Goal: Task Accomplishment & Management: Manage account settings

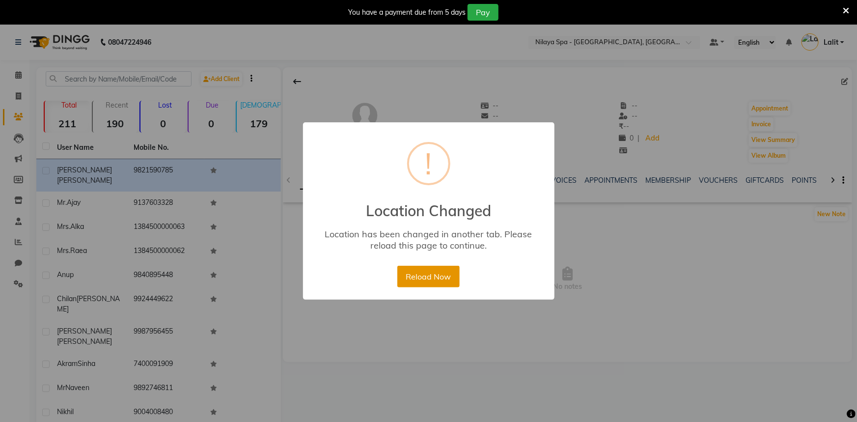
click at [448, 283] on button "Reload Now" at bounding box center [428, 277] width 62 height 22
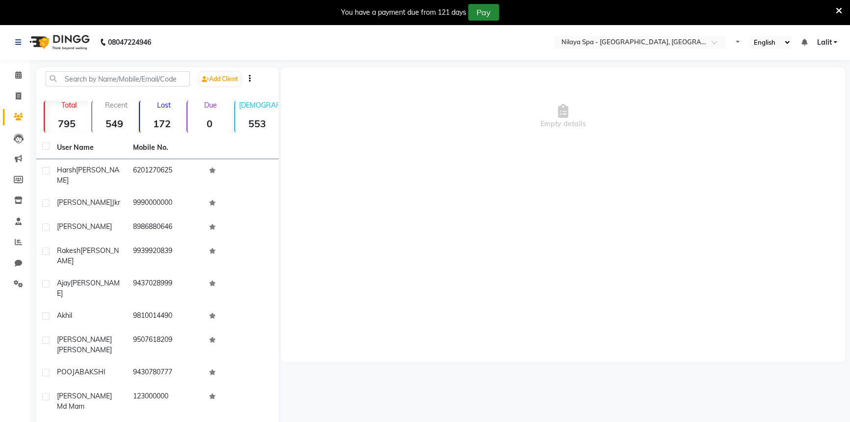
select select "en"
click at [666, 39] on input "text" at bounding box center [598, 43] width 142 height 10
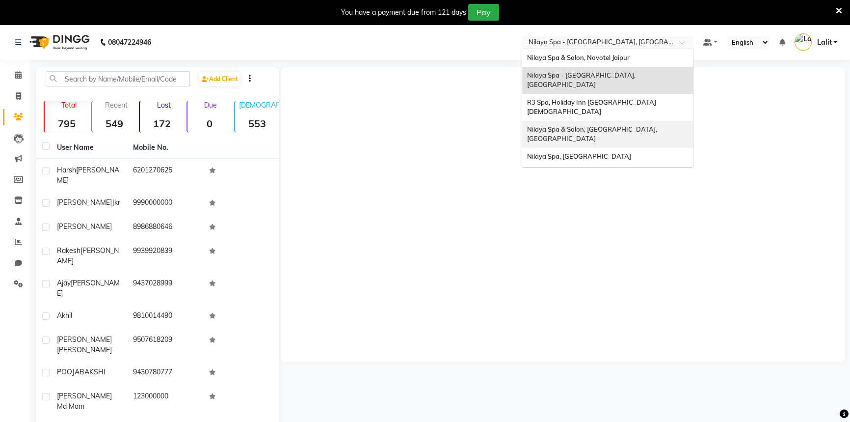
scroll to position [136, 0]
click at [631, 194] on span "Nilaya Spa & Salon, Doubletree By Hilton_agra" at bounding box center [605, 198] width 157 height 8
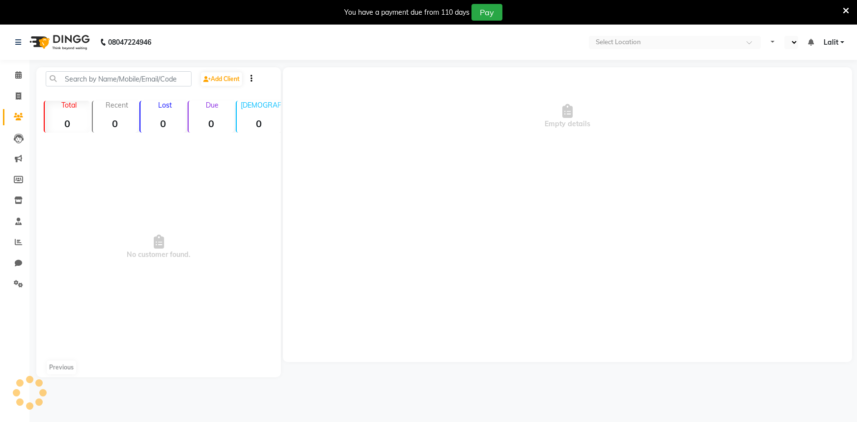
select select "en"
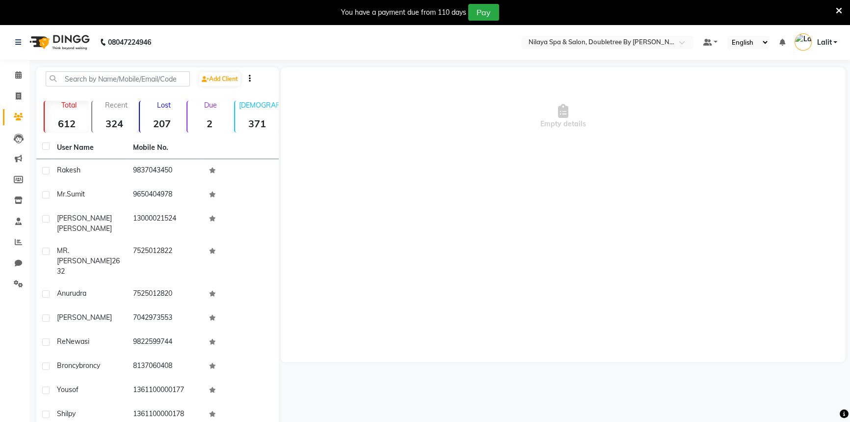
click at [839, 10] on icon at bounding box center [839, 10] width 6 height 9
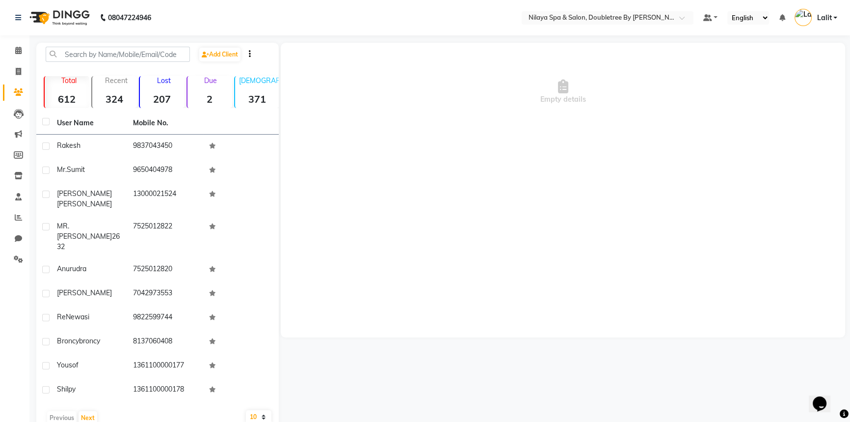
click at [634, 25] on nav "08047224946 Select Location × Nilaya Spa & Salon, Doubletree By Hilton_agra Def…" at bounding box center [425, 17] width 850 height 35
click at [647, 14] on input "text" at bounding box center [598, 19] width 142 height 10
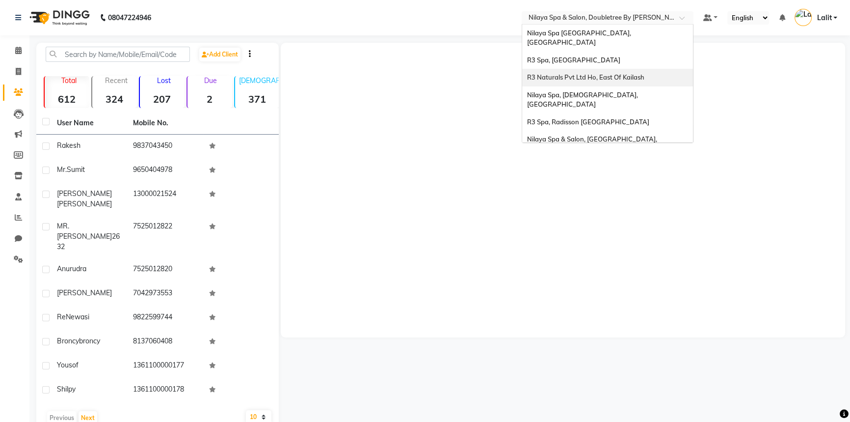
click at [635, 73] on span "R3 Naturals Pvt Ltd Ho, East Of Kailash" at bounding box center [585, 77] width 117 height 8
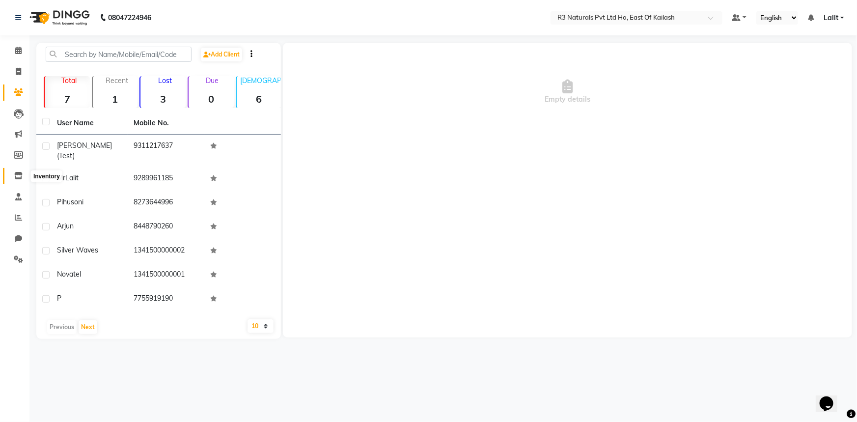
click at [19, 172] on icon at bounding box center [18, 175] width 8 height 7
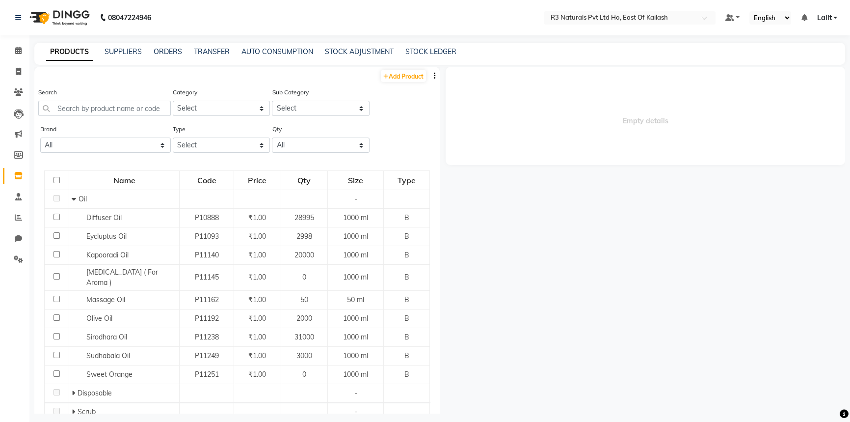
click at [349, 56] on div "STOCK ADJUSTMENT" at bounding box center [359, 52] width 69 height 10
click at [347, 55] on link "STOCK ADJUSTMENT" at bounding box center [359, 51] width 69 height 9
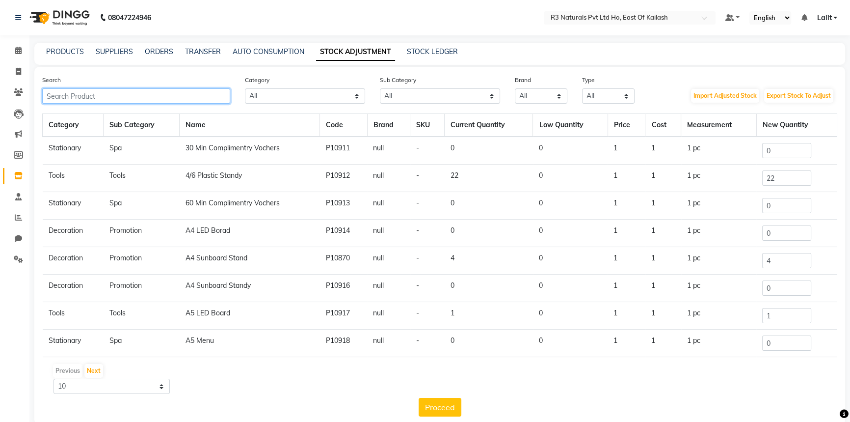
click at [138, 93] on input "text" at bounding box center [136, 95] width 188 height 15
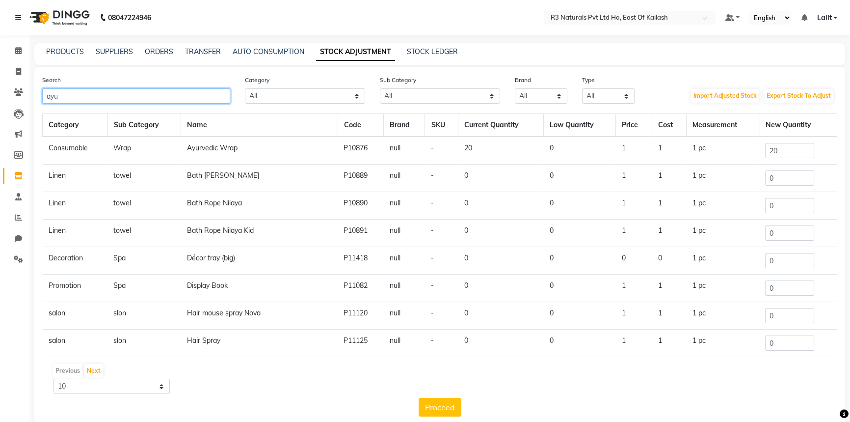
click at [170, 96] on input "ayu" at bounding box center [136, 95] width 188 height 15
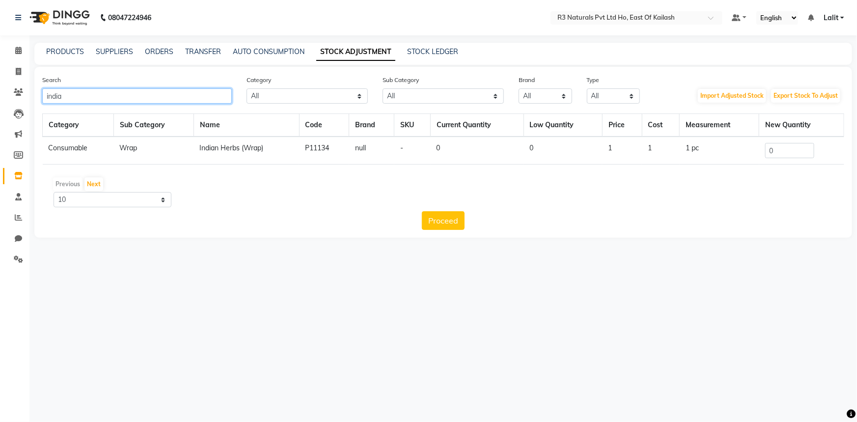
type input "india"
drag, startPoint x: 794, startPoint y: 151, endPoint x: 642, endPoint y: 161, distance: 151.6
click at [685, 150] on tr "Consumable Wrap Indian Herbs (Wrap) P11134 null - 0 0 1 1 1 pc 0" at bounding box center [443, 151] width 801 height 28
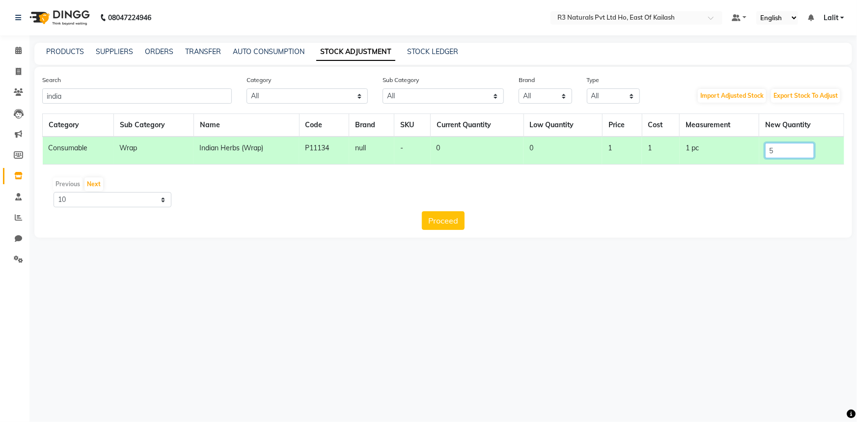
type input "5"
drag, startPoint x: 425, startPoint y: 224, endPoint x: 442, endPoint y: 222, distance: 17.8
click at [426, 224] on button "Proceed" at bounding box center [443, 220] width 43 height 19
click at [450, 220] on button "Submit" at bounding box center [464, 220] width 39 height 19
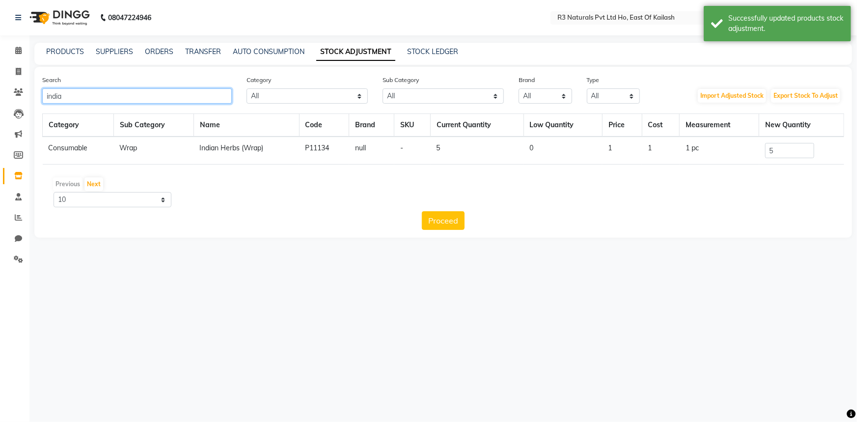
click at [135, 100] on input "india" at bounding box center [137, 95] width 190 height 15
type input "rich"
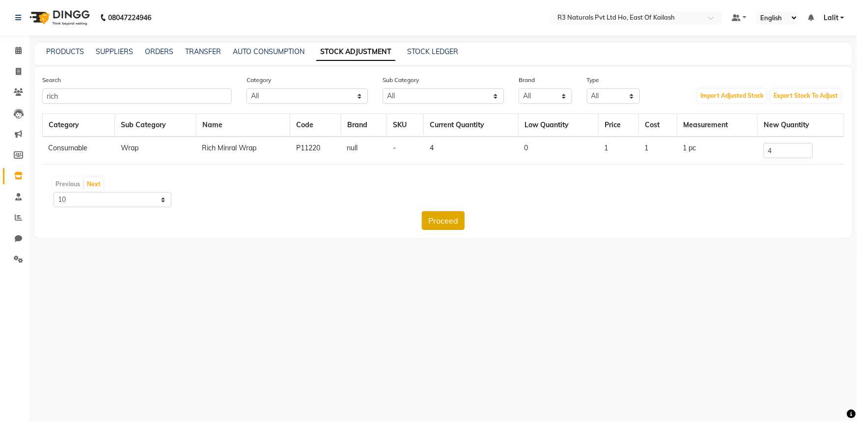
click at [442, 218] on button "Proceed" at bounding box center [443, 220] width 43 height 19
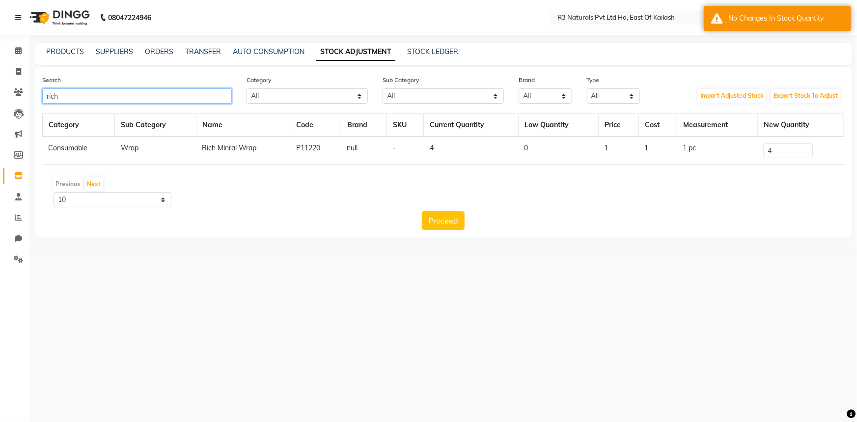
click at [164, 92] on input "rich" at bounding box center [137, 95] width 190 height 15
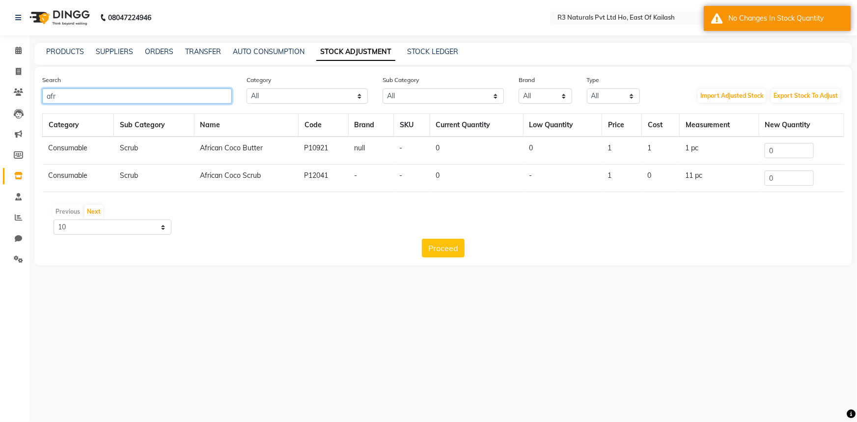
type input "afr"
drag, startPoint x: 792, startPoint y: 179, endPoint x: 752, endPoint y: 179, distance: 39.8
click at [752, 179] on tr "Consumable Scrub African Coco Scrub P12041 - - 0 - 1 0 11 pc 0" at bounding box center [443, 177] width 801 height 27
type input "3"
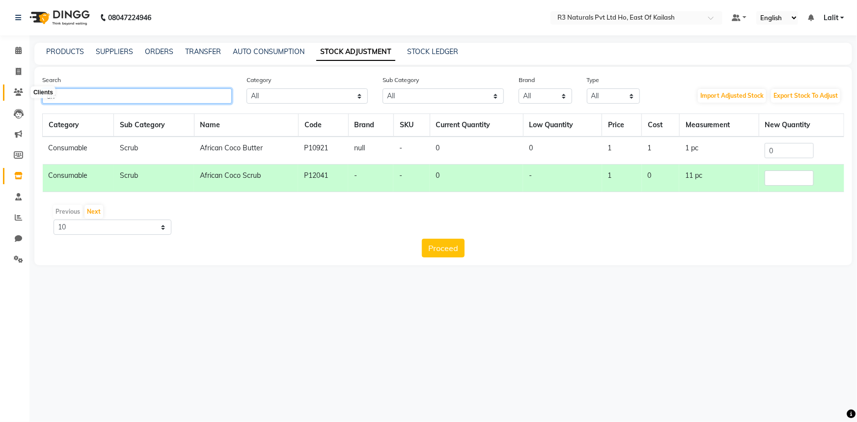
drag, startPoint x: 73, startPoint y: 97, endPoint x: 11, endPoint y: 87, distance: 62.6
click at [11, 87] on app-home "08047224946 Select Location × R3 Naturals Pvt Ltd Ho, East Of Kailash Default P…" at bounding box center [428, 140] width 857 height 280
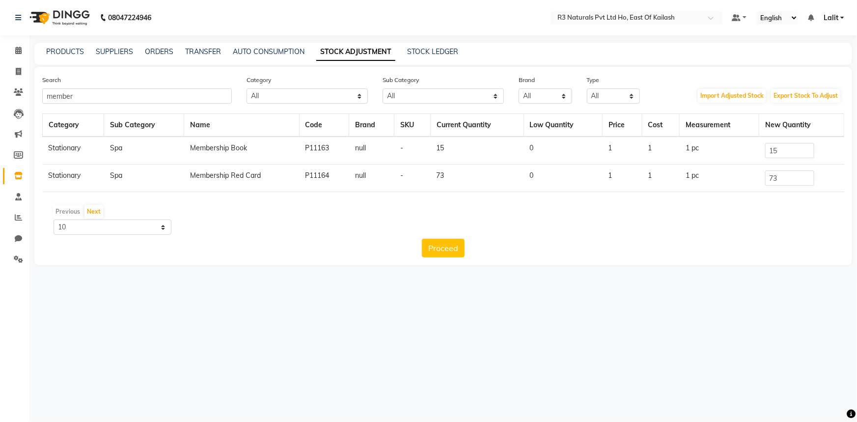
click at [235, 85] on div "Search member" at bounding box center [137, 89] width 204 height 29
click at [211, 95] on input "member" at bounding box center [137, 95] width 190 height 15
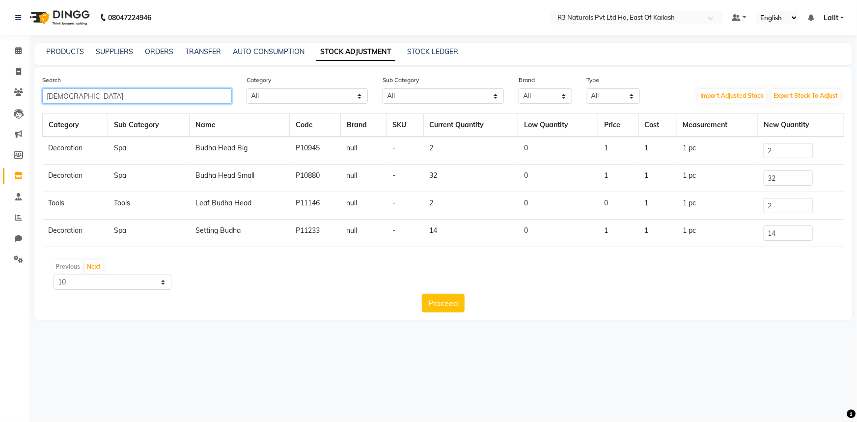
click at [184, 101] on input "budha" at bounding box center [137, 95] width 190 height 15
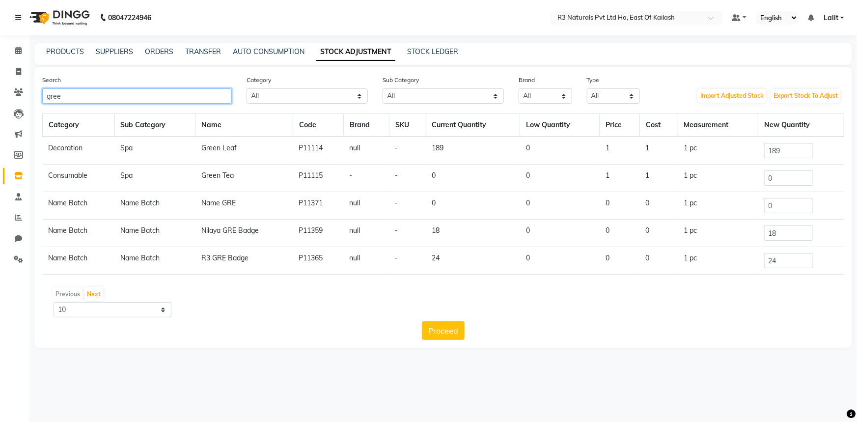
type input "gree"
drag, startPoint x: 801, startPoint y: 177, endPoint x: 747, endPoint y: 177, distance: 53.5
click at [747, 177] on tr "Consumable Spa Green Tea P11115 - - 0 0 1 1 1 pc 0" at bounding box center [443, 177] width 801 height 27
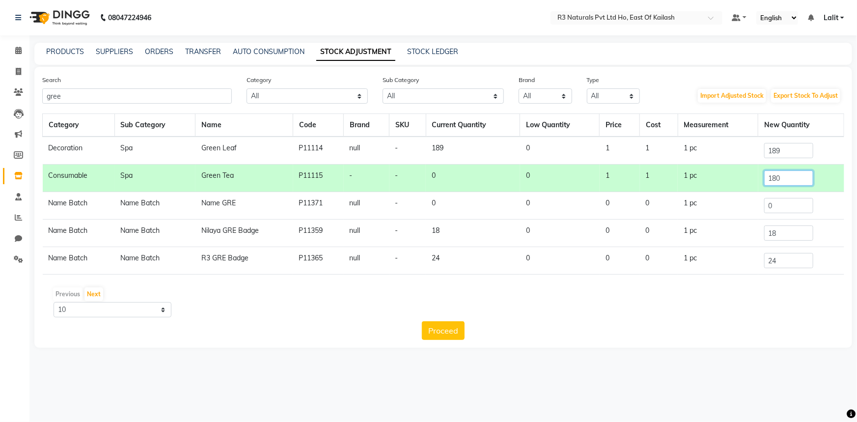
type input "180"
click at [456, 308] on div "Previous Next 10 50 100" at bounding box center [443, 301] width 794 height 31
click at [453, 320] on div "Category Sub Category Name Code Brand SKU Current Quantity Low Quantity Price C…" at bounding box center [443, 226] width 802 height 226
click at [453, 324] on button "Proceed" at bounding box center [443, 330] width 43 height 19
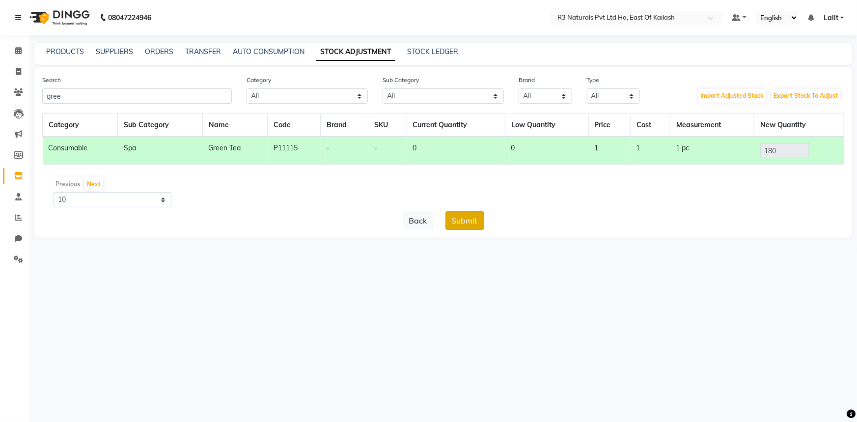
click at [463, 214] on button "Submit" at bounding box center [464, 220] width 39 height 19
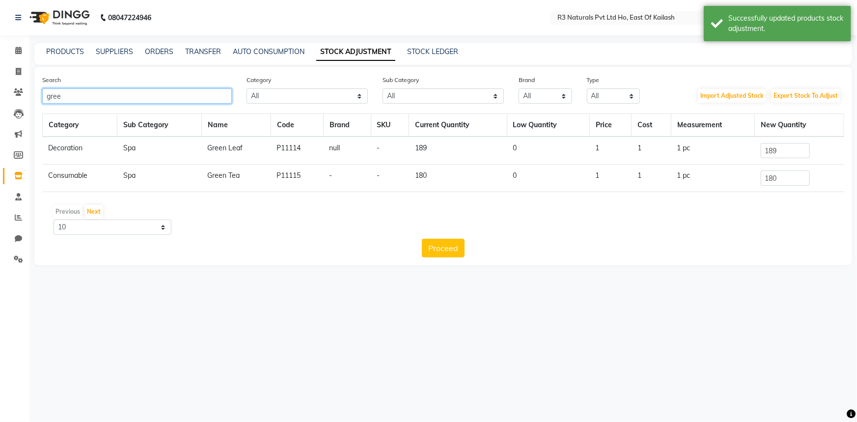
click at [160, 89] on input "gree" at bounding box center [137, 95] width 190 height 15
click at [160, 93] on input "gree" at bounding box center [137, 95] width 190 height 15
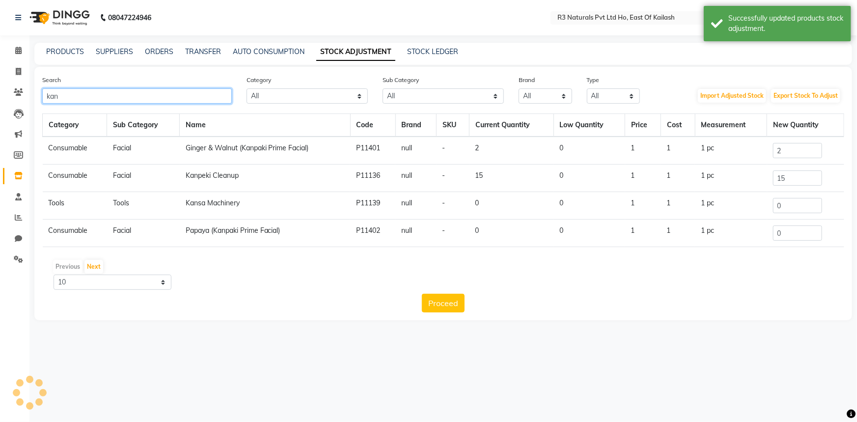
type input "kanp"
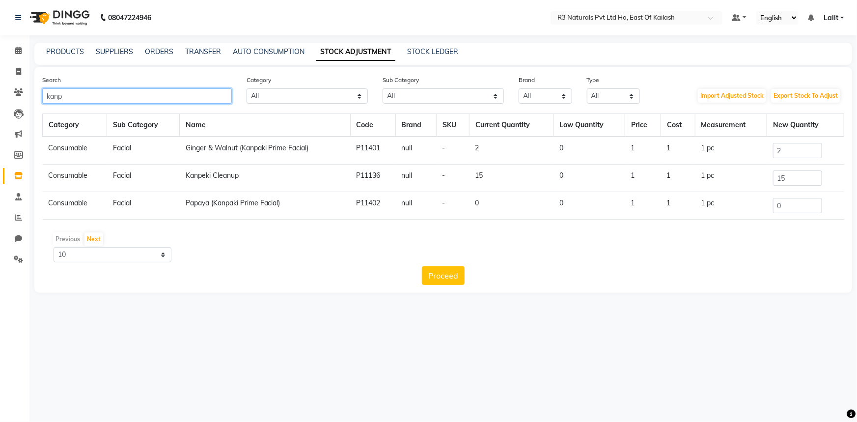
click at [111, 95] on input "kanp" at bounding box center [137, 95] width 190 height 15
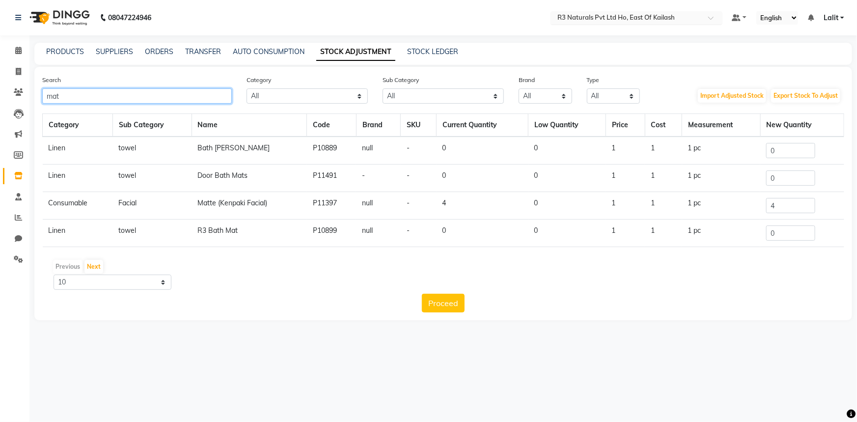
type input "mat"
click at [625, 23] on input "text" at bounding box center [626, 19] width 142 height 10
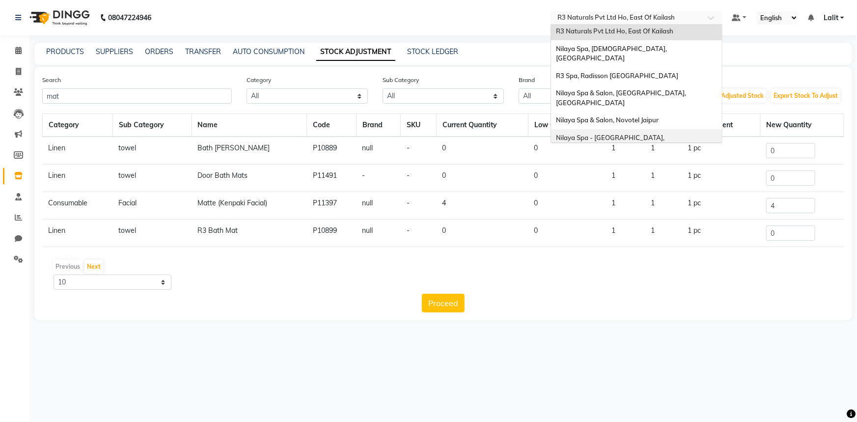
scroll to position [89, 0]
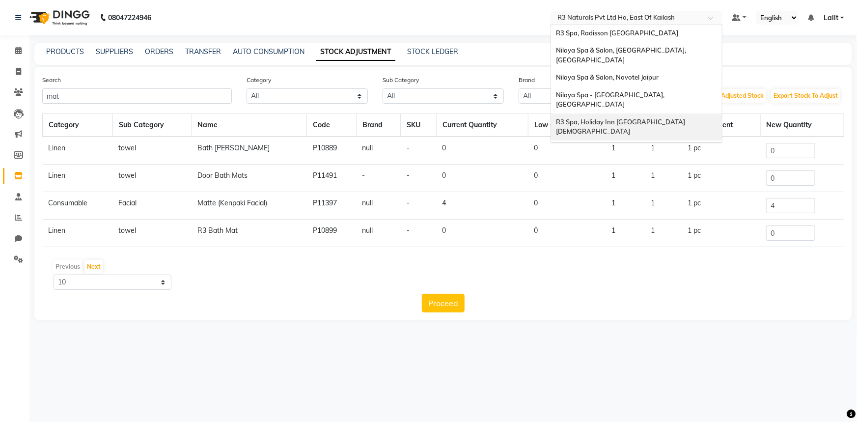
click at [644, 118] on span "R3 Spa, Holiday Inn [GEOGRAPHIC_DATA] [DEMOGRAPHIC_DATA]" at bounding box center [621, 127] width 131 height 18
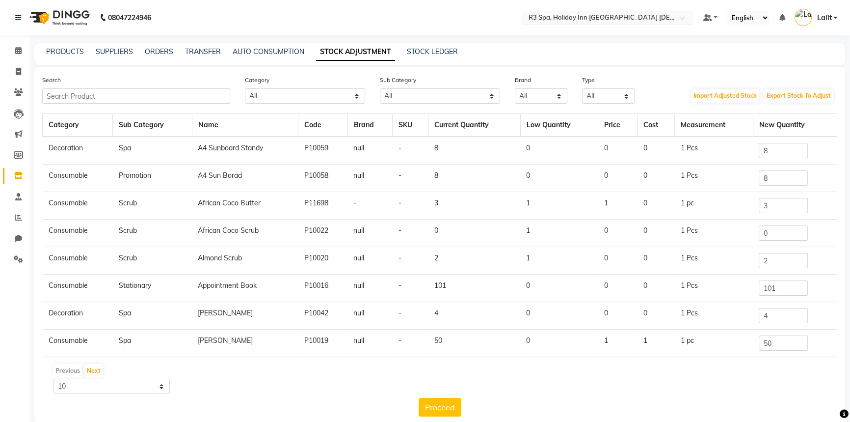
click at [595, 19] on input "text" at bounding box center [598, 19] width 142 height 10
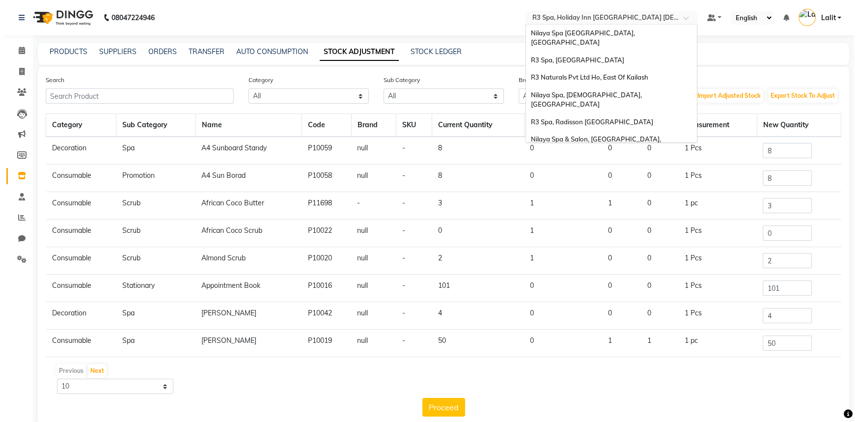
scroll to position [136, 0]
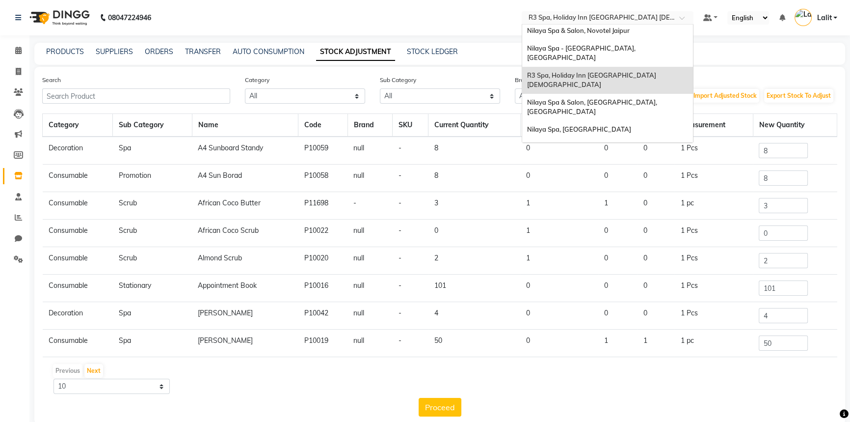
click at [429, 22] on nav "08047224946 Select Location × R3 Spa, Holiday Inn Goa Candolim Nilaya Spa Marri…" at bounding box center [425, 17] width 850 height 35
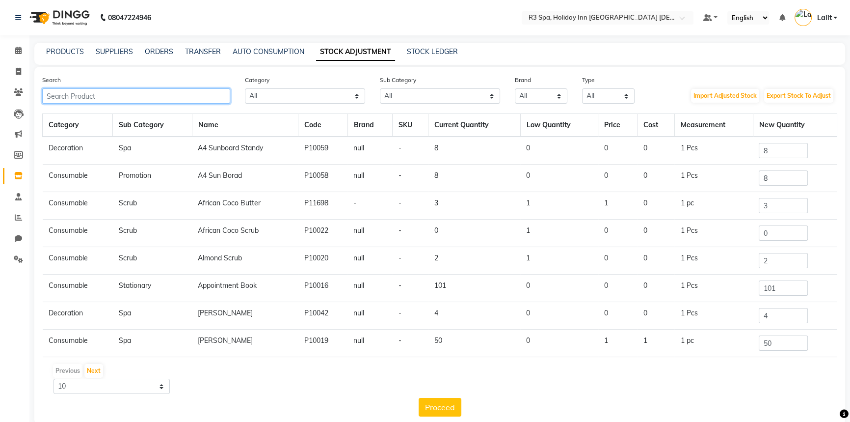
click at [192, 94] on input "text" at bounding box center [136, 95] width 188 height 15
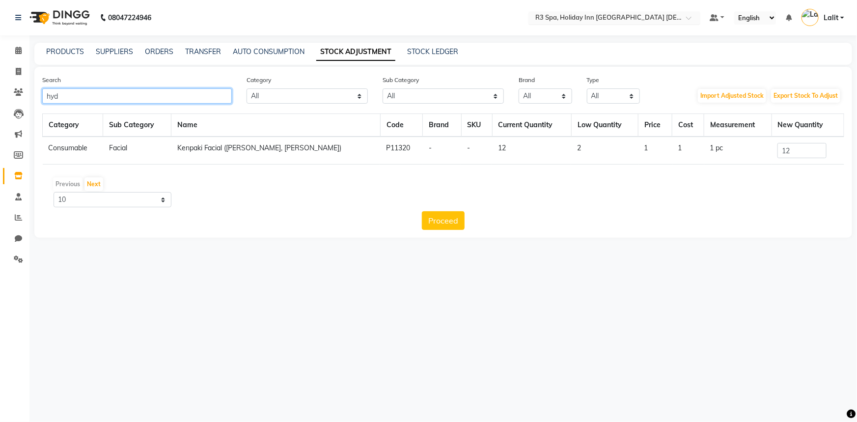
type input "hyd"
click at [607, 16] on input "text" at bounding box center [604, 19] width 142 height 10
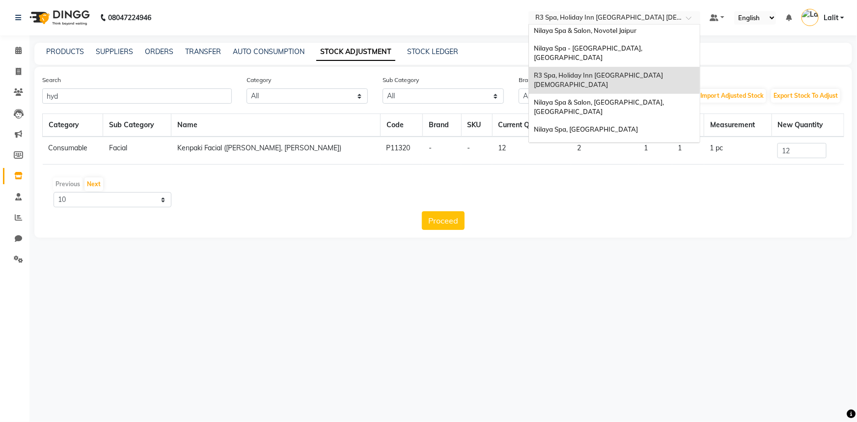
click at [396, 20] on nav "08047224946 Select Location × R3 Spa, Holiday Inn Goa Candolim Nilaya Spa Marri…" at bounding box center [428, 17] width 857 height 35
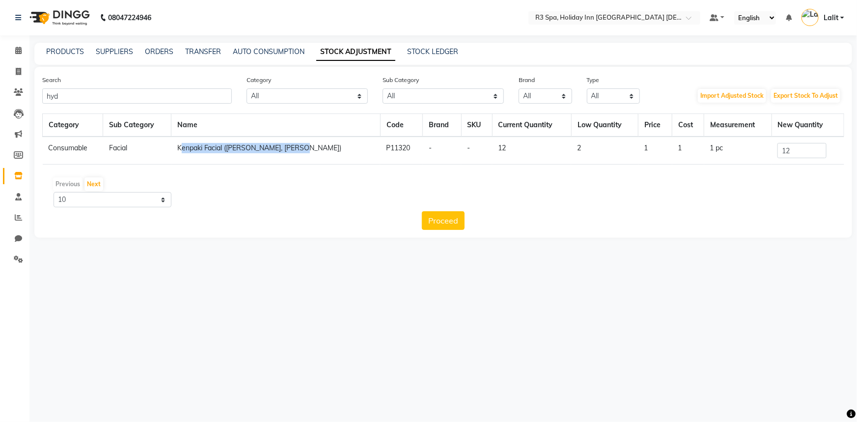
drag, startPoint x: 183, startPoint y: 149, endPoint x: 306, endPoint y: 150, distance: 123.7
click at [306, 150] on td "Kenpaki Facial (Hydra, Matte, Marge)" at bounding box center [275, 151] width 209 height 28
copy td "Kenpaki Facial (Hydra, Matte, Marge)"
click at [193, 60] on div "PRODUCTS SUPPLIERS ORDERS TRANSFER AUTO CONSUMPTION STOCK ADJUSTMENT STOCK LEDG…" at bounding box center [443, 54] width 818 height 22
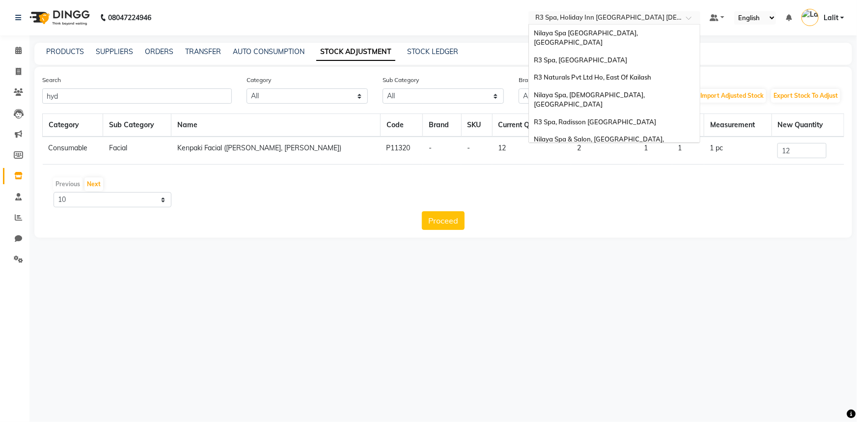
click at [607, 17] on input "text" at bounding box center [604, 19] width 142 height 10
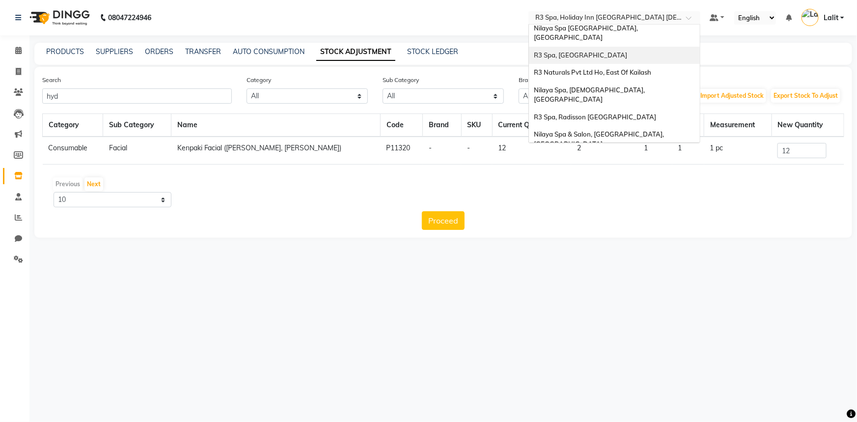
scroll to position [0, 0]
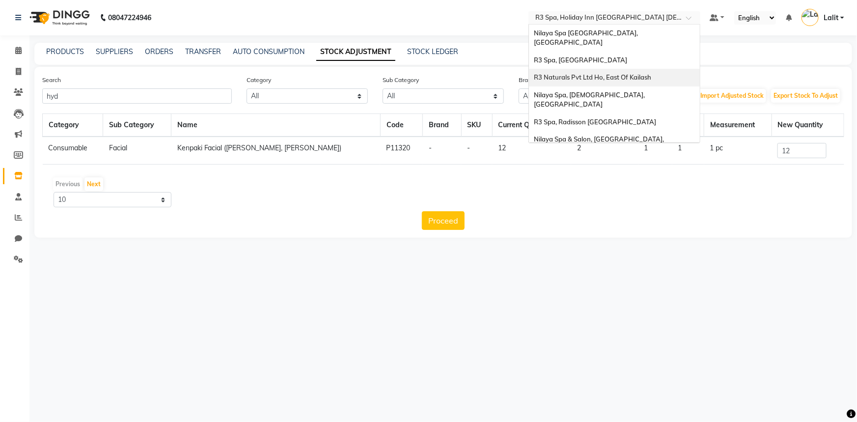
click at [630, 73] on span "R3 Naturals Pvt Ltd Ho, East Of Kailash" at bounding box center [592, 77] width 117 height 8
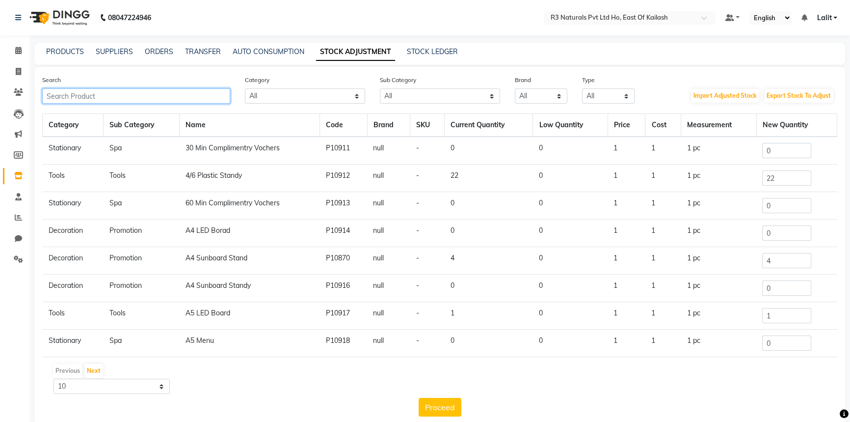
click at [143, 92] on input "text" at bounding box center [136, 95] width 188 height 15
paste input "Kenpaki Facial (Hydra, Matte, Marge)"
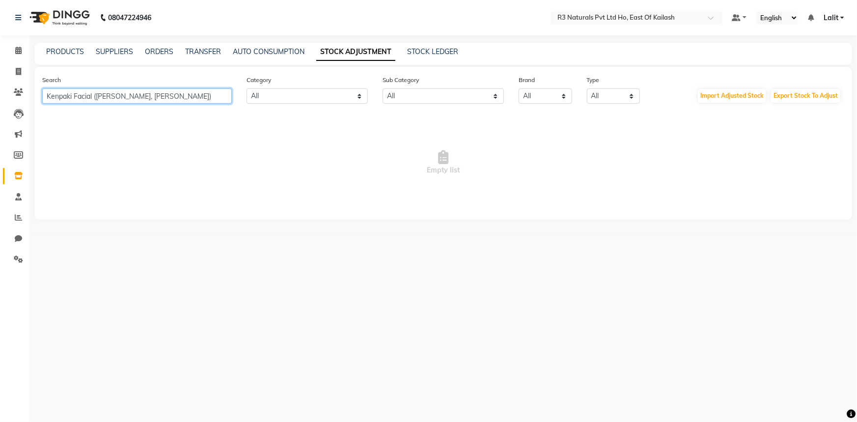
drag, startPoint x: 157, startPoint y: 98, endPoint x: 66, endPoint y: 98, distance: 90.8
click at [66, 98] on input "Kenpaki Facial (Hydra, Matte, Marge)" at bounding box center [137, 95] width 190 height 15
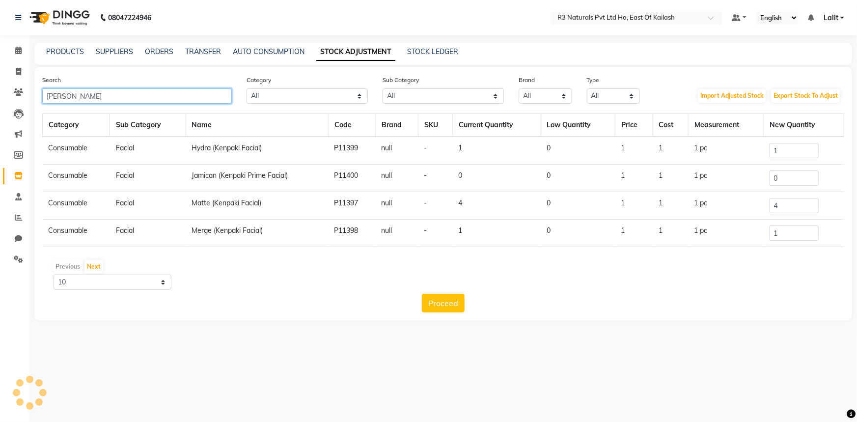
type input "Ke"
click at [67, 52] on link "PRODUCTS" at bounding box center [65, 51] width 38 height 9
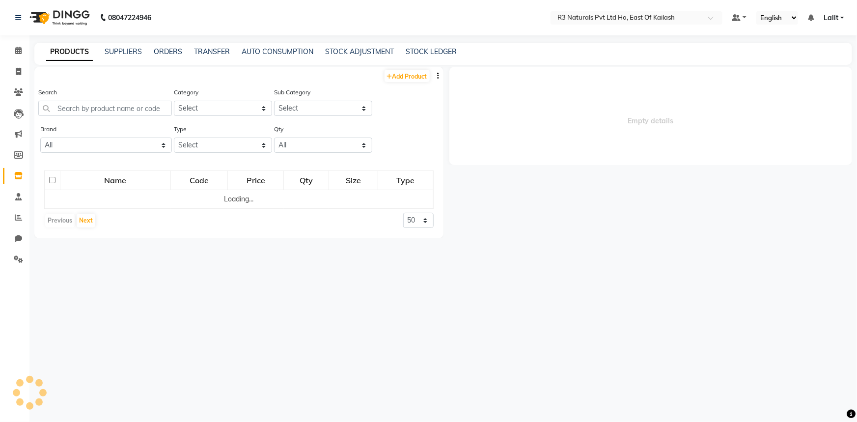
click at [67, 52] on link "PRODUCTS" at bounding box center [69, 52] width 47 height 18
click at [93, 103] on input "text" at bounding box center [105, 108] width 134 height 15
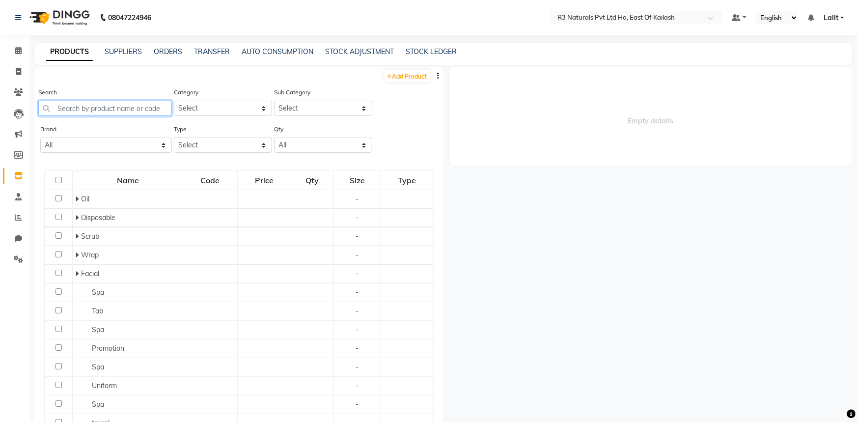
click at [93, 103] on input "text" at bounding box center [105, 108] width 134 height 15
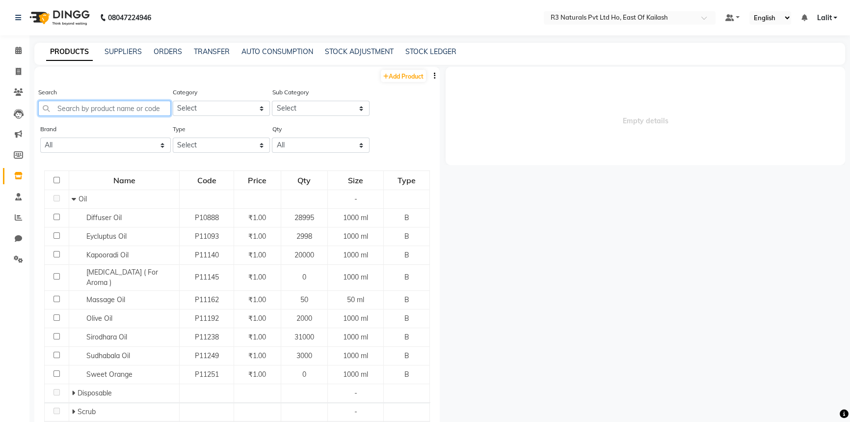
paste input "Kenpaki Facial ([PERSON_NAME], [PERSON_NAME])"
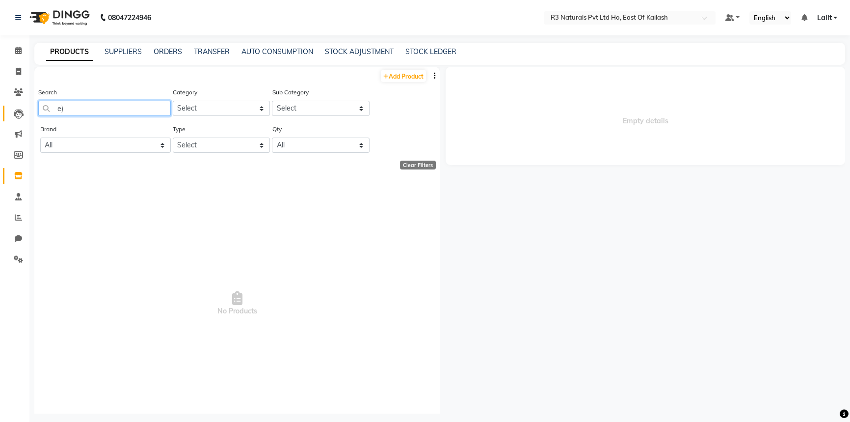
drag, startPoint x: 160, startPoint y: 106, endPoint x: 16, endPoint y: 106, distance: 143.9
click at [16, 106] on app-home "08047224946 Select Location × R3 Naturals Pvt Ltd Ho, East Of Kailash Default P…" at bounding box center [425, 214] width 850 height 428
click at [103, 106] on input "e)" at bounding box center [104, 108] width 133 height 15
type input "e"
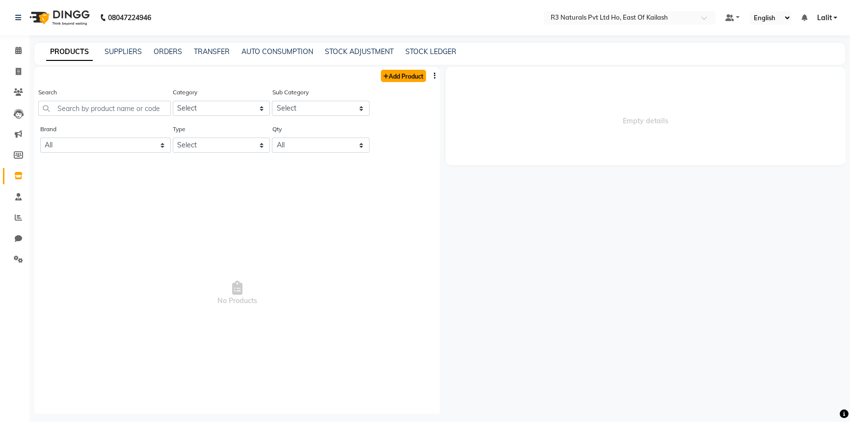
click at [400, 80] on link "Add Product" at bounding box center [403, 76] width 45 height 12
select select "true"
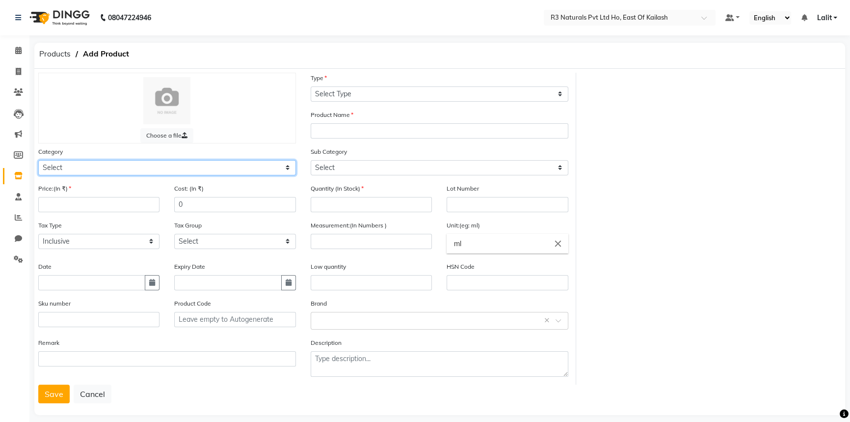
click at [120, 165] on select "Select Personal Care Name Batch Uniform salon Other Consumable Billing Decorati…" at bounding box center [167, 167] width 258 height 15
select select "1377202400"
click at [38, 161] on select "Select Personal Care Name Batch Uniform salon Other Consumable Billing Decorati…" at bounding box center [167, 167] width 258 height 15
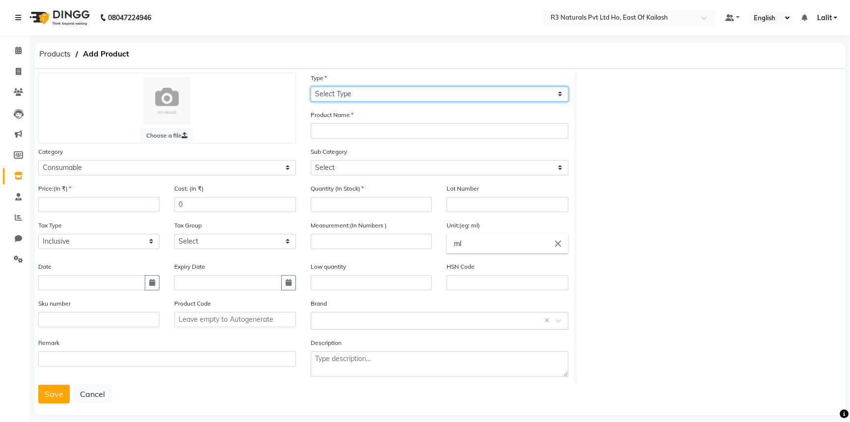
click at [330, 96] on select "Select Type Both Retail Consumable" at bounding box center [440, 93] width 258 height 15
select select "B"
click at [311, 86] on select "Select Type Both Retail Consumable" at bounding box center [440, 93] width 258 height 15
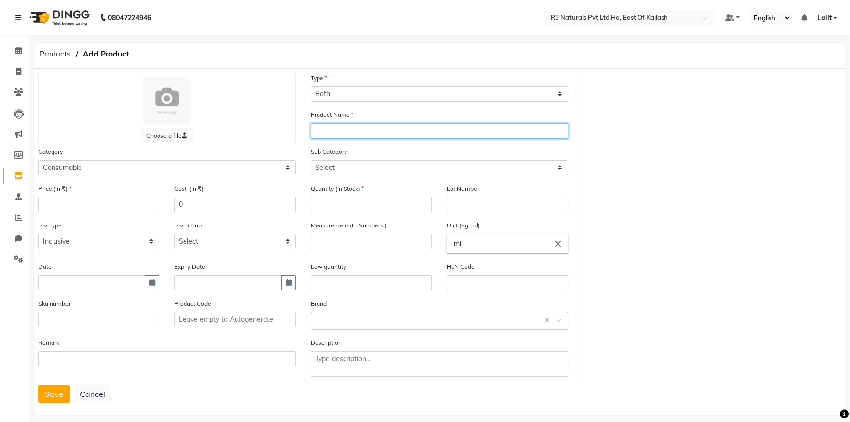
click at [357, 124] on input "text" at bounding box center [440, 130] width 258 height 15
paste input "Kenpaki Facial ([PERSON_NAME], [PERSON_NAME])"
type input "Kenpaki Facial ([PERSON_NAME], [PERSON_NAME])"
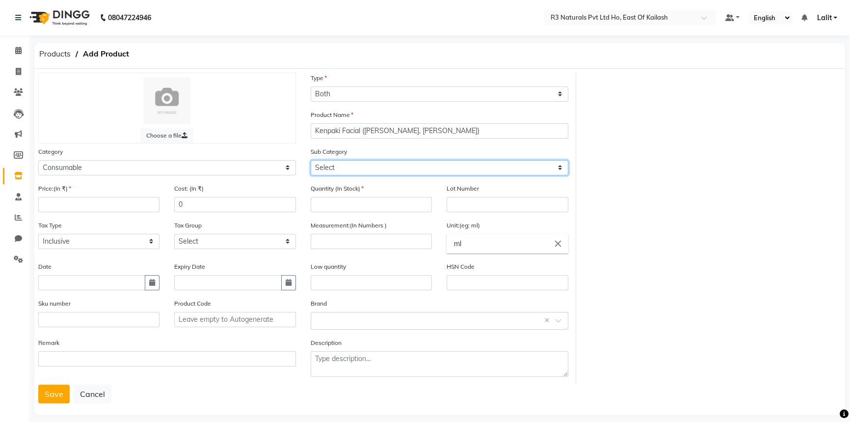
click at [329, 167] on select "Select Oil Disposable Stationary Scrub Wrap Facial Tool Spa Promotion" at bounding box center [440, 167] width 258 height 15
select select "13772024006"
click at [311, 161] on select "Select Oil Disposable Stationary Scrub Wrap Facial Tool Spa Promotion" at bounding box center [440, 167] width 258 height 15
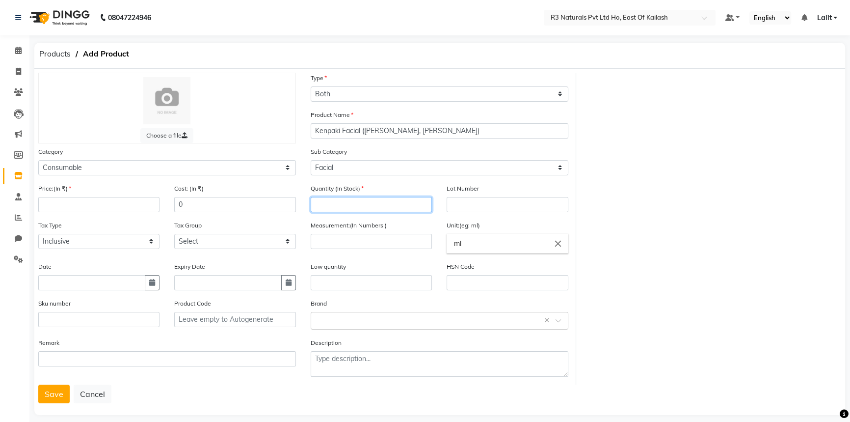
click at [345, 207] on input "number" at bounding box center [371, 204] width 121 height 15
type input "6"
click at [485, 205] on input "text" at bounding box center [507, 204] width 121 height 15
click at [334, 240] on input "number" at bounding box center [371, 241] width 121 height 15
type input "1"
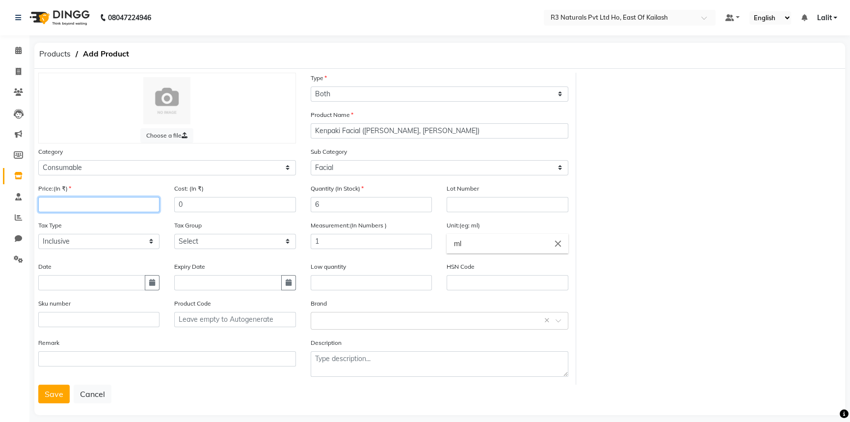
click at [133, 208] on input "number" at bounding box center [98, 204] width 121 height 15
type input "1"
click at [333, 285] on input "text" at bounding box center [371, 282] width 121 height 15
type input "0"
drag, startPoint x: 41, startPoint y: 394, endPoint x: 47, endPoint y: 393, distance: 6.0
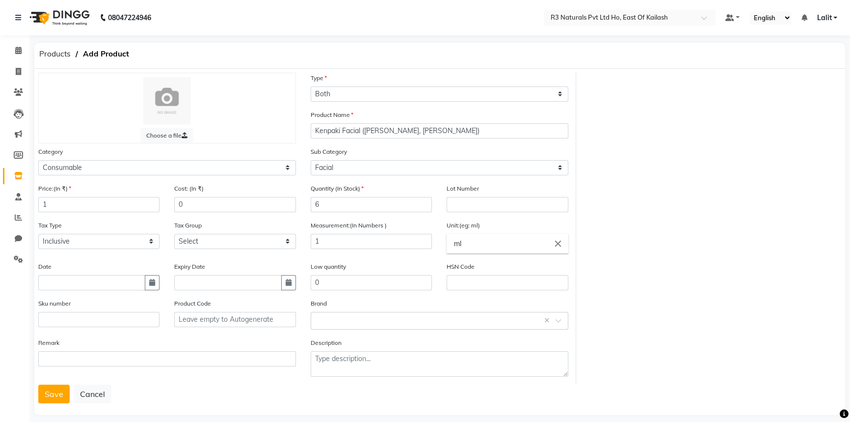
click at [42, 394] on button "Save" at bounding box center [53, 393] width 31 height 19
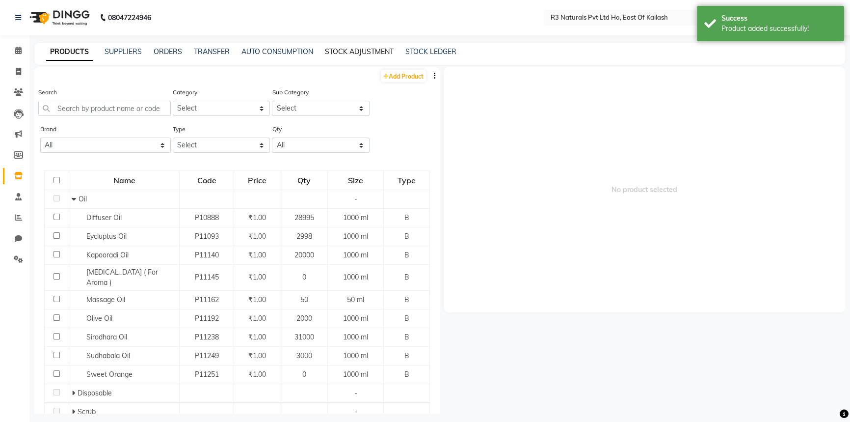
click at [344, 52] on link "STOCK ADJUSTMENT" at bounding box center [359, 51] width 69 height 9
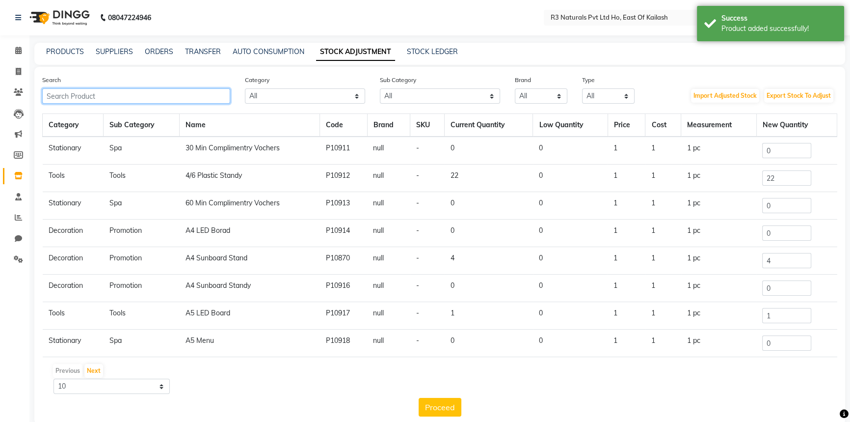
click at [201, 96] on input "text" at bounding box center [136, 95] width 188 height 15
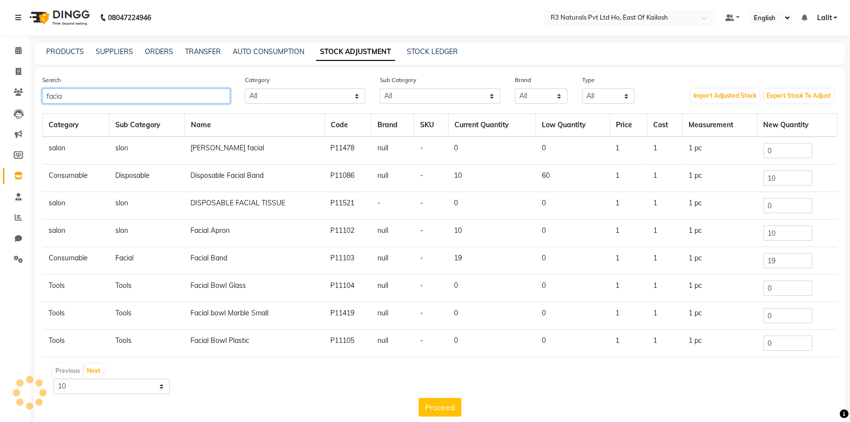
type input "facial"
click at [82, 103] on input "facial" at bounding box center [136, 95] width 188 height 15
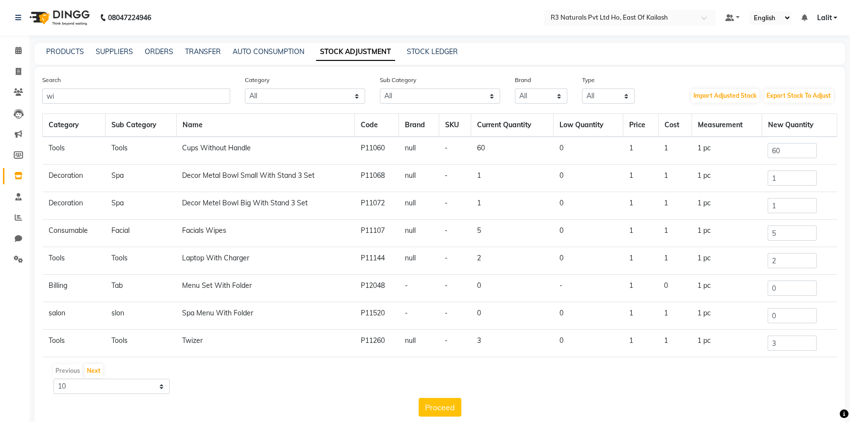
click at [102, 104] on div "Search wi Category All Personal Care Name Batch Uniform salon Other Consumable …" at bounding box center [439, 245] width 811 height 357
click at [103, 102] on input "wi" at bounding box center [136, 95] width 188 height 15
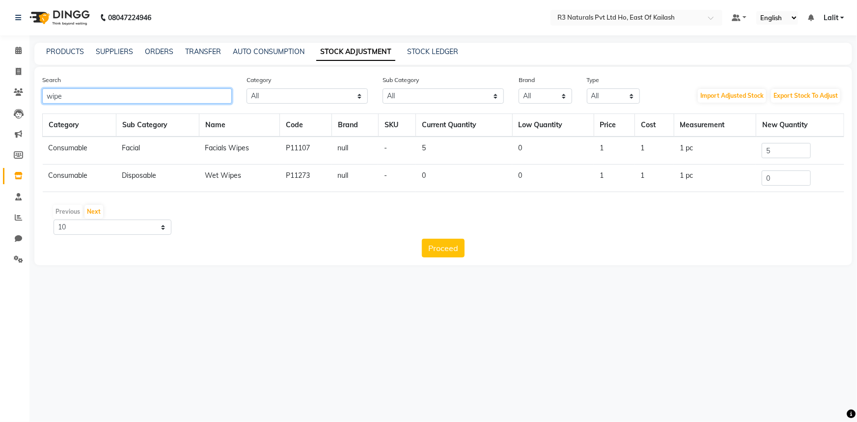
type input "wipe"
drag, startPoint x: 753, startPoint y: 154, endPoint x: 748, endPoint y: 154, distance: 5.4
click at [748, 154] on tr "Consumable Facial Facials Wipes P11107 null - 5 0 1 1 1 pc 5" at bounding box center [443, 151] width 801 height 28
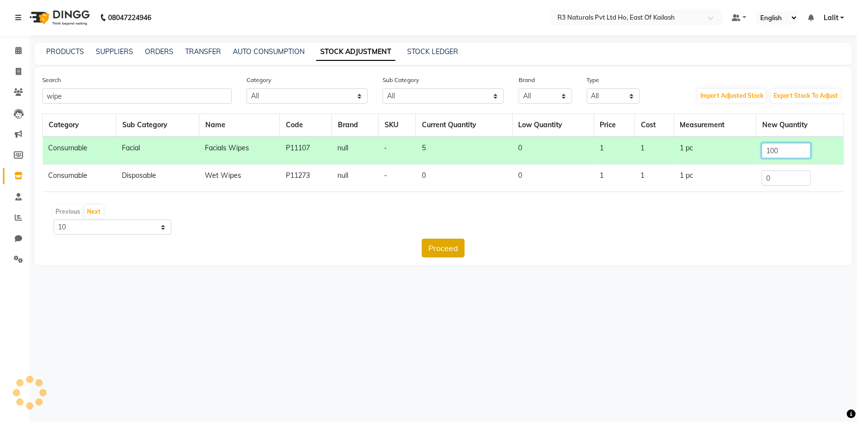
type input "100"
click at [438, 250] on button "Proceed" at bounding box center [443, 248] width 43 height 19
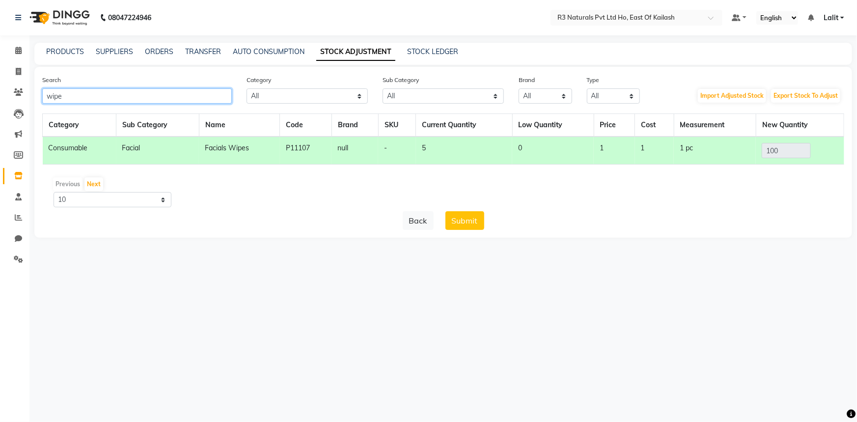
click at [122, 98] on input "wipe" at bounding box center [137, 95] width 190 height 15
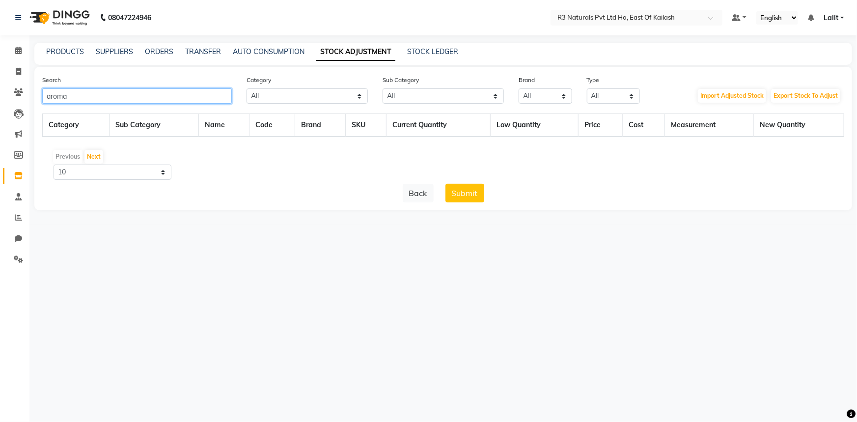
type input "aroma"
click at [136, 97] on input "aroma" at bounding box center [137, 95] width 190 height 15
click at [261, 55] on link "AUTO CONSUMPTION" at bounding box center [269, 51] width 72 height 9
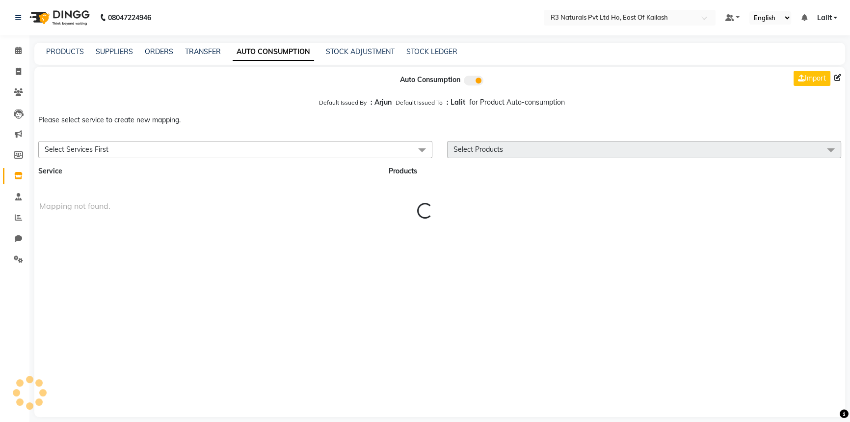
click at [342, 56] on div "STOCK ADJUSTMENT" at bounding box center [360, 52] width 69 height 10
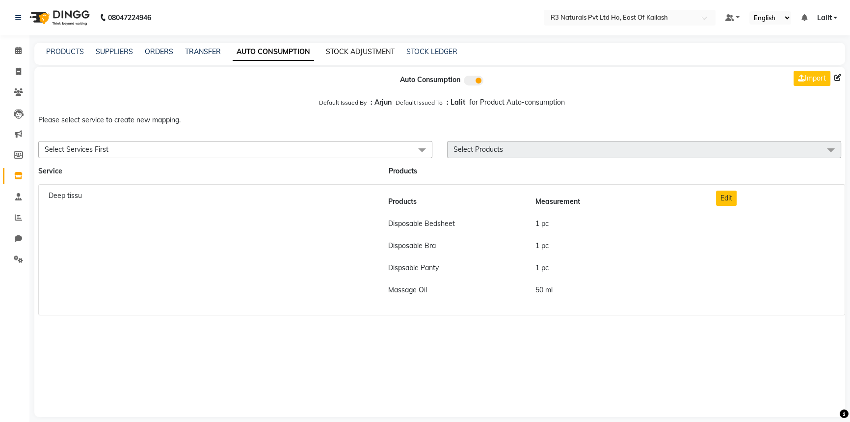
click at [338, 53] on link "STOCK ADJUSTMENT" at bounding box center [360, 51] width 69 height 9
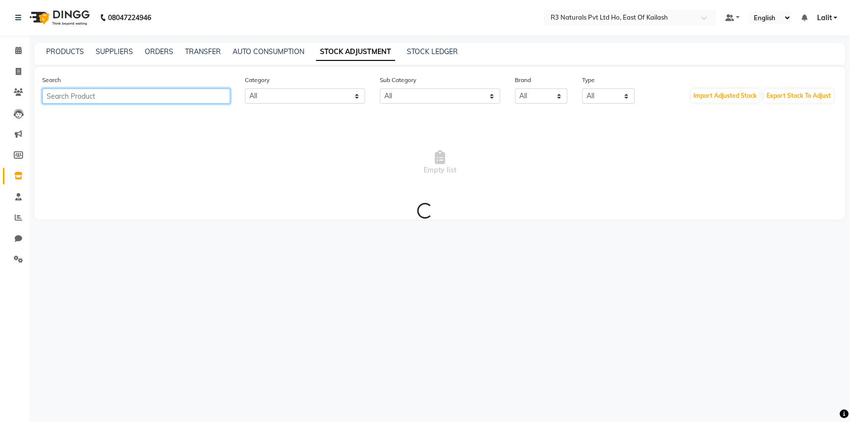
click at [161, 97] on input "text" at bounding box center [136, 95] width 188 height 15
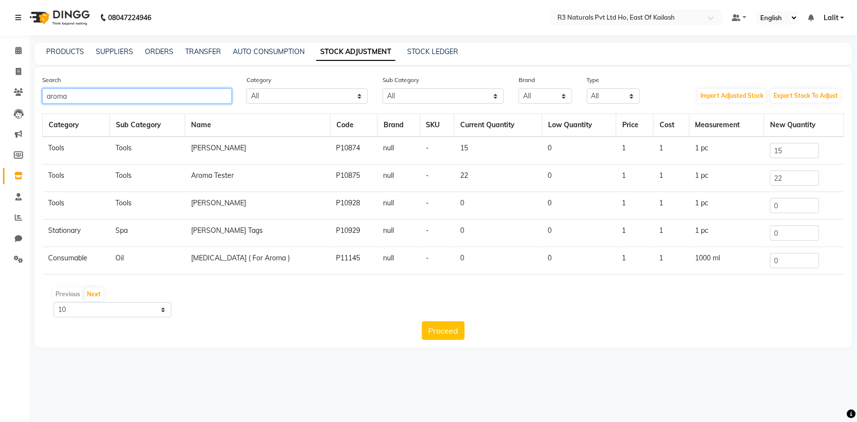
type input "aroma"
drag, startPoint x: 797, startPoint y: 200, endPoint x: 753, endPoint y: 204, distance: 43.9
click at [753, 204] on tr "Tools Tools Aroma Vaills P10928 null - 0 0 1 1 1 pc 0" at bounding box center [443, 205] width 801 height 27
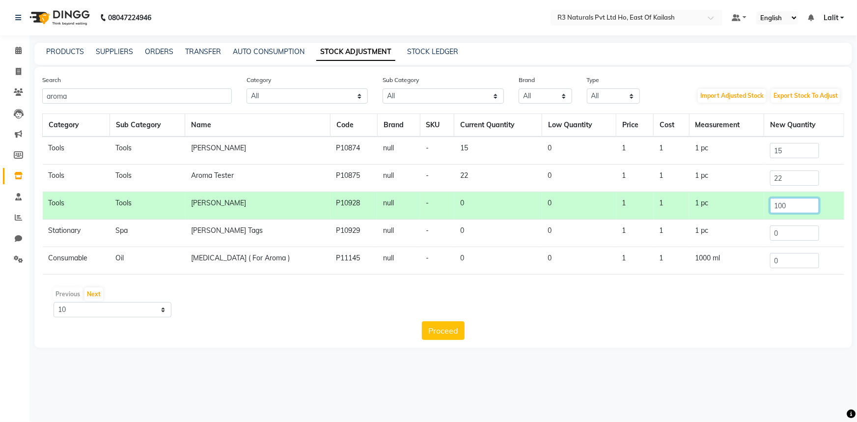
type input "100"
drag, startPoint x: 471, startPoint y: 329, endPoint x: 463, endPoint y: 332, distance: 8.9
click at [467, 330] on div "Proceed" at bounding box center [443, 330] width 802 height 19
click at [459, 332] on button "Proceed" at bounding box center [443, 330] width 43 height 19
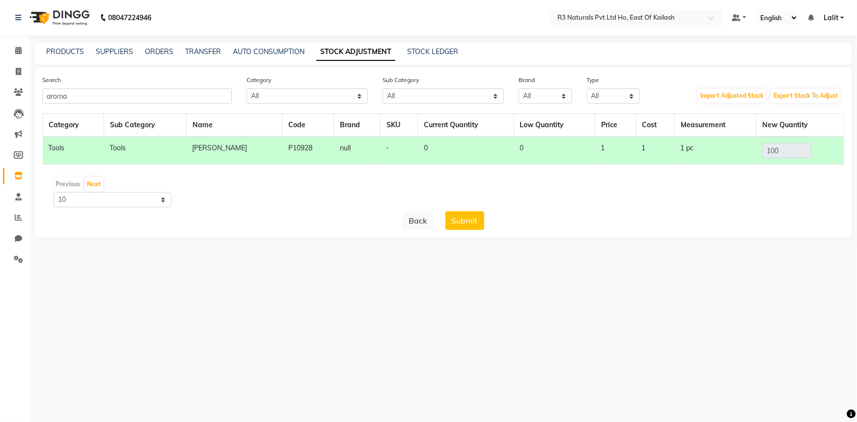
click at [469, 230] on div "Search aroma Category All Personal Care Name Batch Uniform salon Other Consumab…" at bounding box center [443, 152] width 818 height 171
click at [469, 225] on button "Submit" at bounding box center [464, 220] width 39 height 19
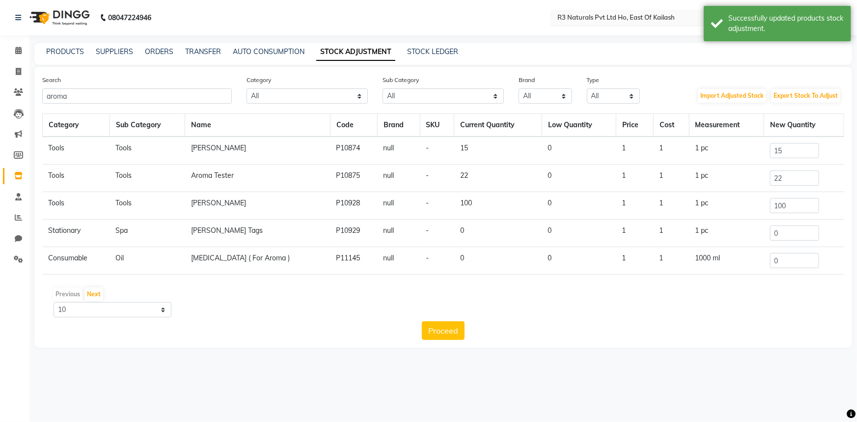
click at [668, 13] on input "text" at bounding box center [626, 17] width 142 height 10
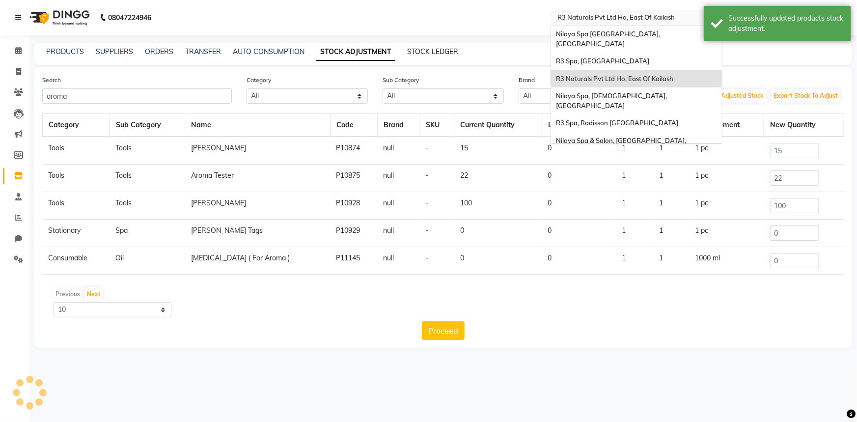
click at [446, 54] on link "STOCK LEDGER" at bounding box center [432, 51] width 51 height 9
select select "all"
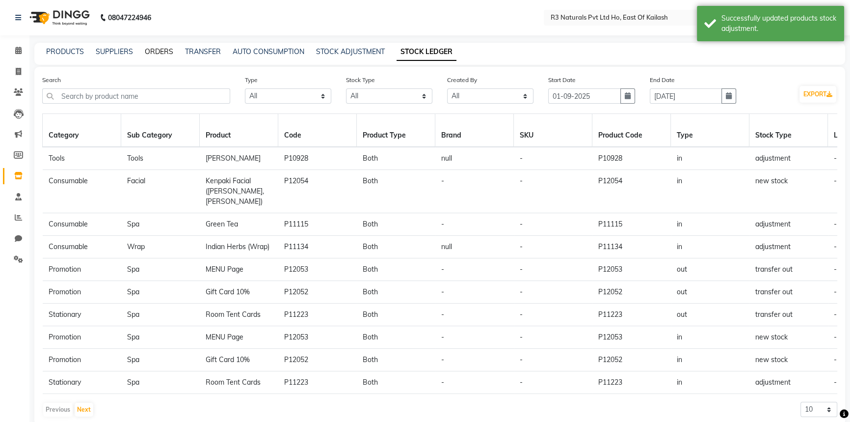
click at [156, 55] on link "ORDERS" at bounding box center [159, 51] width 28 height 9
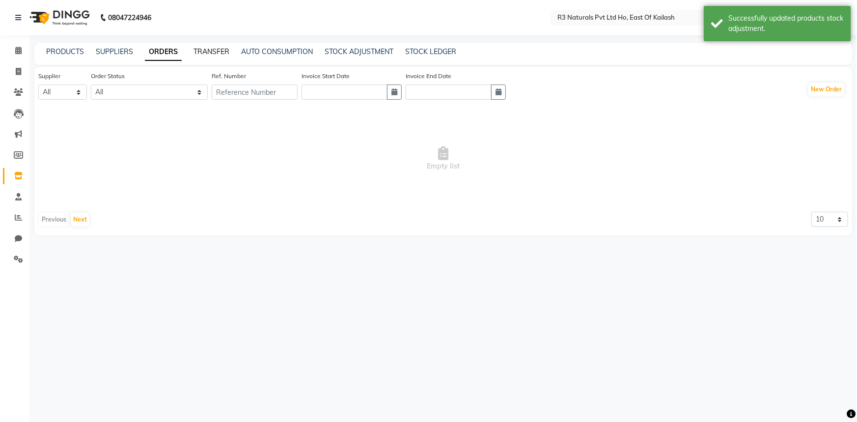
click at [196, 50] on link "TRANSFER" at bounding box center [211, 51] width 36 height 9
select select "sender"
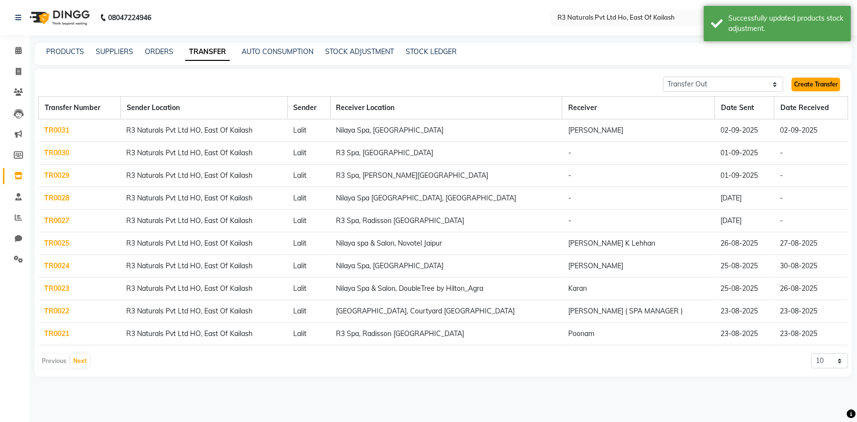
click at [811, 86] on link "Create Transfer" at bounding box center [816, 85] width 49 height 14
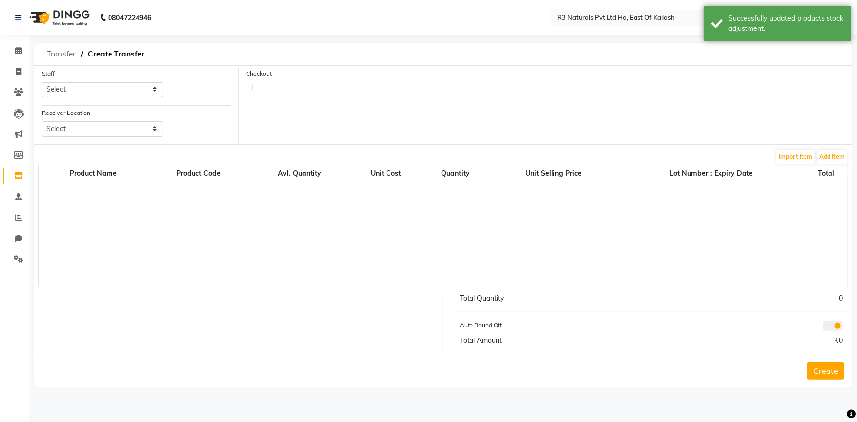
click at [62, 58] on span "Transfer" at bounding box center [61, 54] width 39 height 18
select select "sender"
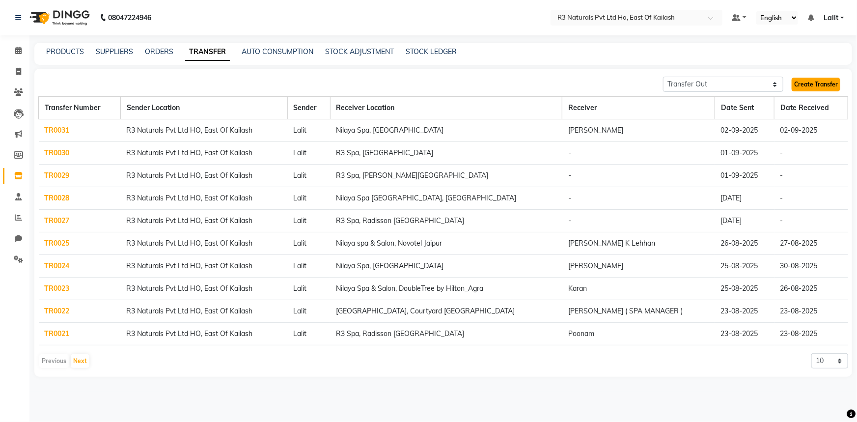
click at [819, 85] on link "Create Transfer" at bounding box center [816, 85] width 49 height 14
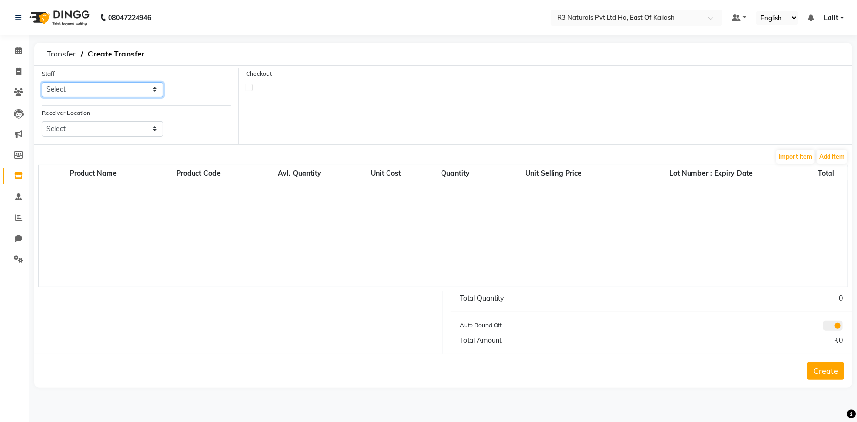
click at [119, 94] on select "Select [PERSON_NAME] [PERSON_NAME] DINGG Support [PERSON_NAME] Prema" at bounding box center [102, 89] width 121 height 15
select select "81458"
click at [42, 82] on select "Select [PERSON_NAME] [PERSON_NAME] DINGG Support [PERSON_NAME] Prema" at bounding box center [102, 89] width 121 height 15
drag, startPoint x: 61, startPoint y: 127, endPoint x: 69, endPoint y: 136, distance: 11.9
click at [61, 127] on select "Select [GEOGRAPHIC_DATA] [GEOGRAPHIC_DATA], [GEOGRAPHIC_DATA] [GEOGRAPHIC_DATA]…" at bounding box center [102, 128] width 121 height 15
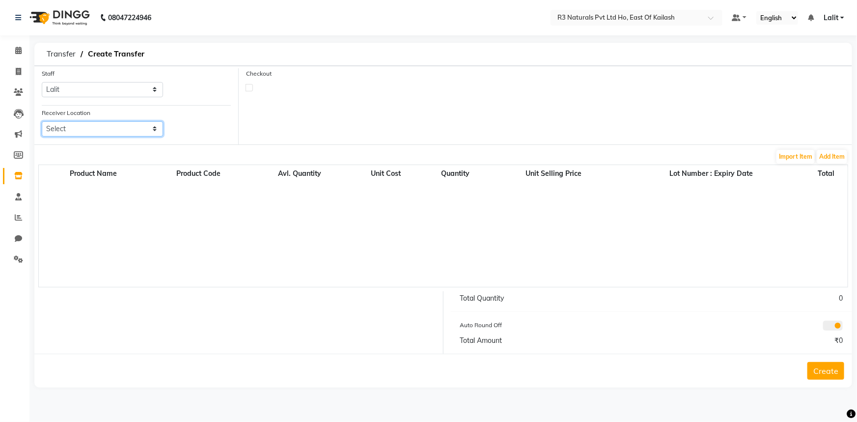
select select "3513"
click at [42, 121] on select "Select [GEOGRAPHIC_DATA] [GEOGRAPHIC_DATA], [GEOGRAPHIC_DATA] [GEOGRAPHIC_DATA]…" at bounding box center [102, 128] width 121 height 15
click at [839, 152] on button "Add Item" at bounding box center [832, 157] width 30 height 14
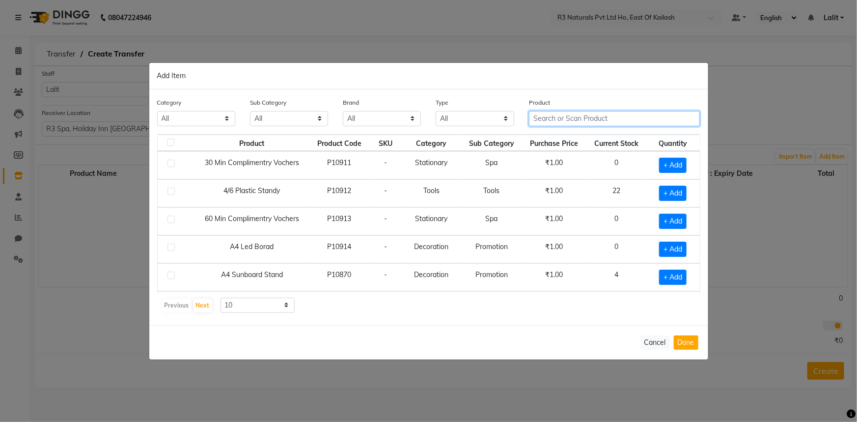
click at [560, 119] on input "text" at bounding box center [614, 118] width 171 height 15
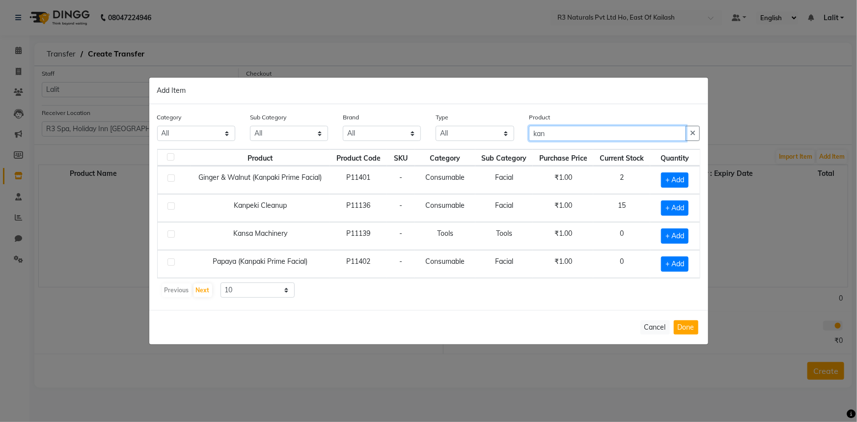
drag, startPoint x: 561, startPoint y: 134, endPoint x: 495, endPoint y: 128, distance: 66.6
click at [495, 128] on div "Category All Personal Care Name Batch Uniform salon Other Consumable Billing De…" at bounding box center [429, 130] width 558 height 37
paste input "Kenpaki Facial ([PERSON_NAME], [PERSON_NAME])"
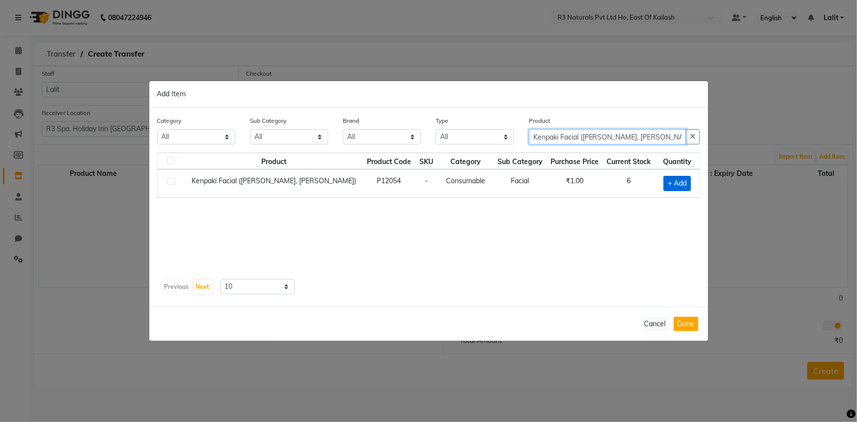
type input "Kenpaki Facial ([PERSON_NAME], [PERSON_NAME])"
click at [667, 182] on span "+ Add" at bounding box center [676, 183] width 27 height 15
checkbox input "true"
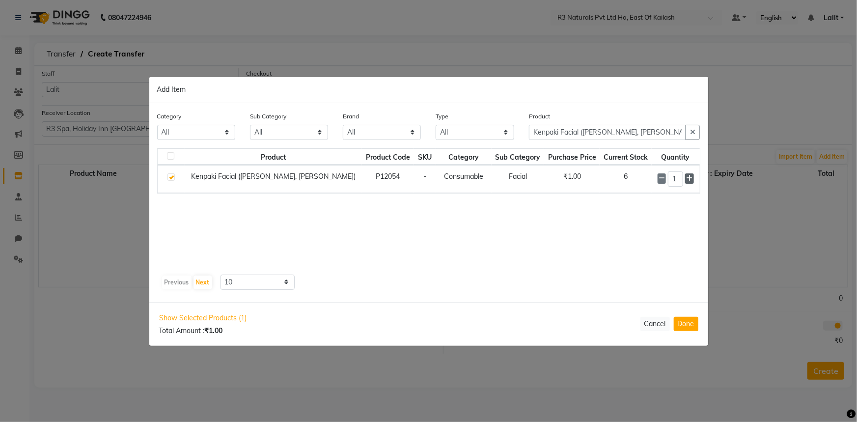
click at [687, 179] on icon at bounding box center [689, 178] width 6 height 7
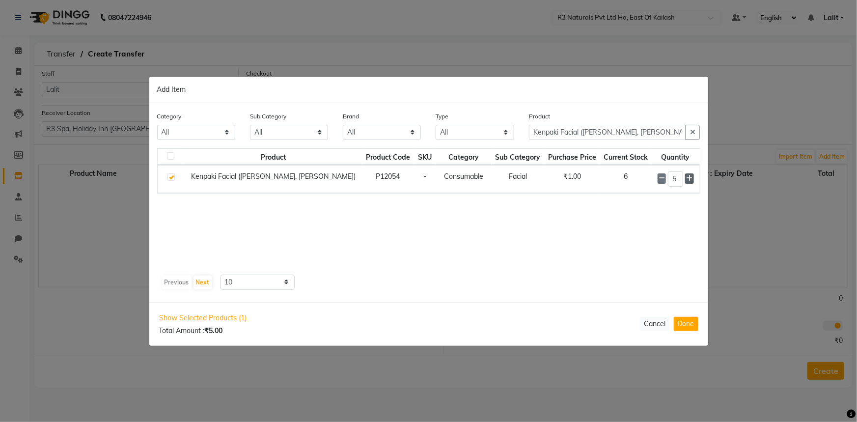
type input "6"
click at [692, 128] on button "button" at bounding box center [692, 132] width 14 height 15
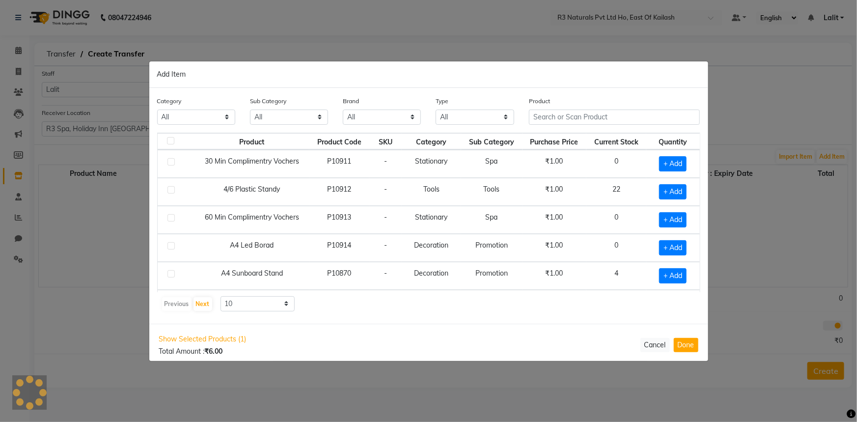
click at [662, 135] on th "Quantity" at bounding box center [672, 141] width 53 height 17
click at [589, 109] on div "Product" at bounding box center [614, 110] width 171 height 29
click at [588, 111] on input "text" at bounding box center [614, 117] width 171 height 15
click at [586, 111] on input "text" at bounding box center [614, 117] width 171 height 15
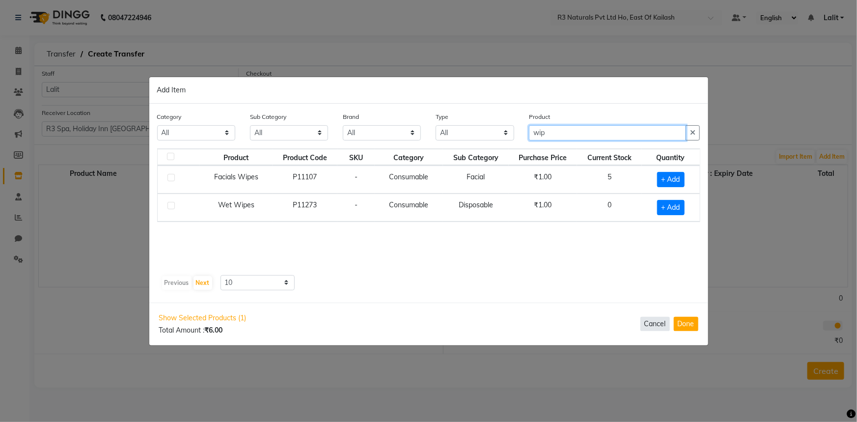
type input "wip"
click at [650, 322] on button "Cancel" at bounding box center [654, 324] width 29 height 14
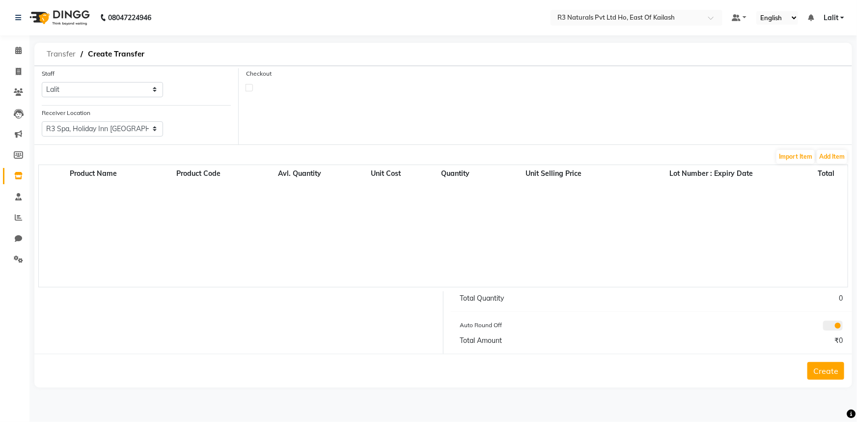
click at [62, 58] on span "Transfer" at bounding box center [61, 54] width 39 height 18
select select "sender"
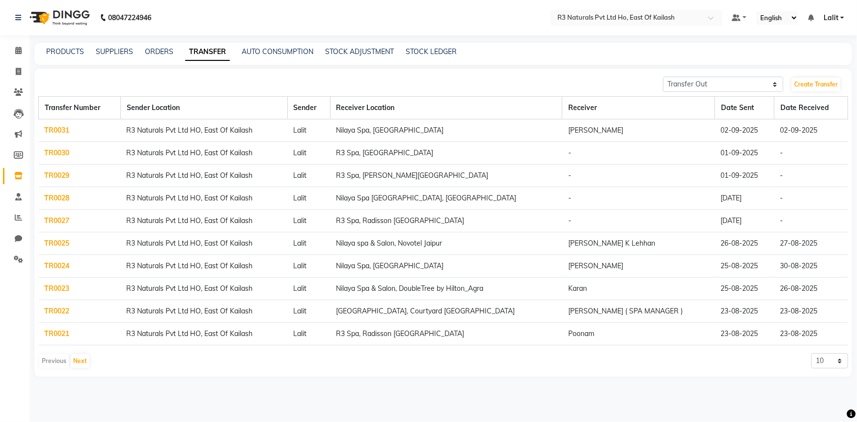
drag, startPoint x: 367, startPoint y: 56, endPoint x: 284, endPoint y: 84, distance: 87.0
click at [366, 56] on div "STOCK ADJUSTMENT" at bounding box center [359, 52] width 69 height 10
click at [351, 49] on link "STOCK ADJUSTMENT" at bounding box center [359, 51] width 69 height 9
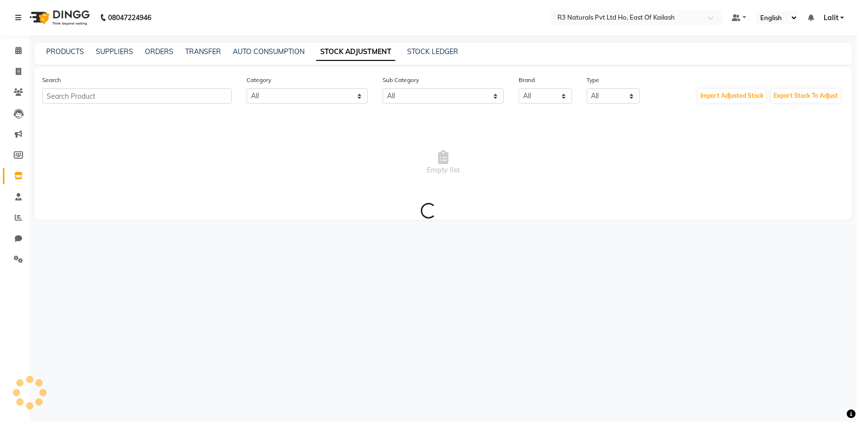
drag, startPoint x: 351, startPoint y: 51, endPoint x: 327, endPoint y: 61, distance: 26.0
click at [350, 52] on link "STOCK ADJUSTMENT" at bounding box center [355, 52] width 79 height 18
click at [152, 101] on input "text" at bounding box center [137, 95] width 190 height 15
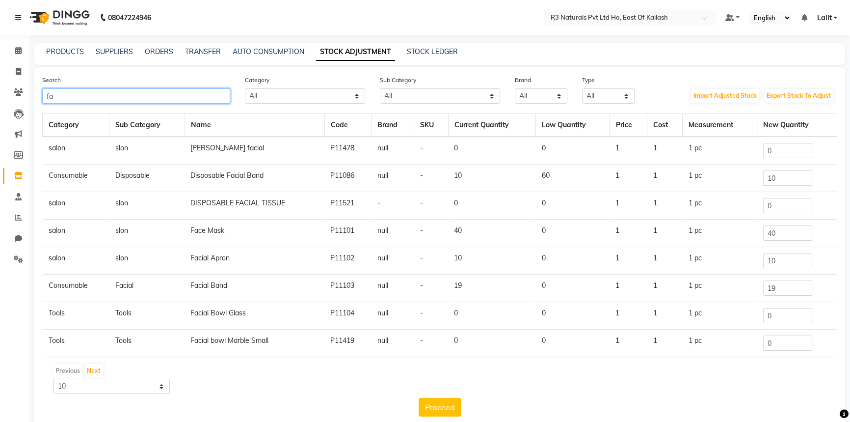
type input "f"
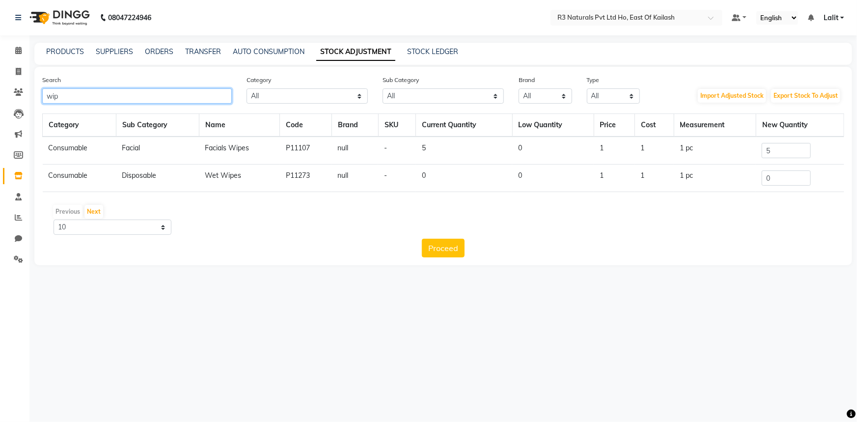
type input "wip"
click at [752, 149] on tr "Consumable Facial Facials Wipes P11107 null - 5 0 1 1 1 pc 5" at bounding box center [443, 151] width 801 height 28
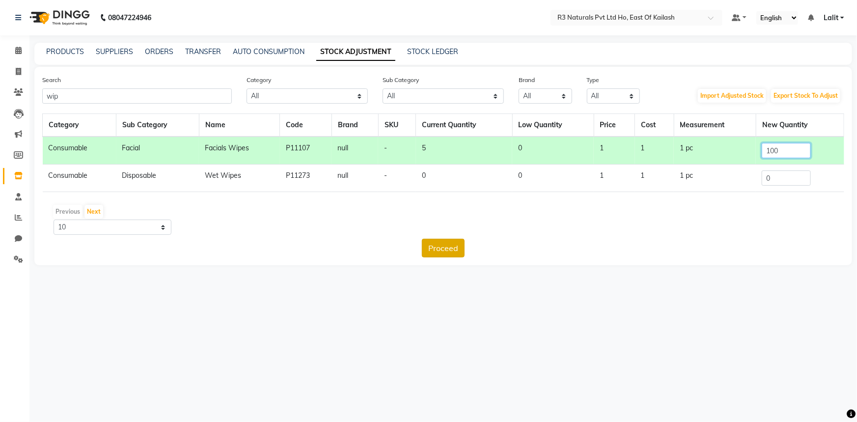
type input "100"
click at [437, 243] on button "Proceed" at bounding box center [443, 248] width 43 height 19
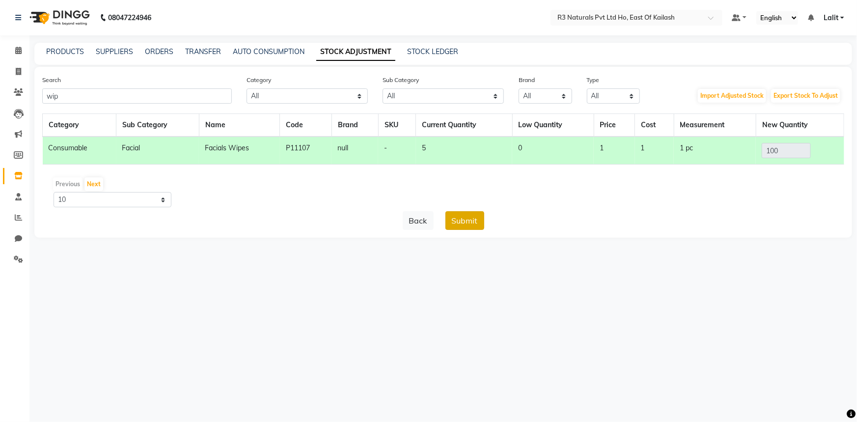
click at [465, 215] on button "Submit" at bounding box center [464, 220] width 39 height 19
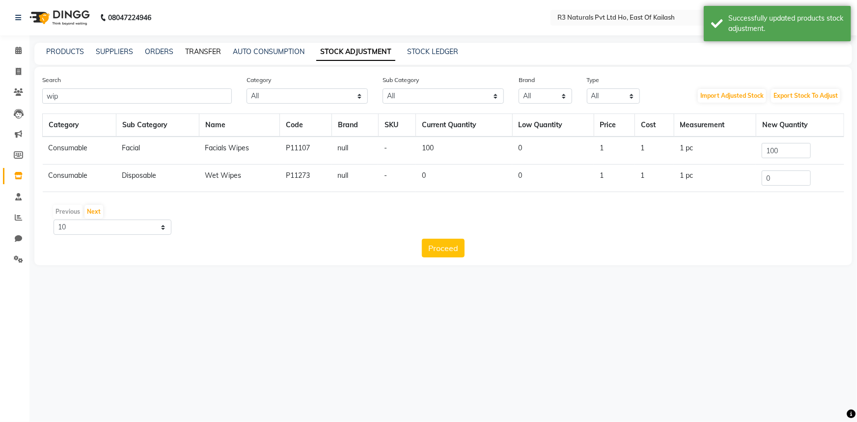
click at [195, 49] on link "TRANSFER" at bounding box center [203, 51] width 36 height 9
select select "sender"
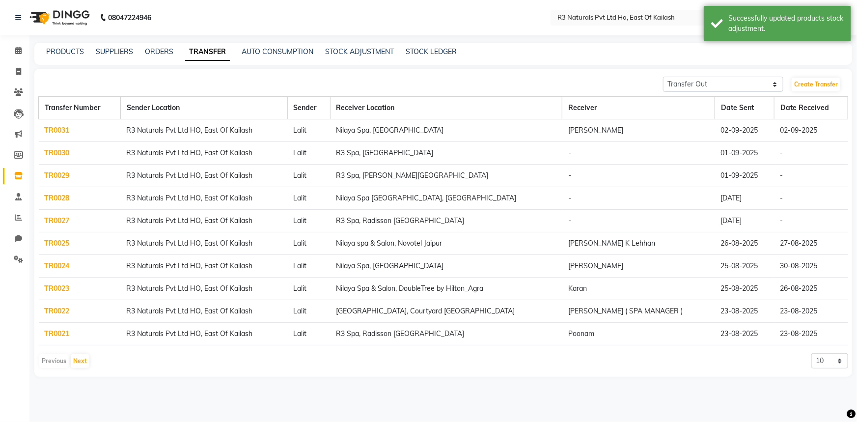
click at [147, 107] on th "Sender Location" at bounding box center [203, 108] width 167 height 23
click at [816, 83] on link "Create Transfer" at bounding box center [816, 85] width 49 height 14
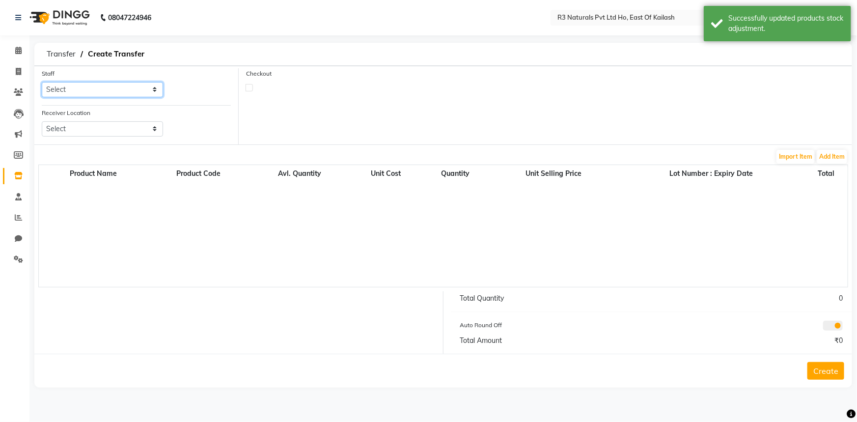
click at [147, 93] on select "Select [PERSON_NAME] [PERSON_NAME] DINGG Support [PERSON_NAME] Prema" at bounding box center [102, 89] width 121 height 15
select select "81458"
click at [42, 82] on select "Select [PERSON_NAME] [PERSON_NAME] DINGG Support [PERSON_NAME] Prema" at bounding box center [102, 89] width 121 height 15
click at [88, 118] on div "Receiver Location Select Nilaya Spa Marriott Whitefield, Whitefield R3 Spa, Vij…" at bounding box center [102, 122] width 121 height 29
drag, startPoint x: 89, startPoint y: 127, endPoint x: 86, endPoint y: 134, distance: 7.5
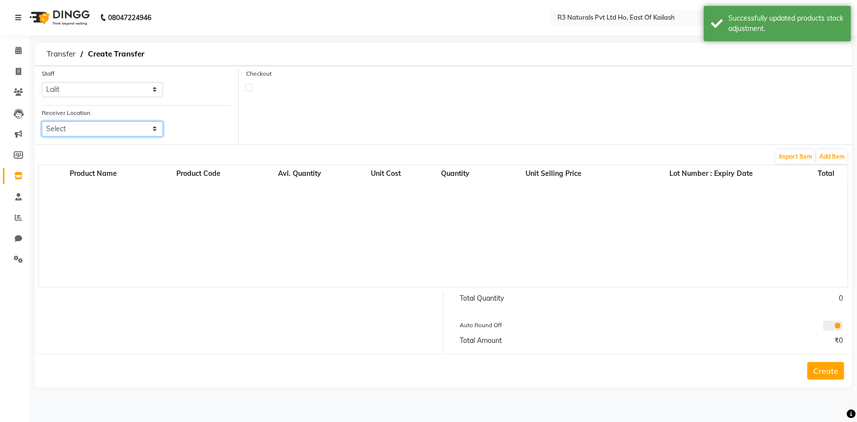
click at [89, 127] on select "Select [GEOGRAPHIC_DATA] [GEOGRAPHIC_DATA], [GEOGRAPHIC_DATA] [GEOGRAPHIC_DATA]…" at bounding box center [102, 128] width 121 height 15
select select "3513"
click at [42, 121] on select "Select [GEOGRAPHIC_DATA] [GEOGRAPHIC_DATA], [GEOGRAPHIC_DATA] [GEOGRAPHIC_DATA]…" at bounding box center [102, 128] width 121 height 15
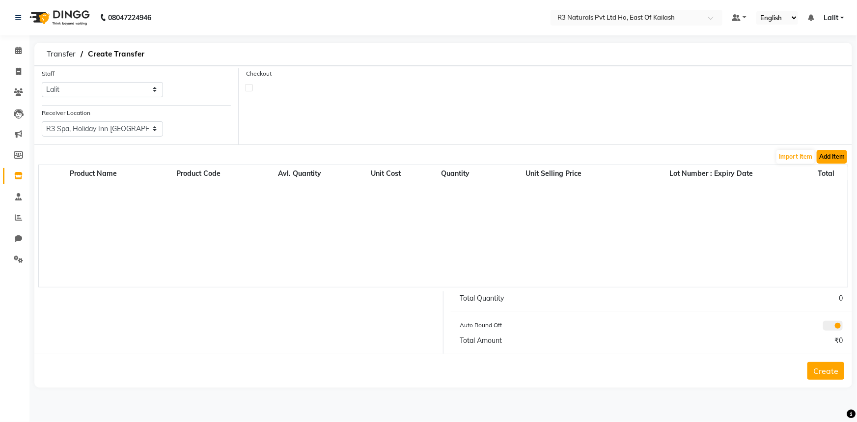
click at [823, 157] on button "Add Item" at bounding box center [832, 157] width 30 height 14
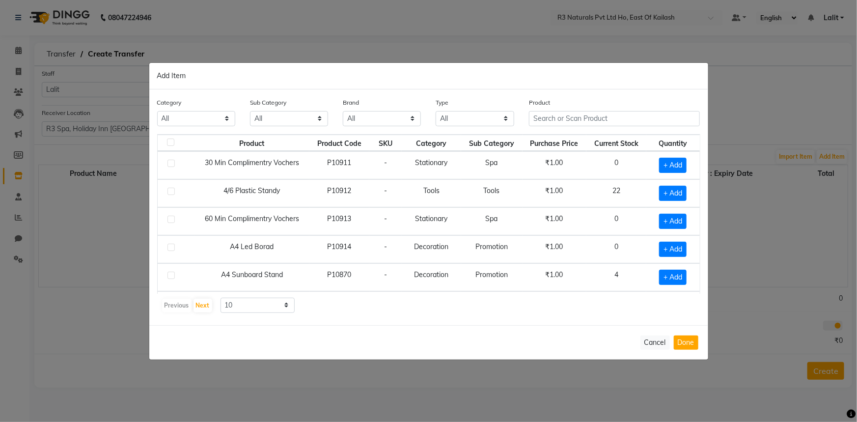
click at [590, 132] on div "Product" at bounding box center [614, 115] width 186 height 37
click at [587, 119] on input "text" at bounding box center [614, 118] width 171 height 15
paste input "Kenpaki Facial ([PERSON_NAME], [PERSON_NAME])"
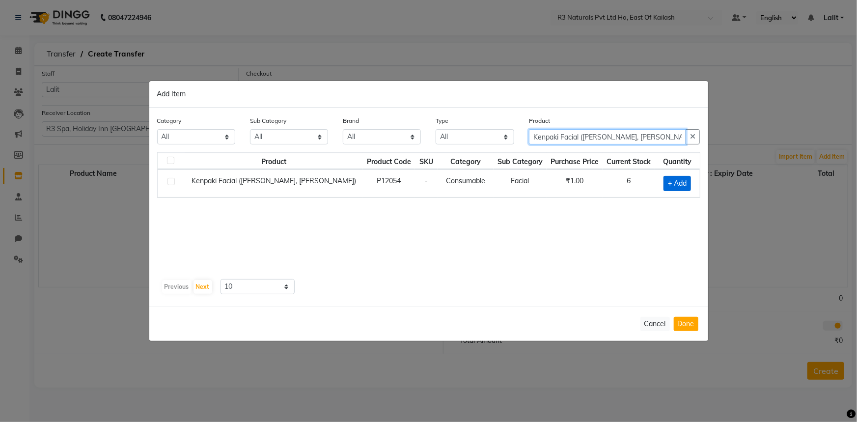
type input "Kenpaki Facial ([PERSON_NAME], [PERSON_NAME])"
click at [677, 185] on span "+ Add" at bounding box center [676, 183] width 27 height 15
checkbox input "true"
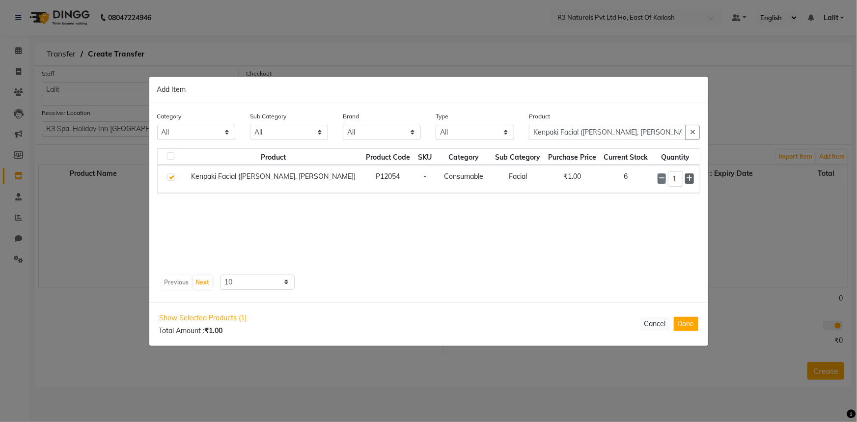
click at [683, 182] on div "1" at bounding box center [675, 178] width 36 height 15
click at [685, 182] on span at bounding box center [689, 178] width 8 height 10
click at [685, 181] on span at bounding box center [689, 178] width 8 height 10
click at [686, 180] on icon at bounding box center [689, 178] width 6 height 7
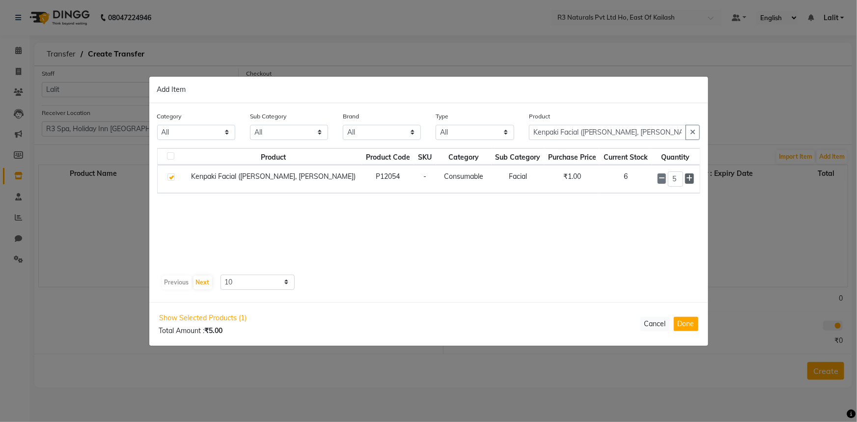
click at [686, 180] on icon at bounding box center [689, 178] width 6 height 7
type input "6"
click at [698, 132] on button "button" at bounding box center [692, 132] width 14 height 15
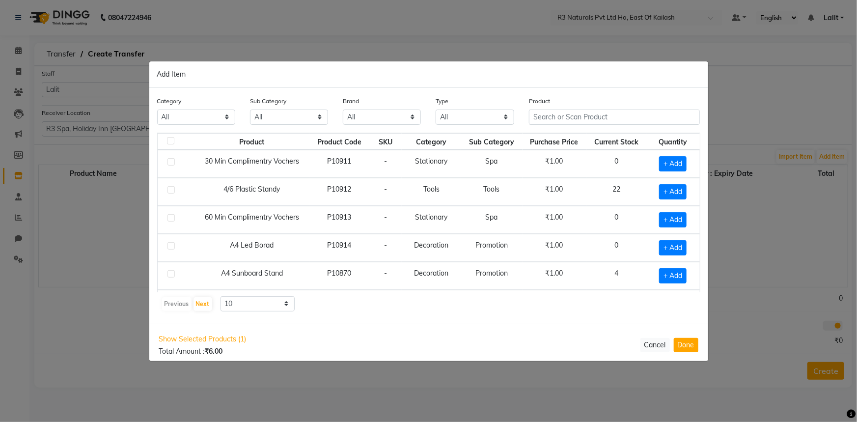
click at [641, 132] on div "Product" at bounding box center [614, 114] width 186 height 37
click at [588, 113] on input "text" at bounding box center [614, 117] width 171 height 15
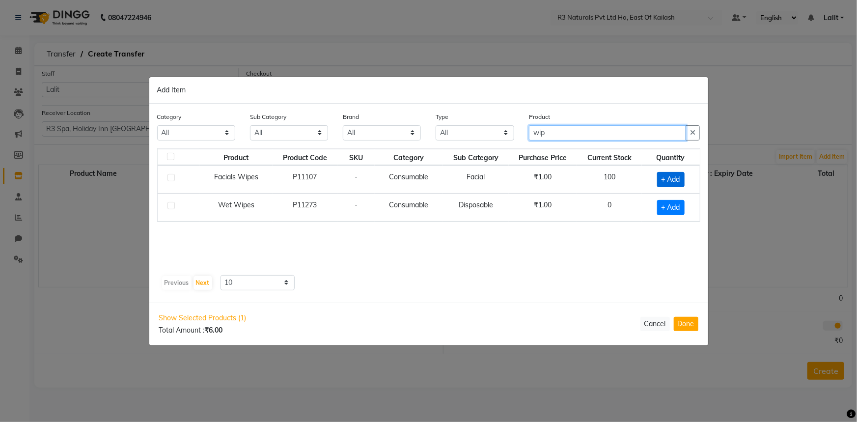
type input "wip"
click at [674, 179] on span "+ Add" at bounding box center [670, 179] width 27 height 15
checkbox input "true"
click at [671, 180] on input "1" at bounding box center [666, 178] width 21 height 15
type input "100"
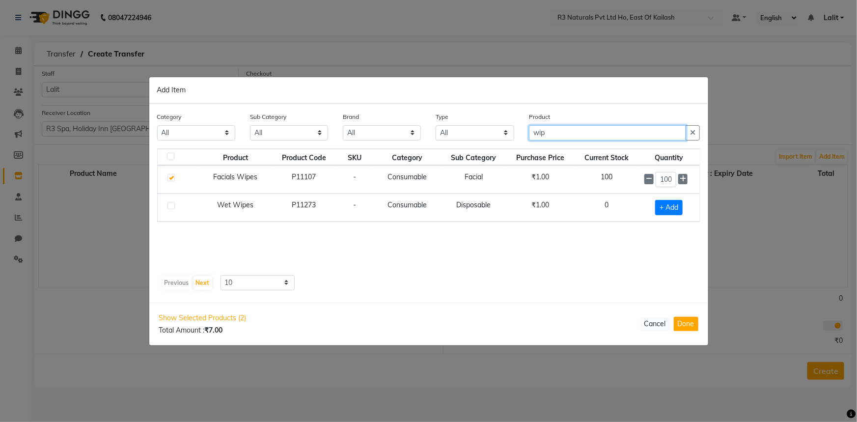
click at [594, 137] on input "wip" at bounding box center [608, 132] width 158 height 15
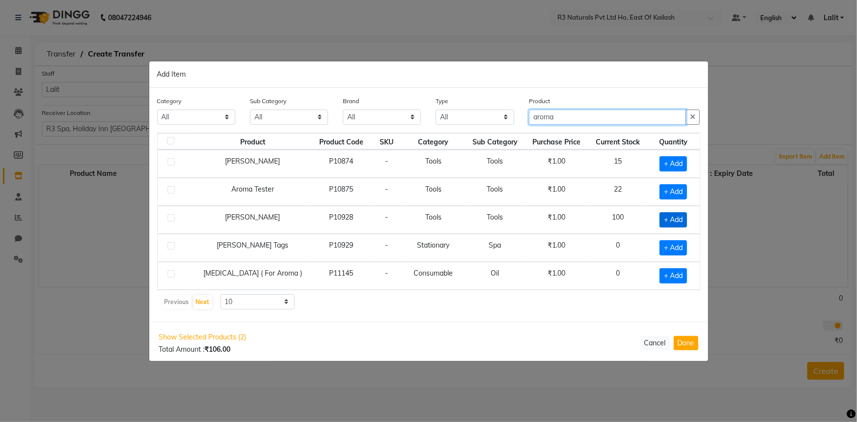
type input "aroma"
click at [668, 221] on span "+ Add" at bounding box center [672, 219] width 27 height 15
checkbox input "true"
click at [676, 219] on input "1" at bounding box center [670, 219] width 18 height 15
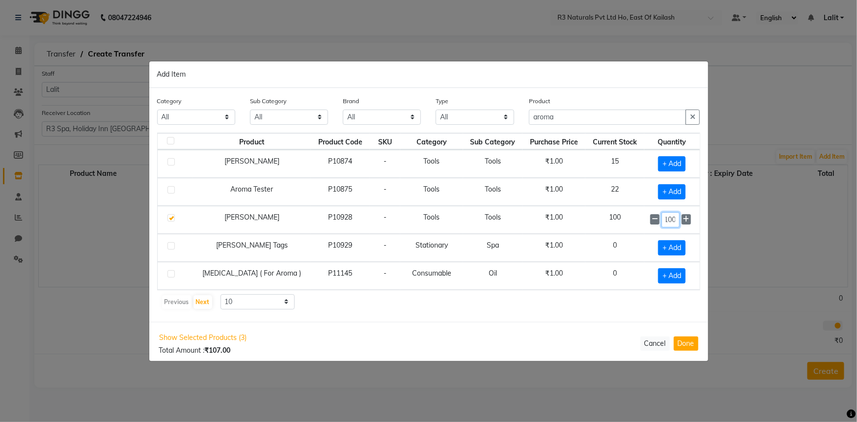
type input "100"
click at [619, 313] on div "Category All Personal Care Name Batch Uniform salon Other Consumable Billing De…" at bounding box center [428, 205] width 559 height 234
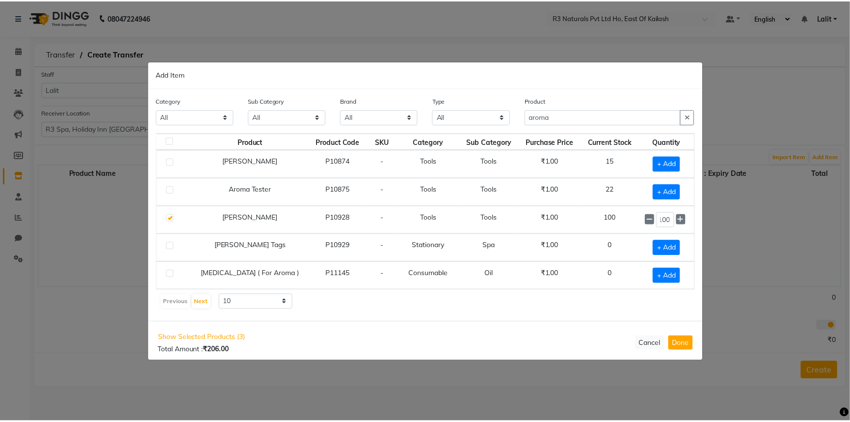
scroll to position [0, 0]
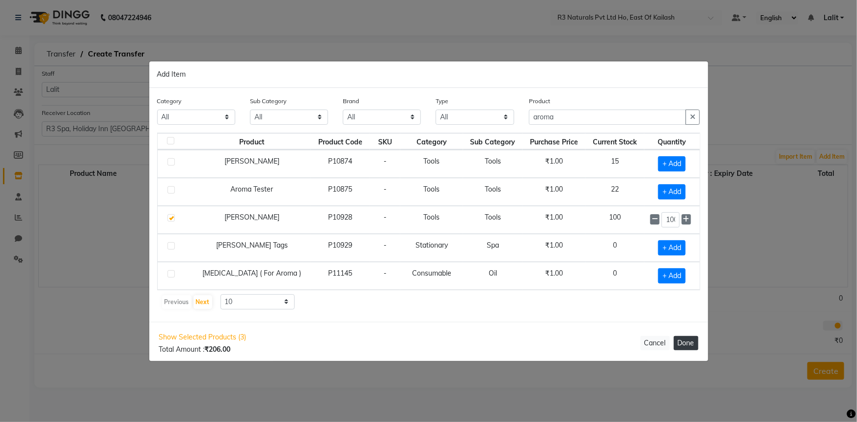
click at [678, 341] on button "Done" at bounding box center [686, 343] width 25 height 14
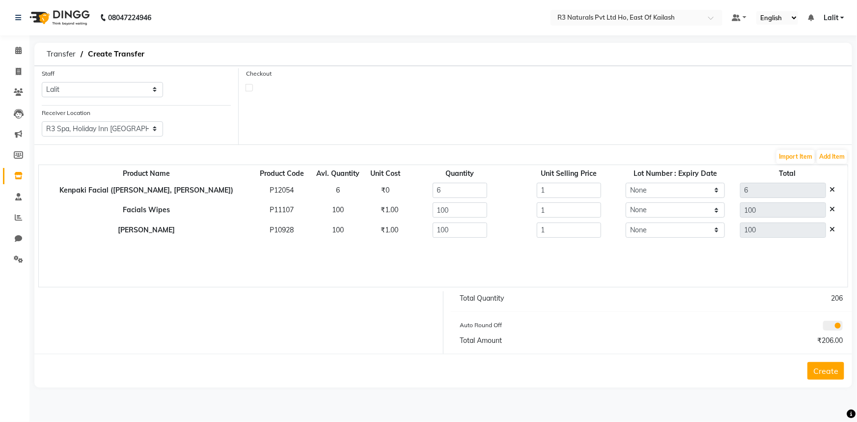
click at [830, 371] on button "Create" at bounding box center [825, 371] width 37 height 18
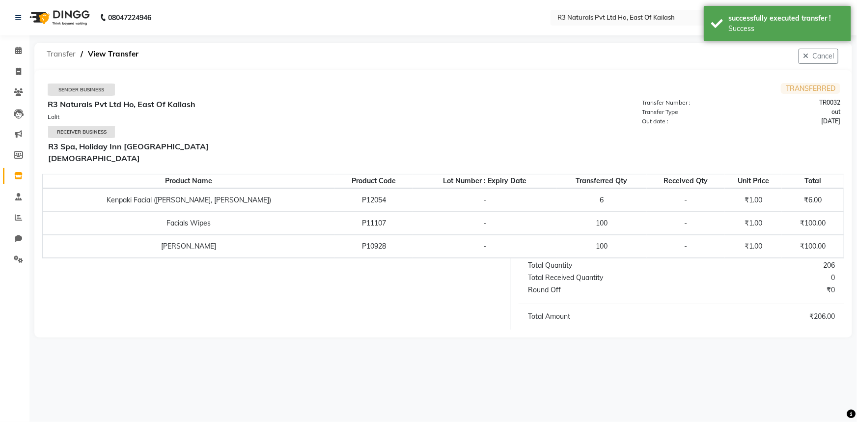
click at [68, 60] on span "Transfer" at bounding box center [61, 54] width 39 height 18
select select "sender"
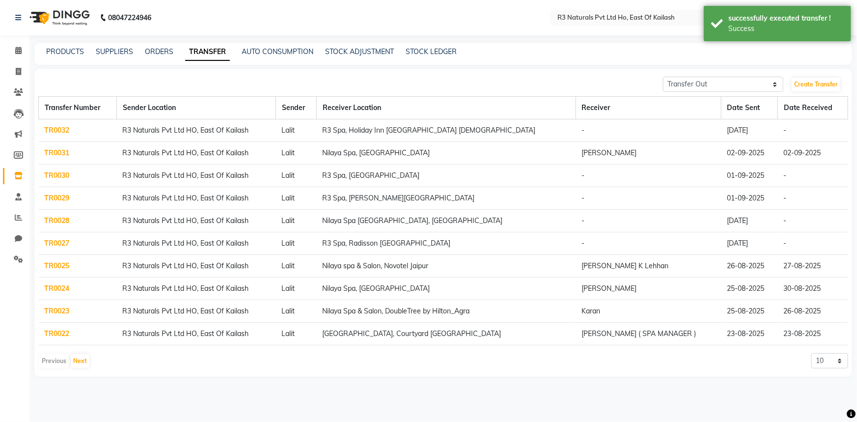
click at [540, 31] on nav "08047224946 Select Location × R3 Naturals Pvt Ltd Ho, East Of Kailash Default P…" at bounding box center [428, 17] width 857 height 35
click at [342, 51] on link "STOCK ADJUSTMENT" at bounding box center [359, 51] width 69 height 9
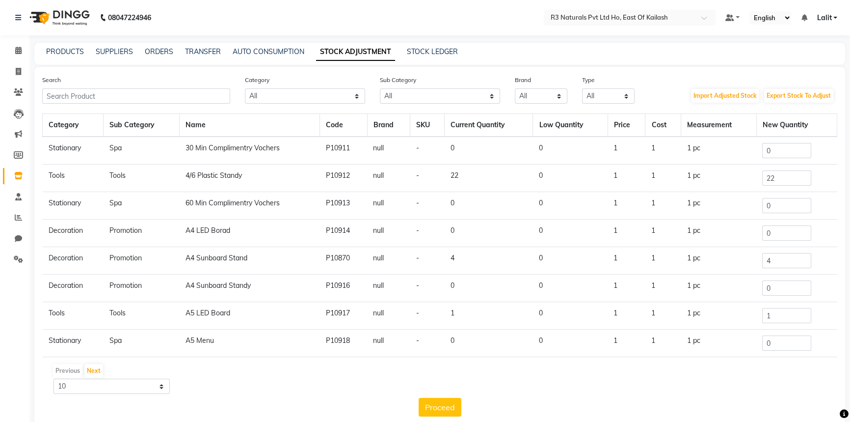
click at [137, 105] on div "Search Category All Personal Care Name Batch Uniform salon Other Consumable Bil…" at bounding box center [439, 245] width 811 height 357
click at [138, 96] on input "text" at bounding box center [136, 95] width 188 height 15
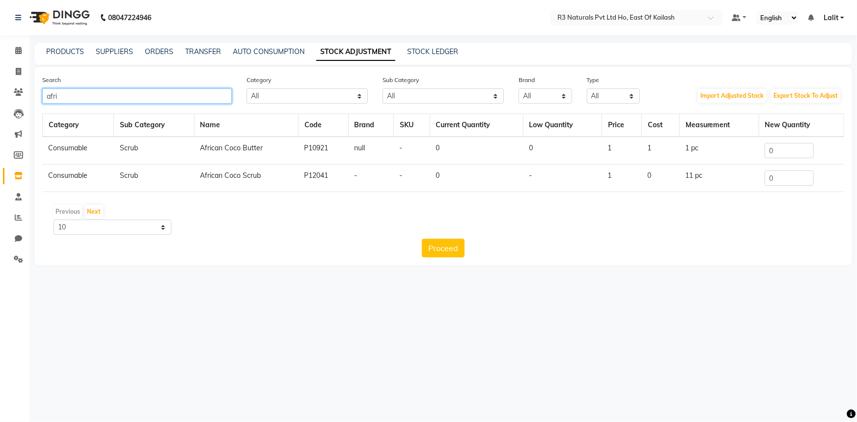
type input "afri"
drag, startPoint x: 806, startPoint y: 151, endPoint x: 706, endPoint y: 151, distance: 100.2
click at [706, 151] on tr "Consumable Scrub African Coco Butter P10921 null - 0 0 1 1 1 pc 0" at bounding box center [443, 151] width 801 height 28
drag, startPoint x: 789, startPoint y: 183, endPoint x: 735, endPoint y: 187, distance: 54.2
click at [735, 187] on tr "Consumable Scrub African Coco Scrub P12041 - - 0 - 1 0 11 pc 0" at bounding box center [443, 177] width 801 height 27
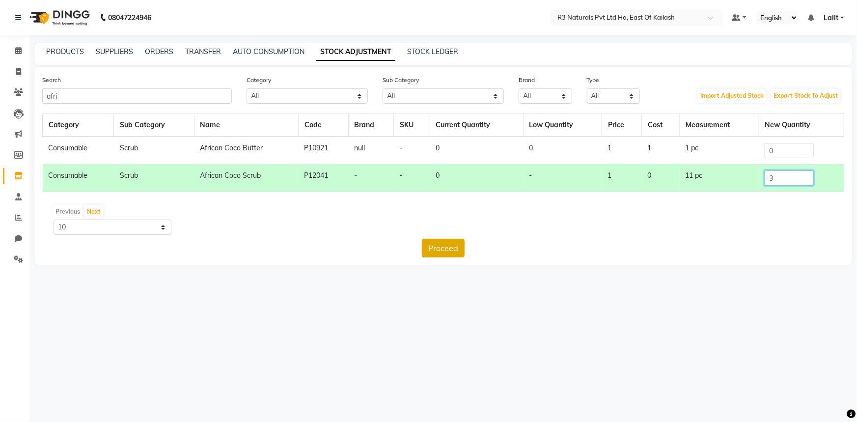
type input "3"
drag, startPoint x: 437, startPoint y: 249, endPoint x: 441, endPoint y: 249, distance: 4.9
click at [437, 249] on button "Proceed" at bounding box center [443, 248] width 43 height 19
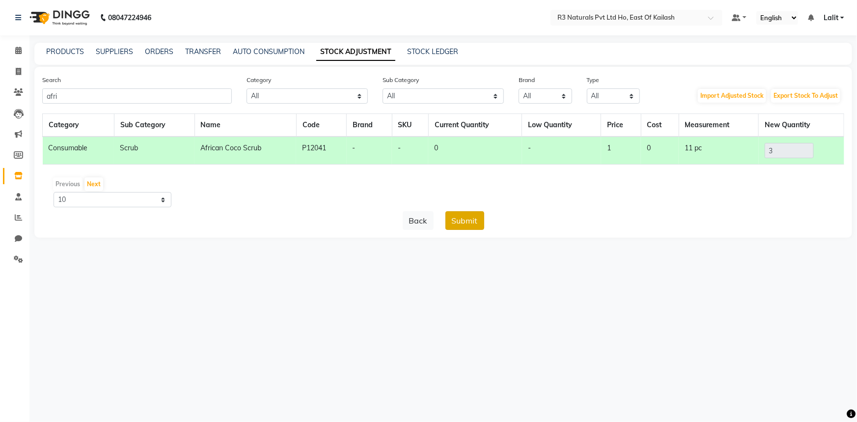
click at [471, 220] on button "Submit" at bounding box center [464, 220] width 39 height 19
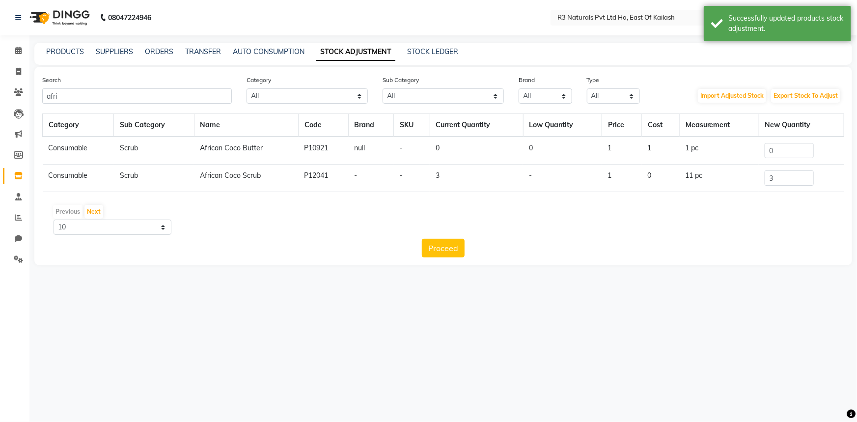
click at [585, 26] on nav "08047224946 Select Location × R3 Naturals Pvt Ltd Ho, East Of Kailash Default P…" at bounding box center [428, 17] width 857 height 35
drag, startPoint x: 216, startPoint y: 49, endPoint x: 210, endPoint y: 58, distance: 11.5
click at [215, 49] on link "TRANSFER" at bounding box center [203, 51] width 36 height 9
select select "sender"
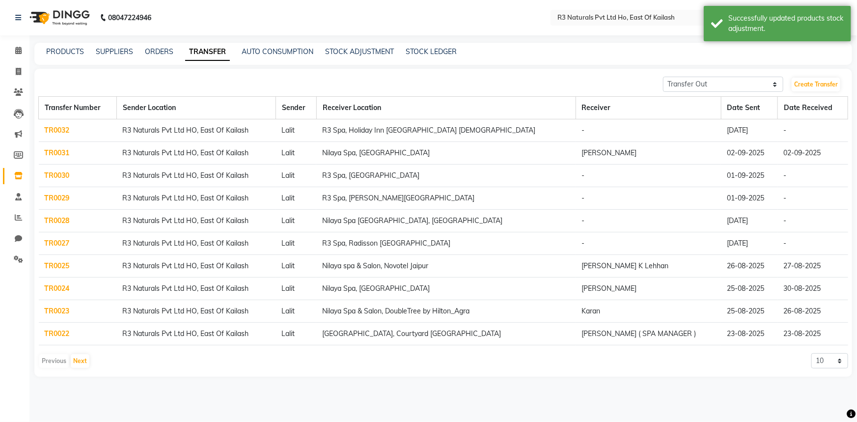
click at [97, 103] on th "Transfer Number" at bounding box center [78, 108] width 78 height 23
click at [801, 81] on link "Create Transfer" at bounding box center [816, 85] width 49 height 14
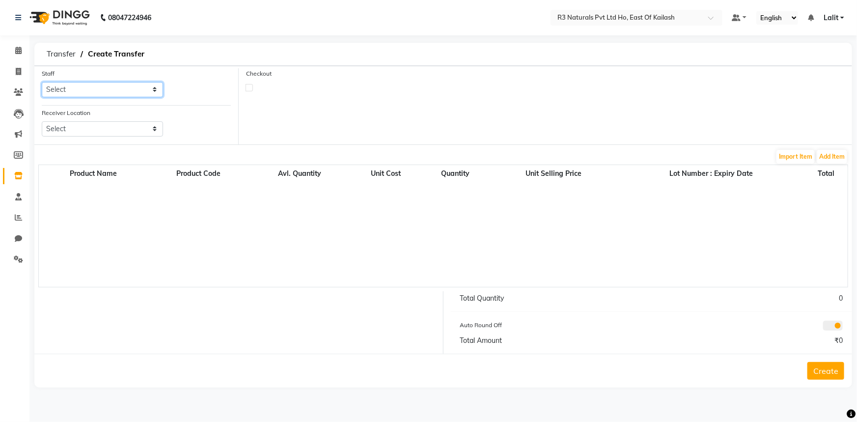
click at [93, 84] on select "Select [PERSON_NAME] [PERSON_NAME] DINGG Support [PERSON_NAME] Prema" at bounding box center [102, 89] width 121 height 15
select select "81458"
click at [42, 82] on select "Select [PERSON_NAME] [PERSON_NAME] DINGG Support [PERSON_NAME] Prema" at bounding box center [102, 89] width 121 height 15
click at [91, 129] on select "Select [GEOGRAPHIC_DATA] [GEOGRAPHIC_DATA], [GEOGRAPHIC_DATA] [GEOGRAPHIC_DATA]…" at bounding box center [102, 128] width 121 height 15
select select "3611"
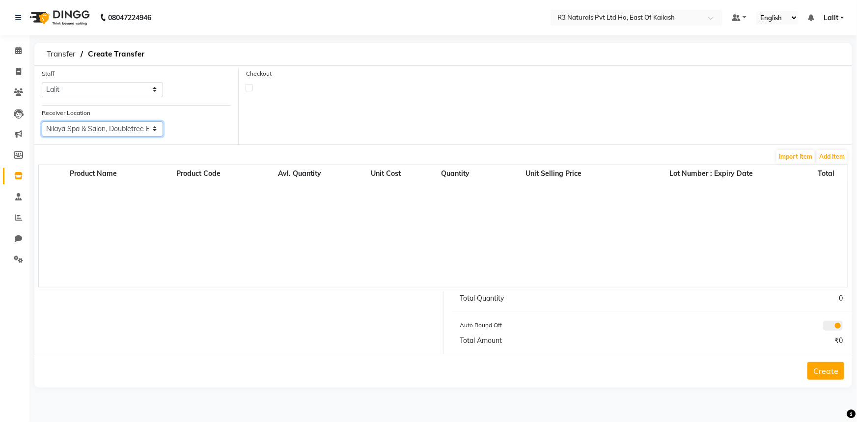
click at [42, 121] on select "Select [GEOGRAPHIC_DATA] [GEOGRAPHIC_DATA], [GEOGRAPHIC_DATA] [GEOGRAPHIC_DATA]…" at bounding box center [102, 128] width 121 height 15
click at [820, 158] on button "Add Item" at bounding box center [832, 157] width 30 height 14
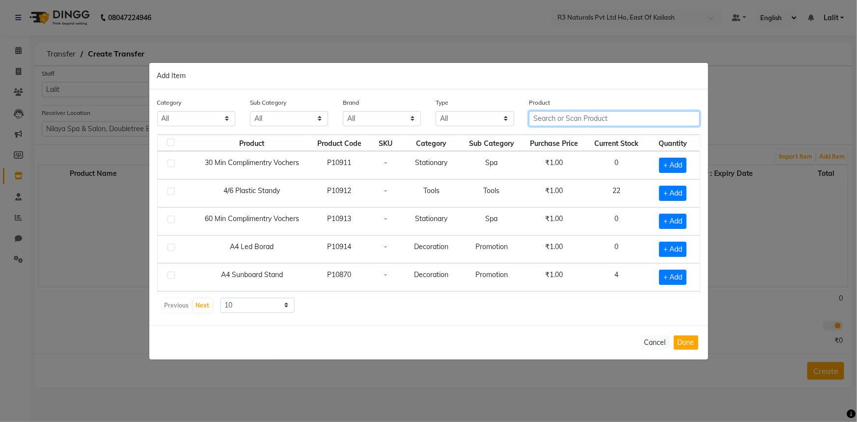
click at [575, 119] on input "text" at bounding box center [614, 118] width 171 height 15
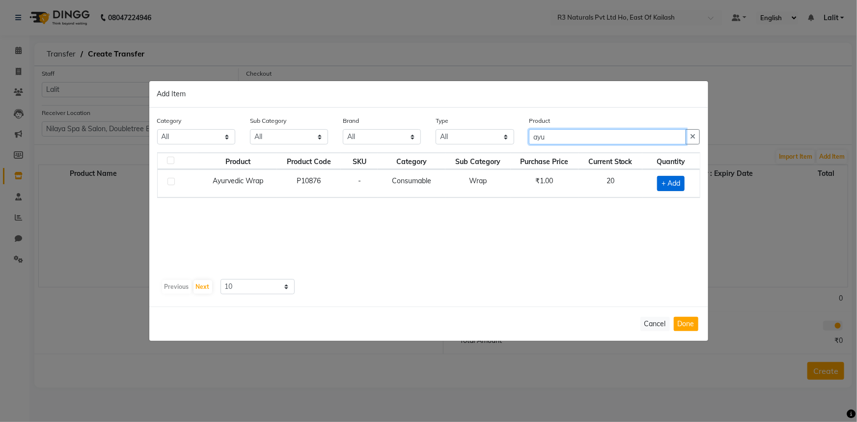
type input "ayu"
click at [682, 189] on span "+ Add" at bounding box center [670, 183] width 27 height 15
checkbox input "true"
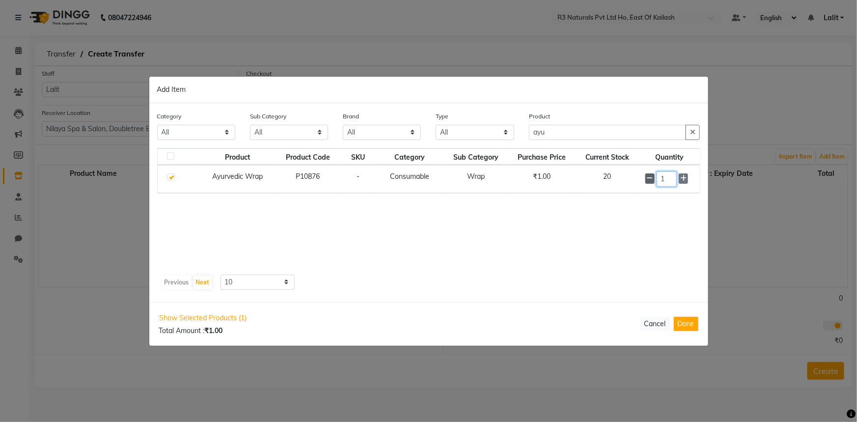
drag, startPoint x: 668, startPoint y: 179, endPoint x: 651, endPoint y: 179, distance: 17.7
click at [651, 179] on div "1" at bounding box center [669, 178] width 49 height 15
type input "5"
drag, startPoint x: 666, startPoint y: 265, endPoint x: 666, endPoint y: 229, distance: 35.8
click at [666, 265] on div "Product Product Code SKU Category Sub Category Purchase Price Current Stock Qua…" at bounding box center [428, 209] width 543 height 123
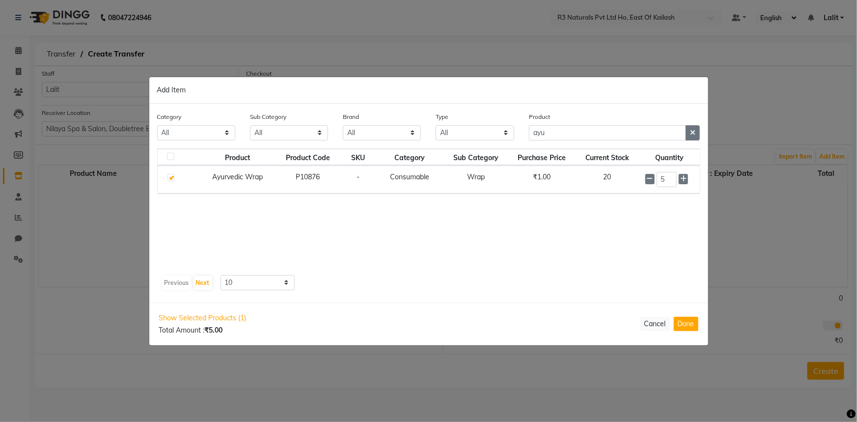
click at [692, 133] on icon "button" at bounding box center [692, 132] width 5 height 7
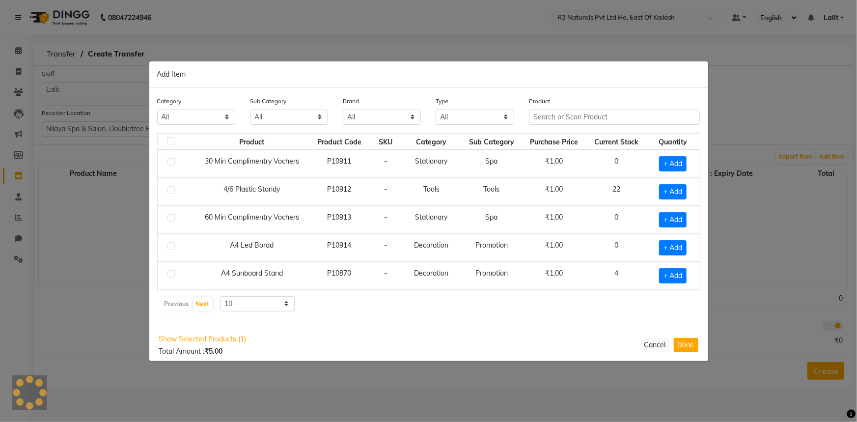
click at [658, 133] on div "Product" at bounding box center [614, 114] width 186 height 37
click at [651, 122] on input "text" at bounding box center [614, 117] width 171 height 15
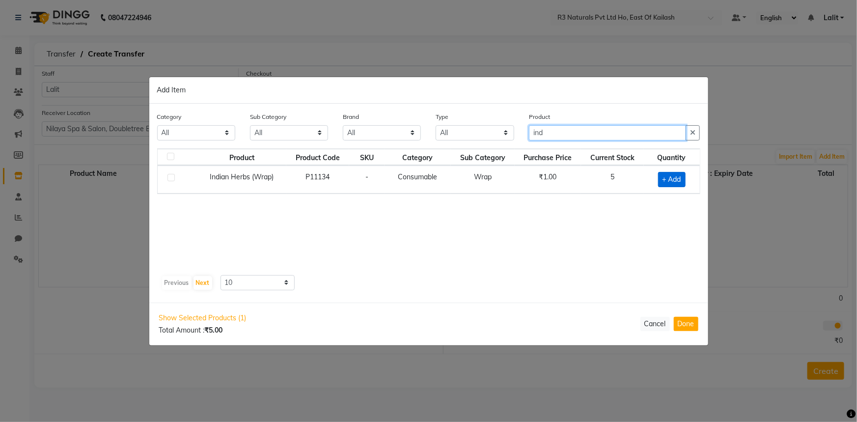
type input "ind"
click at [671, 177] on span "+ Add" at bounding box center [671, 179] width 27 height 15
checkbox input "true"
click at [686, 177] on icon at bounding box center [684, 178] width 6 height 7
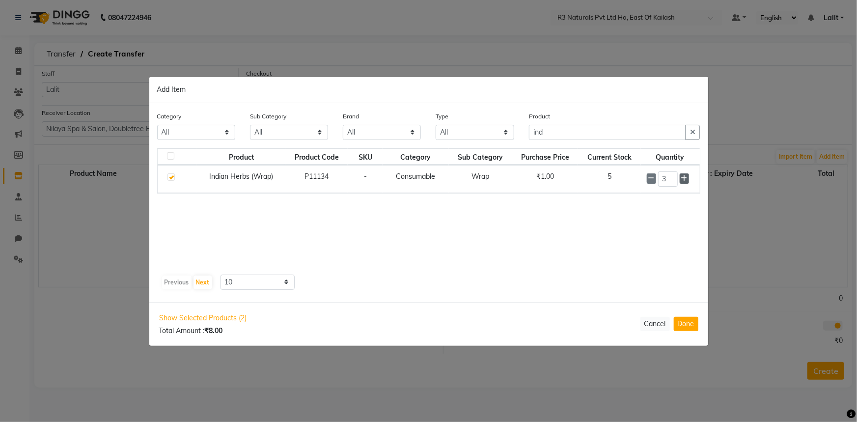
click at [686, 177] on icon at bounding box center [684, 178] width 6 height 7
type input "5"
click at [695, 135] on icon "button" at bounding box center [692, 132] width 5 height 7
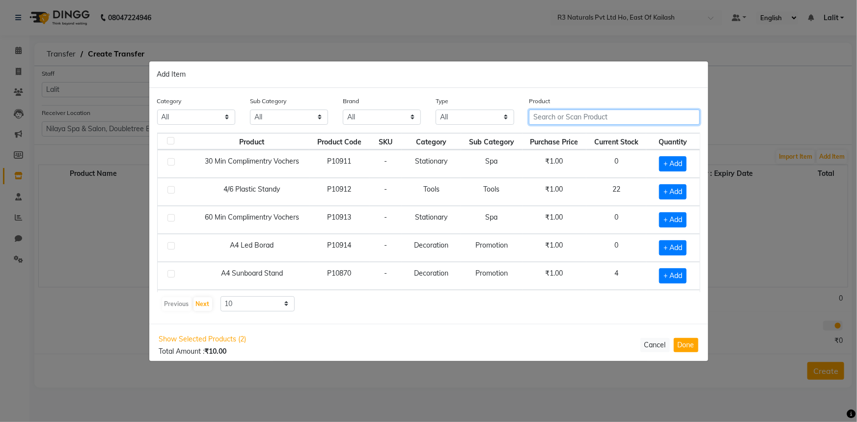
click at [571, 116] on input "text" at bounding box center [614, 117] width 171 height 15
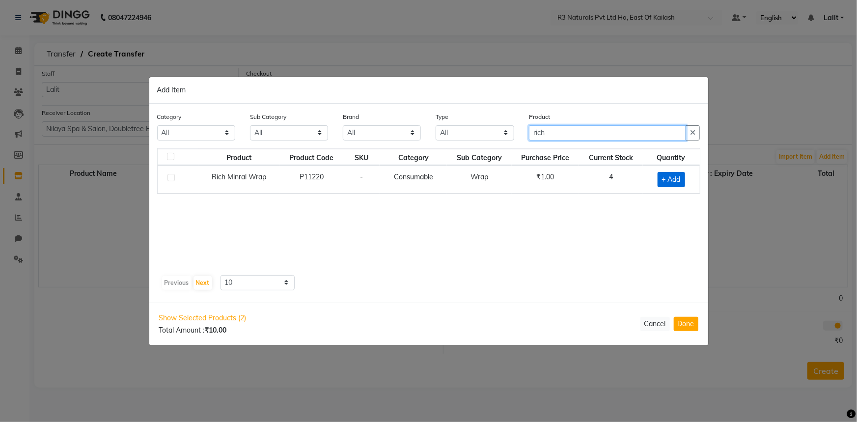
type input "rich"
click at [676, 179] on span "+ Add" at bounding box center [670, 179] width 27 height 15
checkbox input "true"
click at [683, 179] on icon at bounding box center [683, 178] width 6 height 7
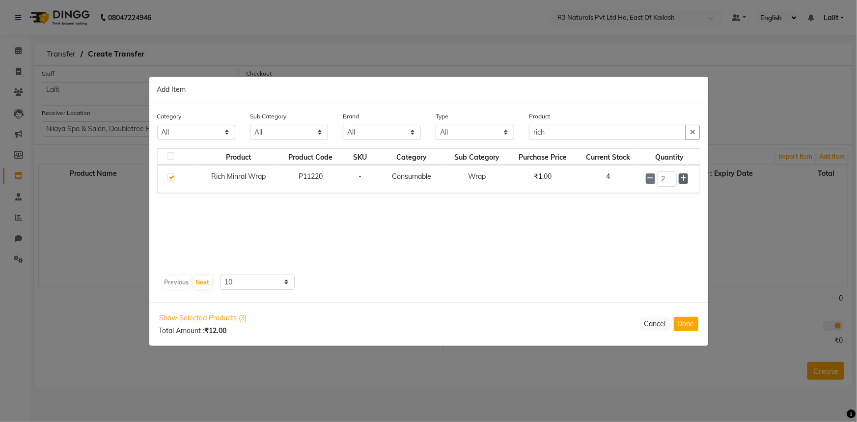
type input "3"
click at [661, 126] on input "rich" at bounding box center [608, 132] width 158 height 15
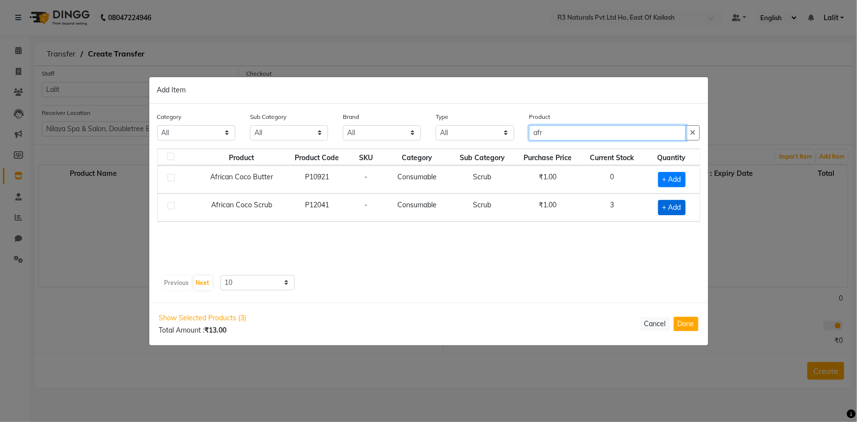
type input "afr"
click at [675, 206] on span "+ Add" at bounding box center [671, 207] width 27 height 15
checkbox input "true"
click at [683, 204] on icon at bounding box center [684, 206] width 6 height 7
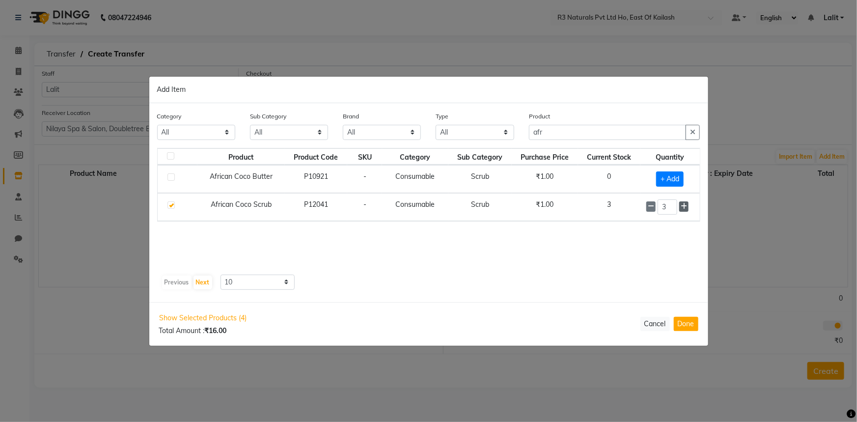
click at [683, 204] on icon at bounding box center [684, 206] width 6 height 7
click at [652, 206] on icon at bounding box center [651, 206] width 6 height 7
type input "3"
click at [642, 129] on input "afr" at bounding box center [608, 132] width 158 height 15
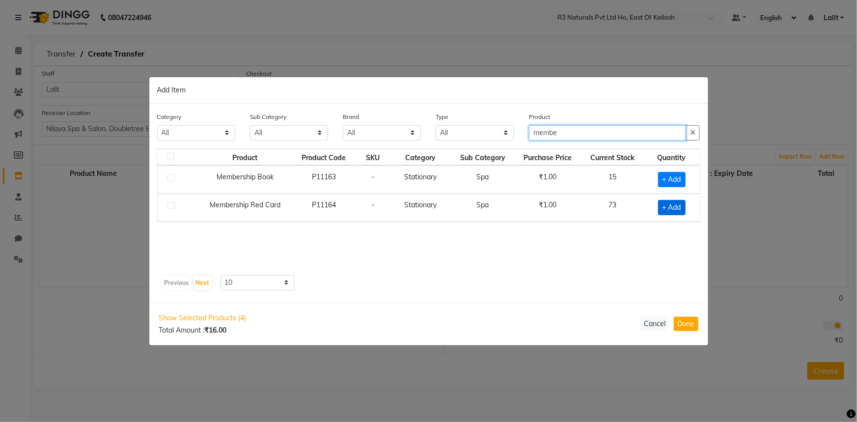
type input "membe"
click at [682, 201] on span "+ Add" at bounding box center [671, 207] width 27 height 15
checkbox input "true"
drag, startPoint x: 672, startPoint y: 205, endPoint x: 653, endPoint y: 205, distance: 19.6
click at [653, 205] on div "1" at bounding box center [670, 207] width 47 height 15
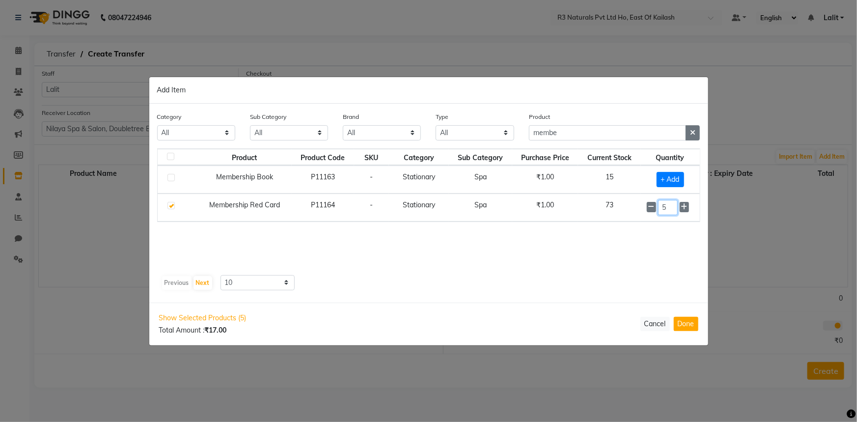
type input "5"
click at [689, 128] on button "button" at bounding box center [692, 132] width 14 height 15
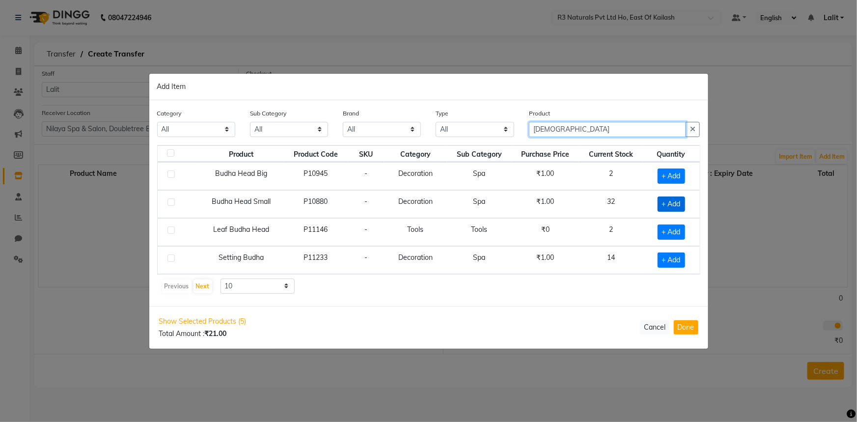
type input "budha"
click at [659, 203] on span "+ Add" at bounding box center [670, 203] width 27 height 15
checkbox input "true"
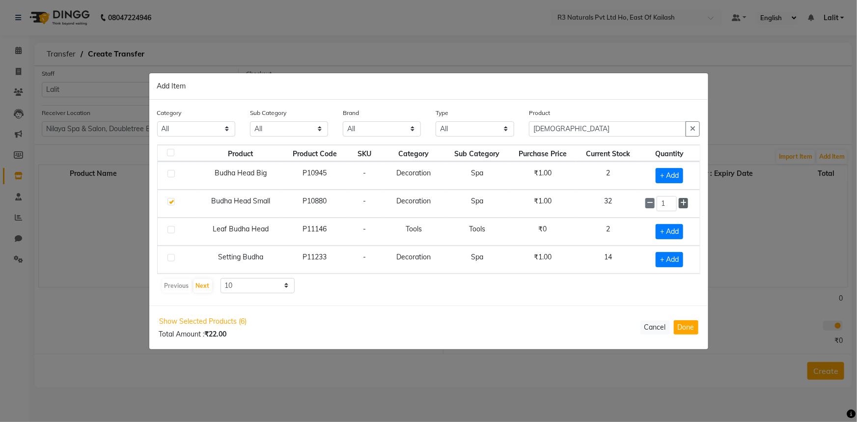
click at [687, 203] on span at bounding box center [683, 203] width 9 height 10
type input "2"
click at [545, 133] on input "budha" at bounding box center [608, 128] width 158 height 15
click at [545, 133] on input "budha" at bounding box center [608, 129] width 158 height 15
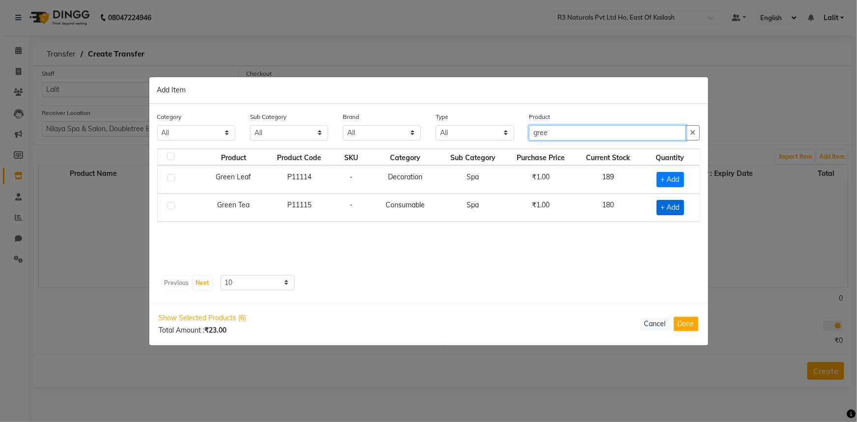
type input "gree"
click at [681, 203] on span "+ Add" at bounding box center [670, 207] width 27 height 15
checkbox input "true"
click at [669, 206] on input "1" at bounding box center [665, 206] width 21 height 15
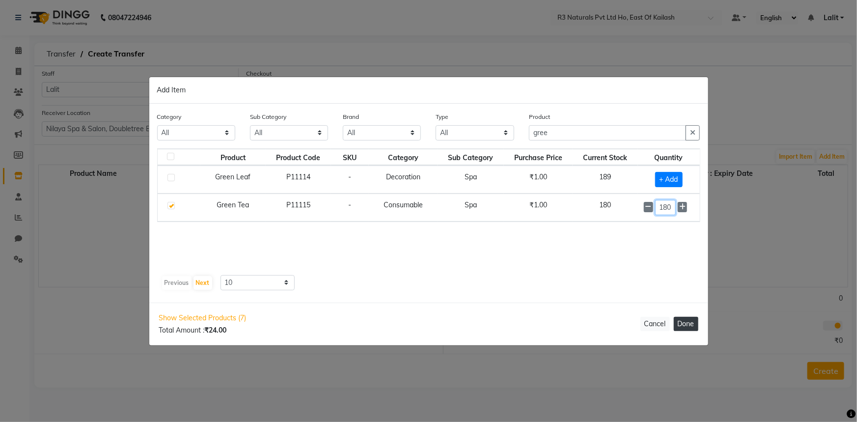
type input "180"
click at [693, 325] on button "Done" at bounding box center [686, 324] width 25 height 14
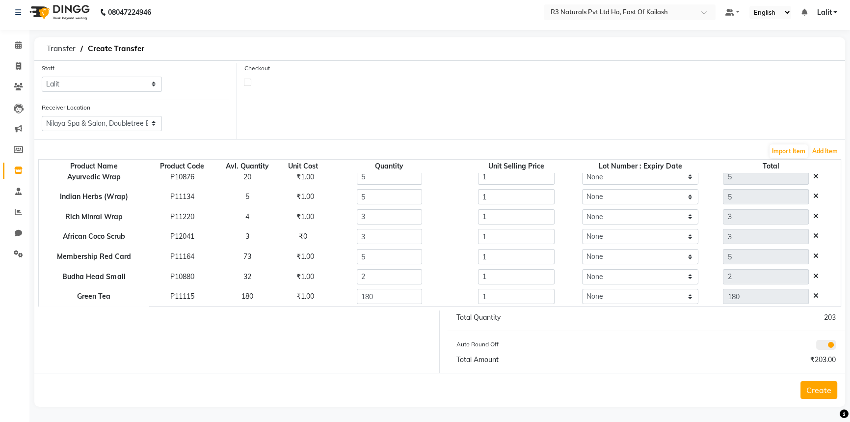
scroll to position [7, 0]
click at [815, 389] on button "Create" at bounding box center [819, 389] width 37 height 18
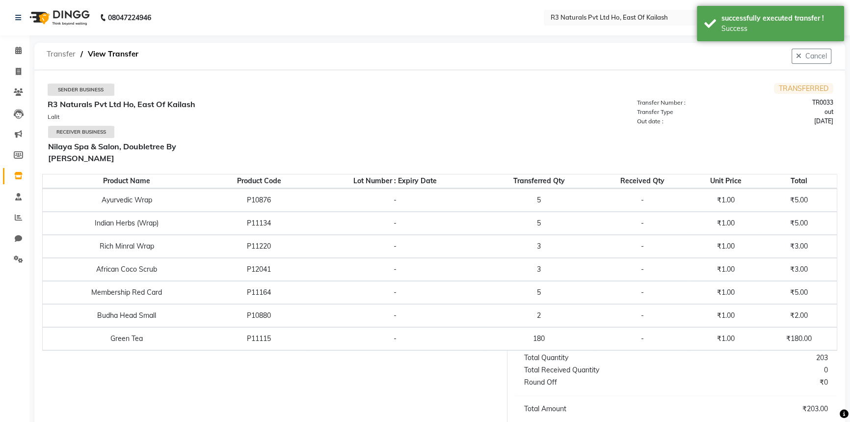
click at [55, 57] on span "Transfer" at bounding box center [61, 54] width 39 height 18
select select "sender"
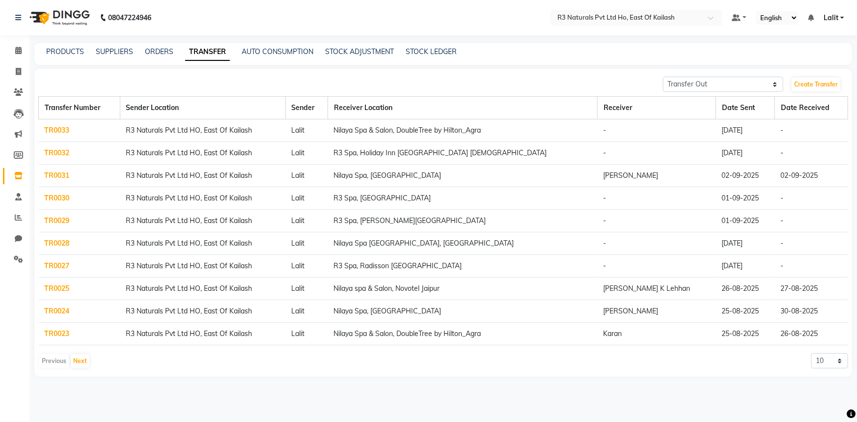
click at [327, 58] on div "PRODUCTS SUPPLIERS ORDERS TRANSFER AUTO CONSUMPTION STOCK ADJUSTMENT STOCK LEDG…" at bounding box center [443, 54] width 818 height 22
click at [342, 52] on link "STOCK ADJUSTMENT" at bounding box center [359, 51] width 69 height 9
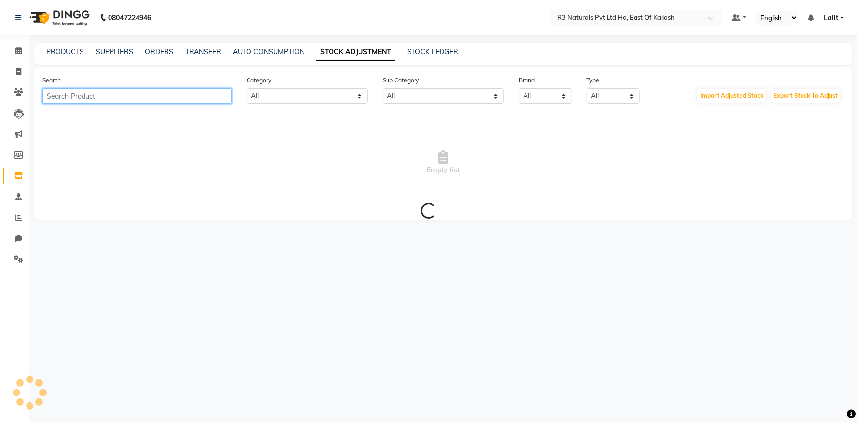
click at [183, 99] on input "text" at bounding box center [137, 95] width 190 height 15
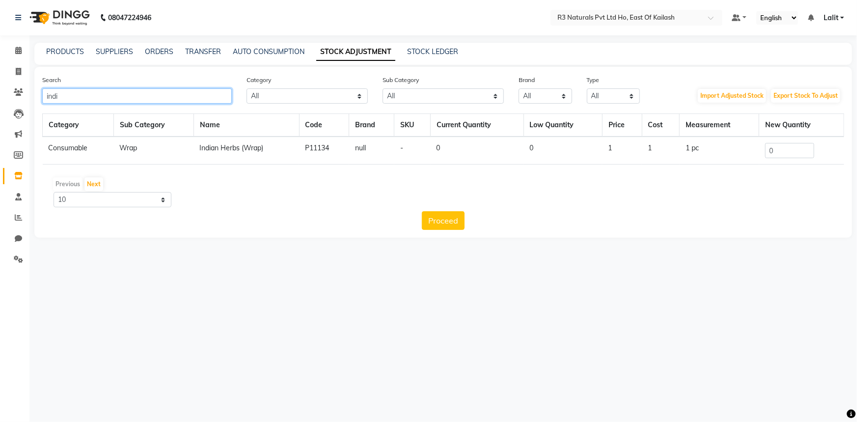
type input "indi"
drag, startPoint x: 789, startPoint y: 150, endPoint x: 741, endPoint y: 148, distance: 47.7
click at [741, 148] on tr "Consumable Wrap Indian Herbs (Wrap) P11134 null - 0 0 1 1 1 pc 0" at bounding box center [443, 151] width 801 height 28
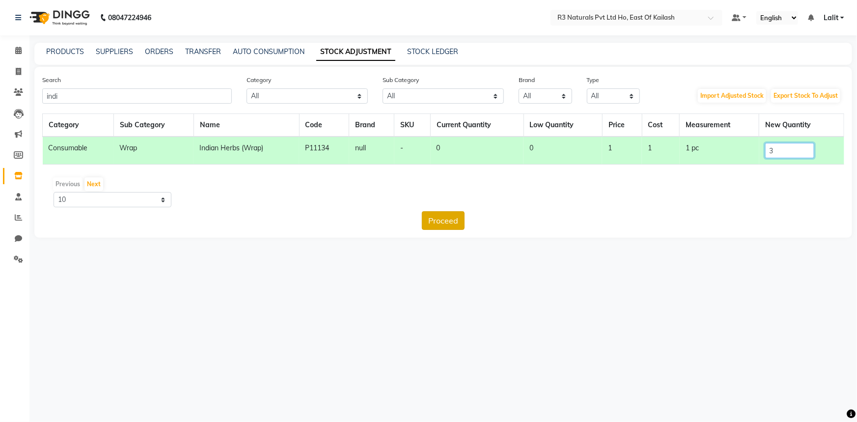
type input "3"
click at [449, 219] on button "Proceed" at bounding box center [443, 220] width 43 height 19
click at [460, 213] on button "Submit" at bounding box center [464, 220] width 39 height 19
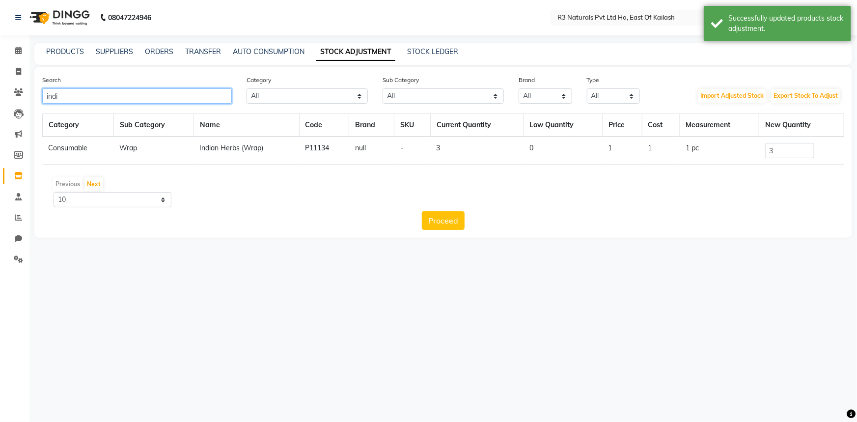
drag, startPoint x: 208, startPoint y: 89, endPoint x: 0, endPoint y: 77, distance: 208.1
click at [0, 77] on app-home "08047224946 Select Location × R3 Naturals Pvt Ltd Ho, East Of Kailash Default P…" at bounding box center [428, 126] width 857 height 252
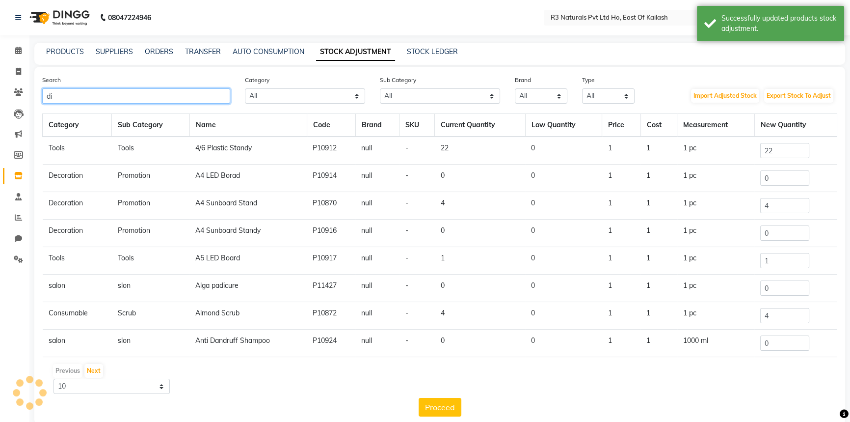
type input "dif"
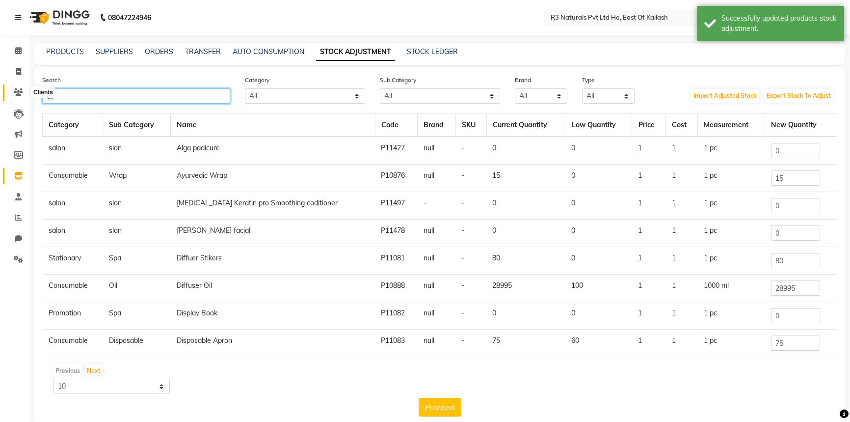
drag, startPoint x: 50, startPoint y: 89, endPoint x: 13, endPoint y: 87, distance: 36.4
click at [13, 87] on app-home "08047224946 Select Location × R3 Naturals Pvt Ltd Ho, East Of Kailash Default P…" at bounding box center [425, 219] width 850 height 439
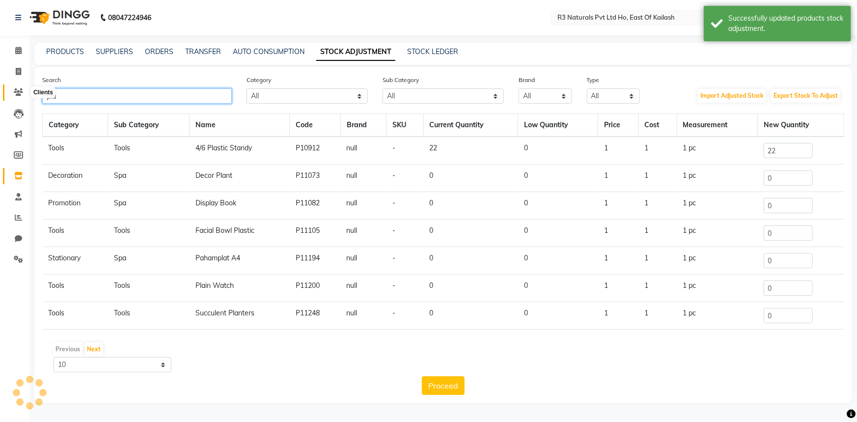
type input "plas"
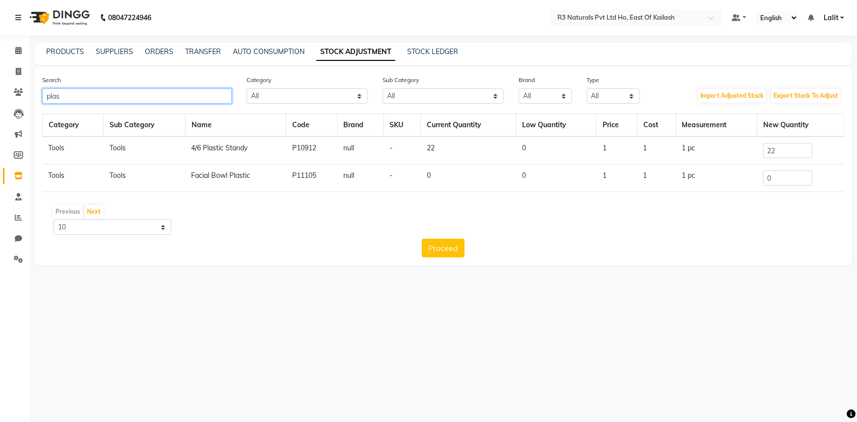
click at [110, 90] on input "plas" at bounding box center [137, 95] width 190 height 15
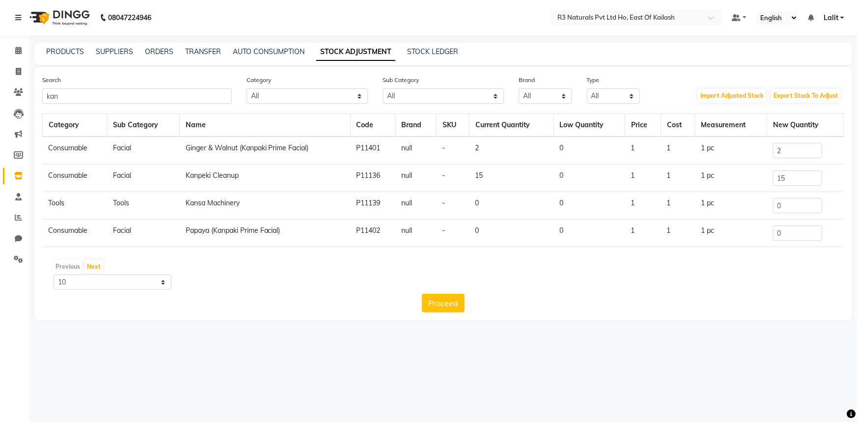
click at [170, 85] on div "Search kan" at bounding box center [137, 89] width 204 height 29
click at [164, 93] on input "kan" at bounding box center [137, 95] width 190 height 15
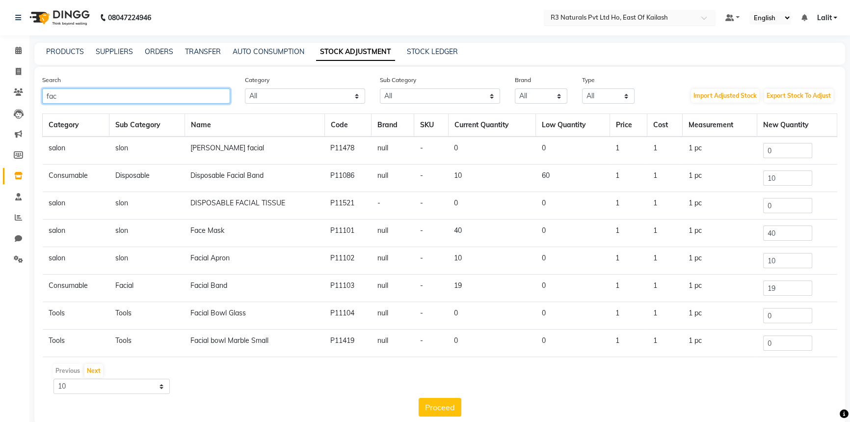
type input "fac"
click at [643, 20] on input "text" at bounding box center [620, 17] width 142 height 10
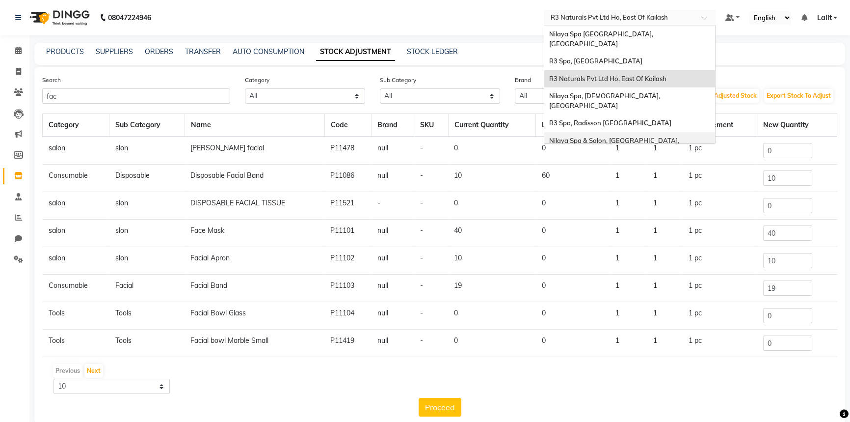
scroll to position [44, 0]
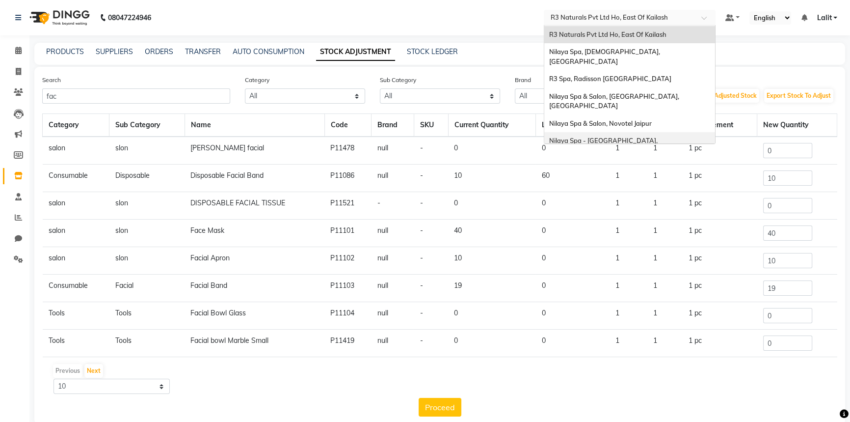
click at [651, 137] on span "Nilaya Spa - [GEOGRAPHIC_DATA], [GEOGRAPHIC_DATA]" at bounding box center [604, 146] width 110 height 18
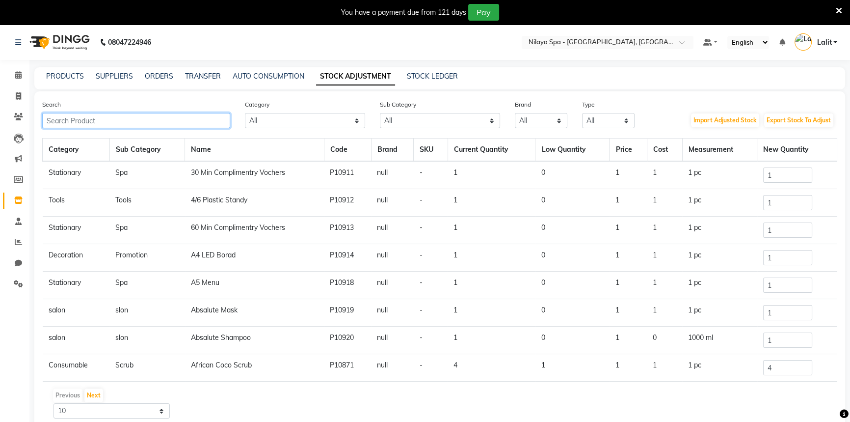
click at [79, 128] on input "text" at bounding box center [136, 120] width 188 height 15
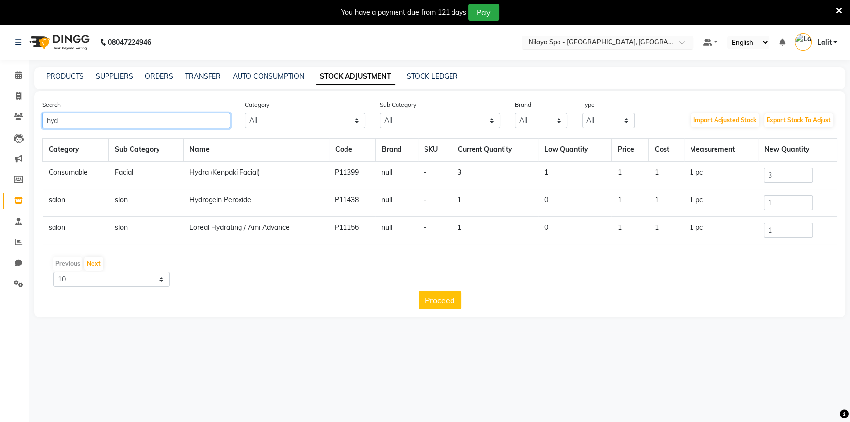
type input "hyd"
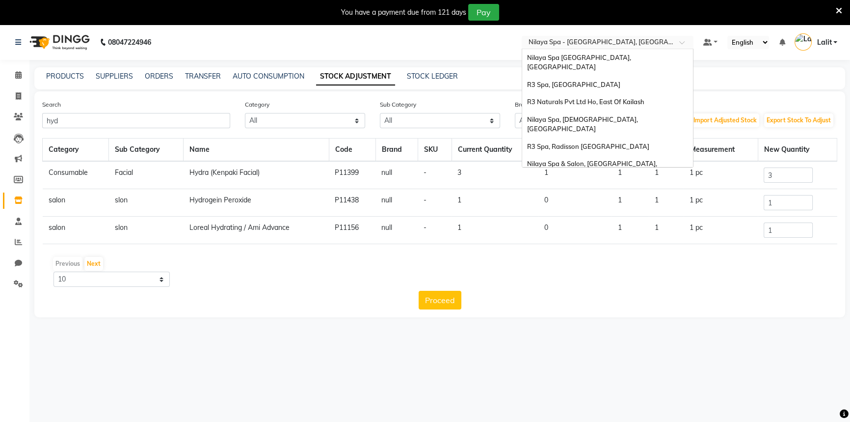
click at [578, 45] on input "text" at bounding box center [598, 43] width 142 height 10
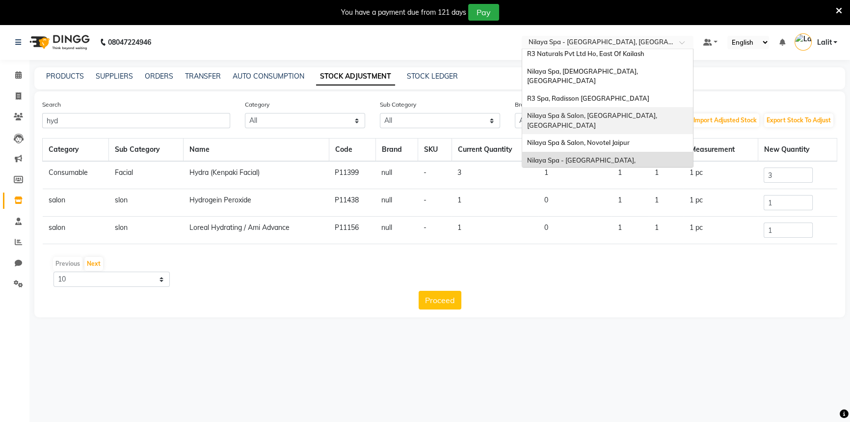
scroll to position [32, 0]
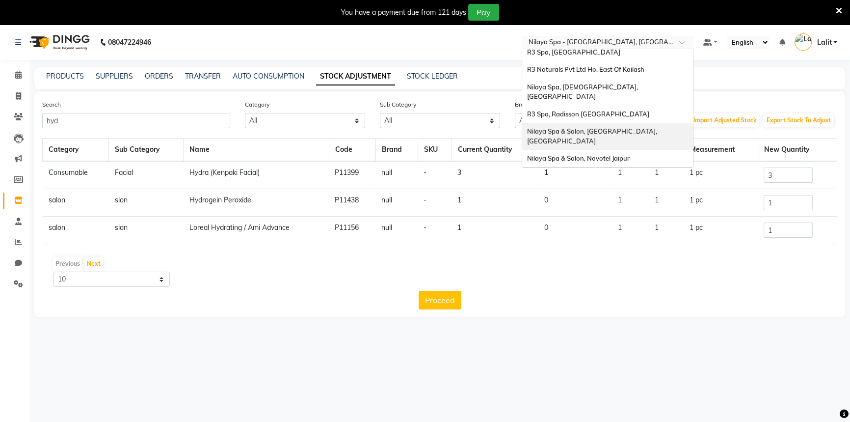
drag, startPoint x: 635, startPoint y: 106, endPoint x: 588, endPoint y: 58, distance: 67.0
click at [513, 49] on nav "08047224946 Select Location × [GEOGRAPHIC_DATA] - [GEOGRAPHIC_DATA], [GEOGRAPHI…" at bounding box center [425, 42] width 850 height 35
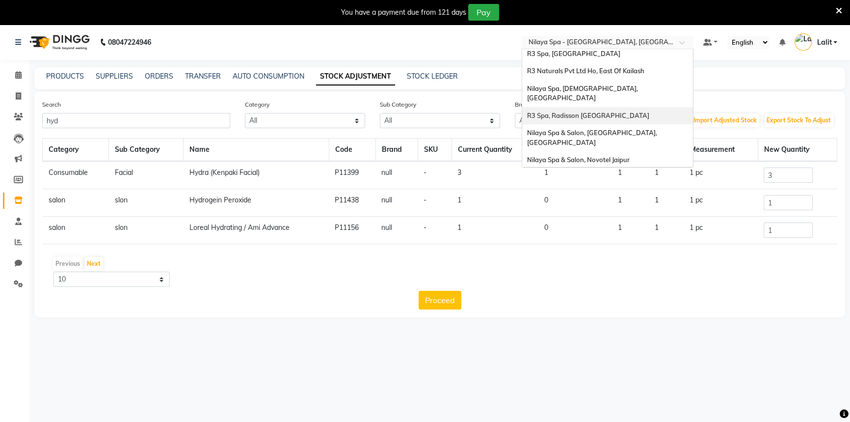
scroll to position [0, 0]
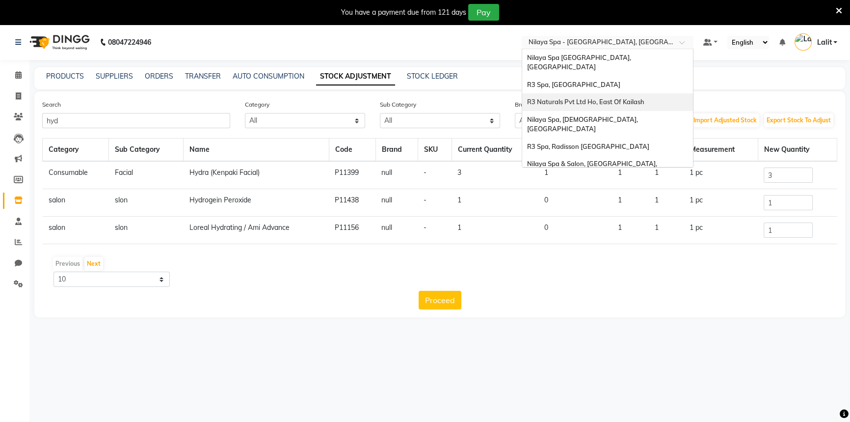
click at [624, 98] on span "R3 Naturals Pvt Ltd Ho, East Of Kailash" at bounding box center [585, 102] width 117 height 8
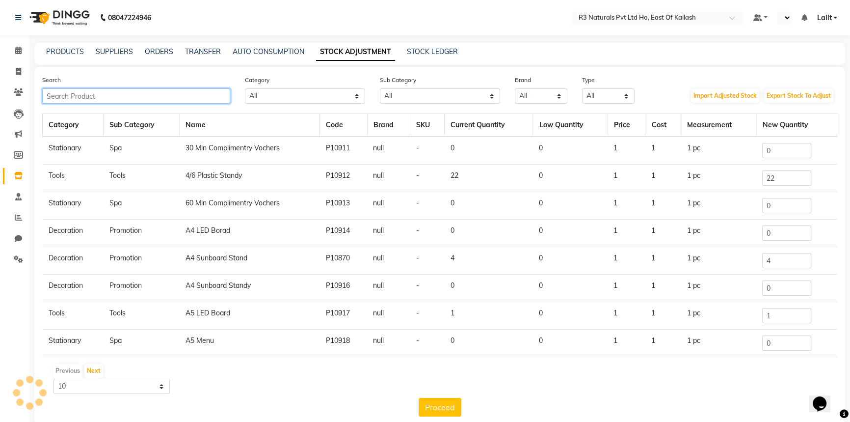
select select "en"
click at [120, 100] on input "text" at bounding box center [136, 95] width 188 height 15
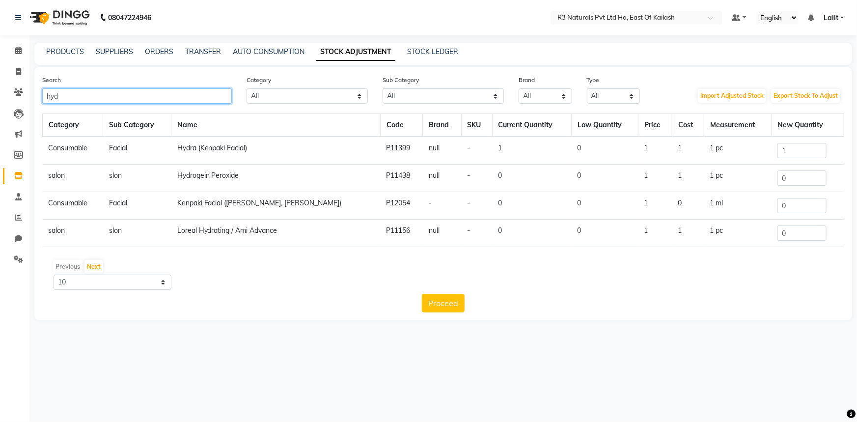
type input "hyd"
drag, startPoint x: 790, startPoint y: 150, endPoint x: 767, endPoint y: 148, distance: 23.1
click at [771, 148] on td "1" at bounding box center [807, 151] width 72 height 28
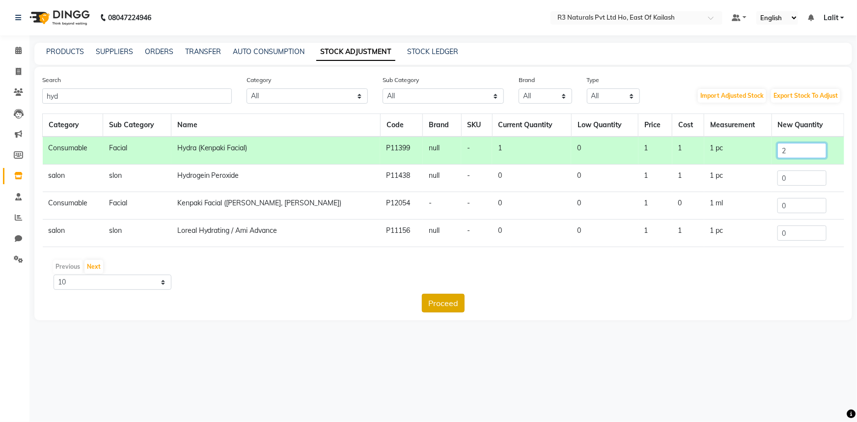
type input "2"
click at [449, 299] on button "Proceed" at bounding box center [443, 303] width 43 height 19
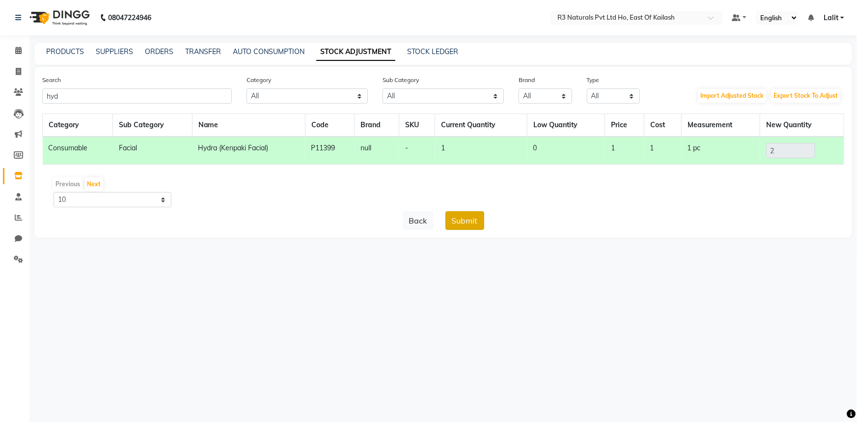
click at [460, 215] on button "Submit" at bounding box center [464, 220] width 39 height 19
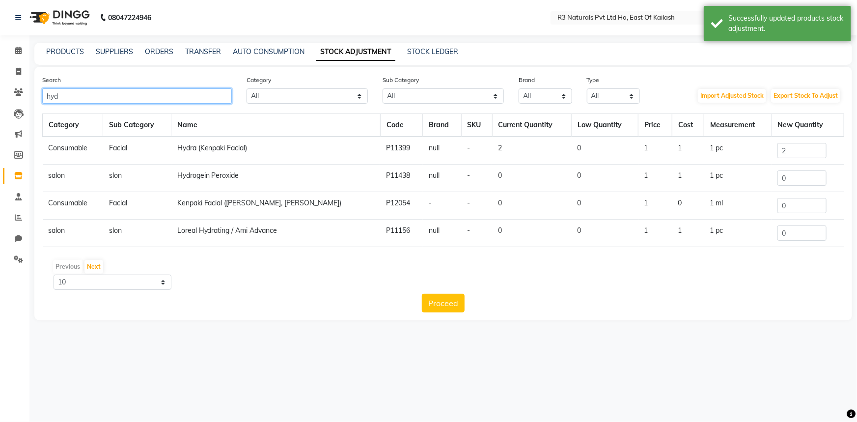
click at [70, 92] on input "hyd" at bounding box center [137, 95] width 190 height 15
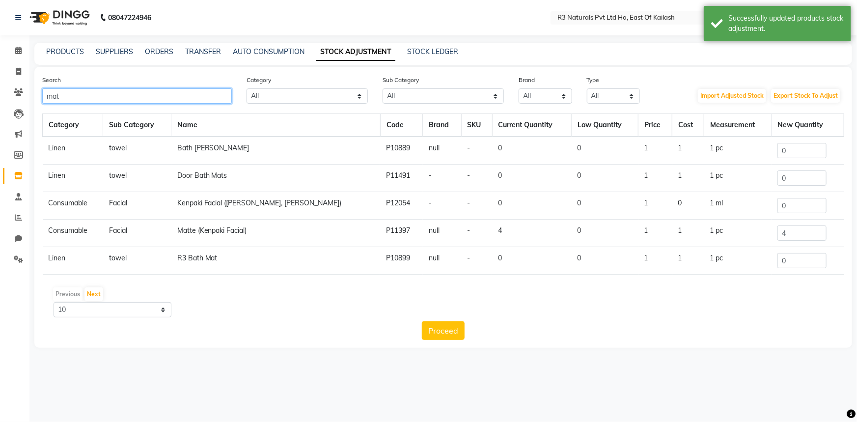
click at [156, 94] on input "mat" at bounding box center [137, 95] width 190 height 15
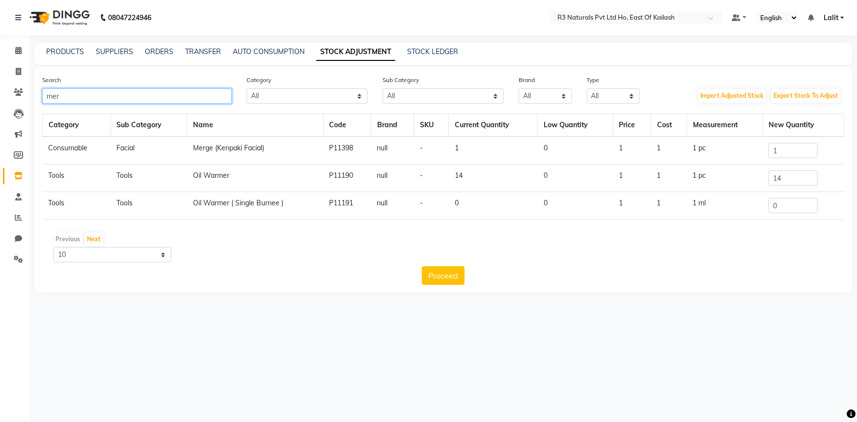
type input "mer"
drag, startPoint x: 805, startPoint y: 154, endPoint x: 749, endPoint y: 151, distance: 56.5
click at [749, 151] on tr "Consumable Facial Merge (Kenpaki Facial) P11398 null - 1 0 1 1 1 pc 1" at bounding box center [443, 151] width 801 height 28
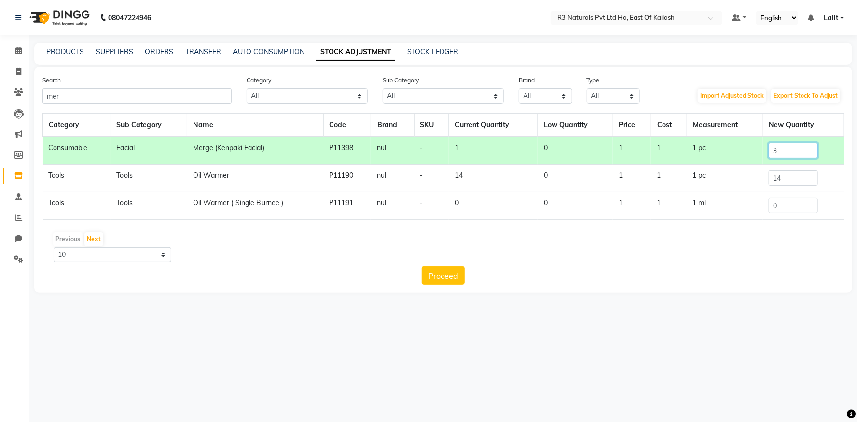
type input "3"
click at [438, 278] on button "Proceed" at bounding box center [443, 275] width 43 height 19
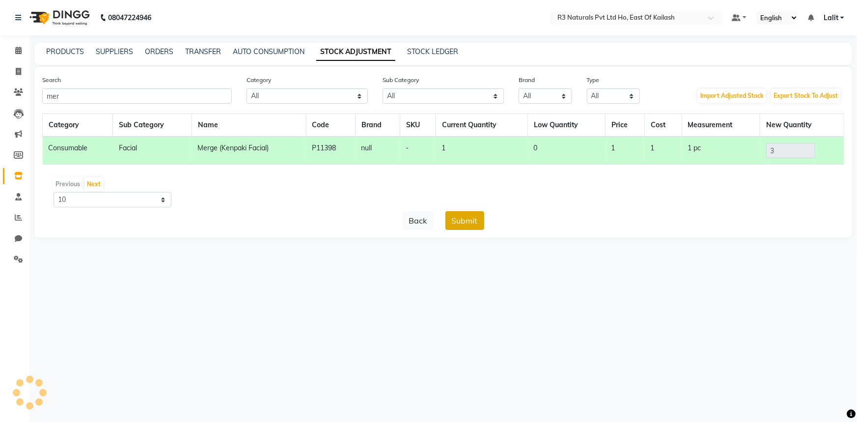
click at [471, 226] on button "Submit" at bounding box center [464, 220] width 39 height 19
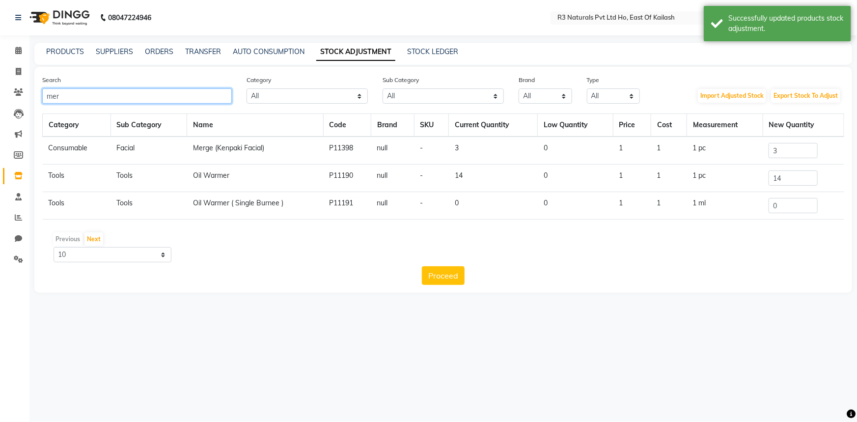
click at [152, 93] on input "mer" at bounding box center [137, 95] width 190 height 15
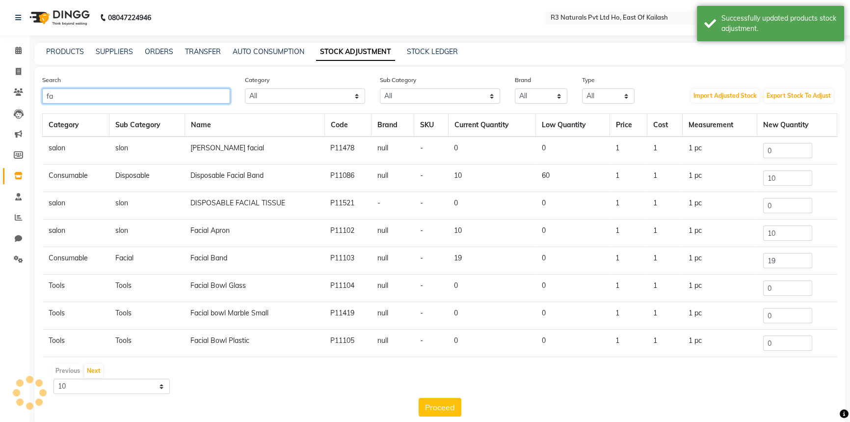
type input "f"
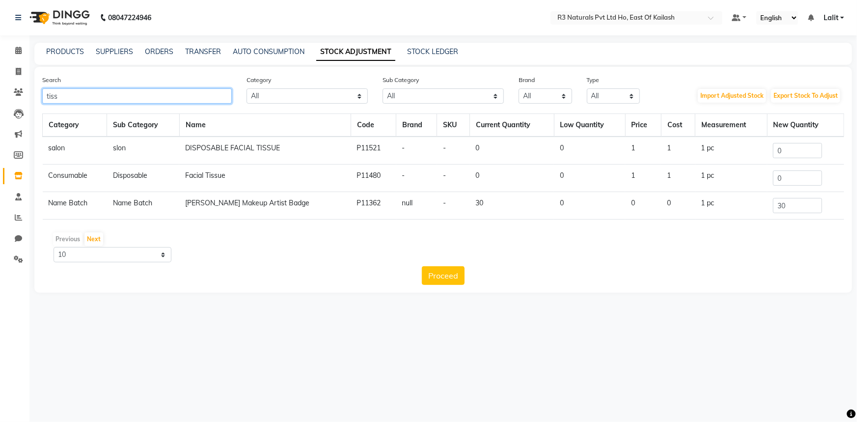
type input "tiss"
drag, startPoint x: 797, startPoint y: 176, endPoint x: 753, endPoint y: 177, distance: 44.2
click at [753, 177] on tr "Consumable Disposable Facial Tissue P11480 - - 0 0 1 1 1 pc 0" at bounding box center [443, 177] width 801 height 27
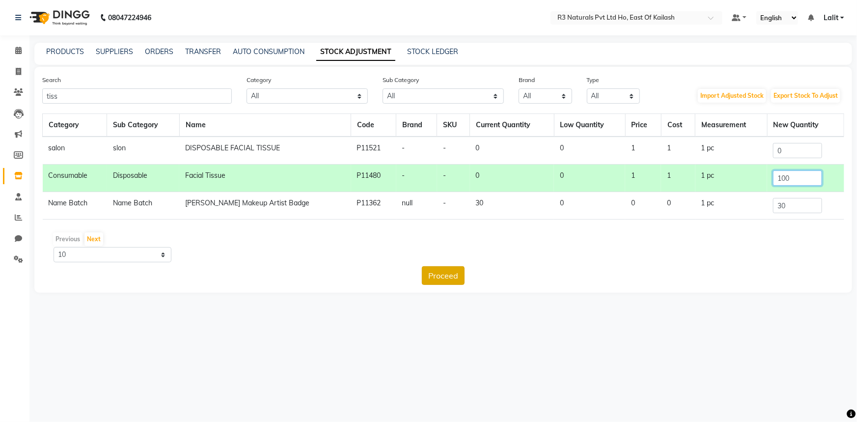
type input "100"
click at [445, 274] on button "Proceed" at bounding box center [443, 275] width 43 height 19
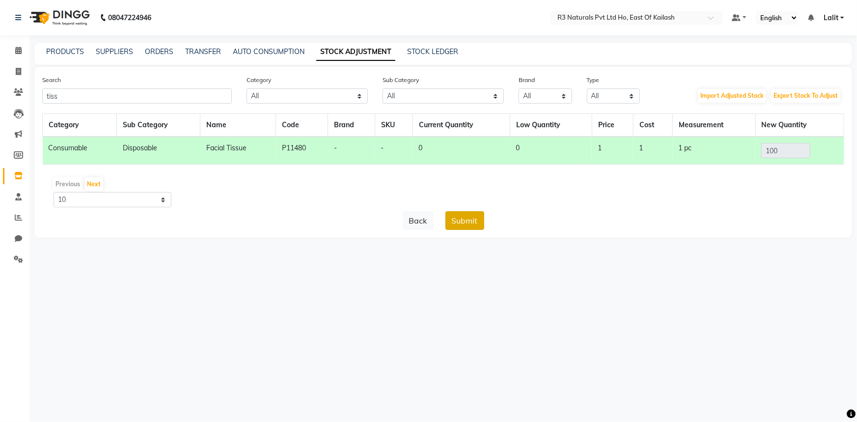
click at [470, 222] on button "Submit" at bounding box center [464, 220] width 39 height 19
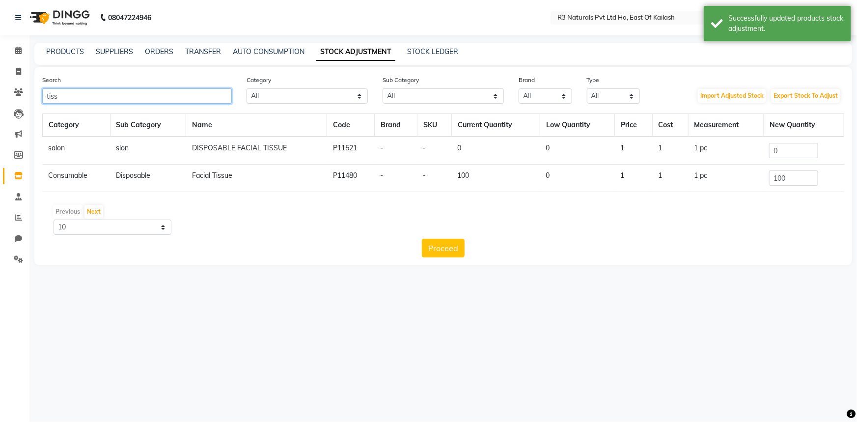
click at [175, 96] on input "tiss" at bounding box center [137, 95] width 190 height 15
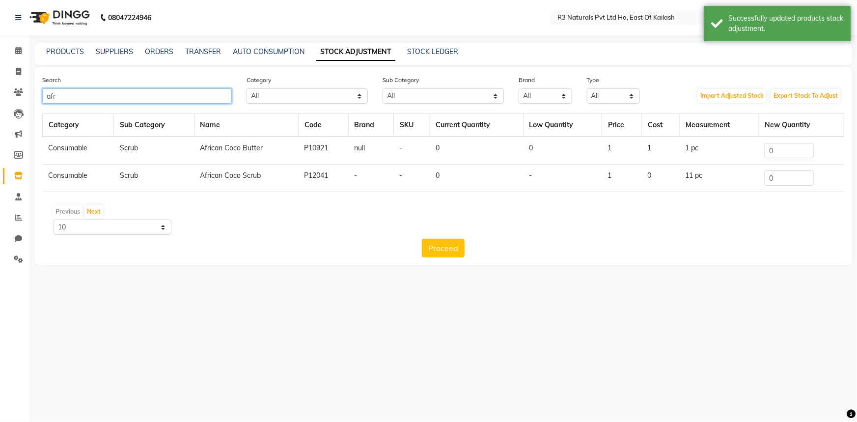
type input "afr"
drag, startPoint x: 779, startPoint y: 150, endPoint x: 762, endPoint y: 150, distance: 16.7
click at [762, 150] on td "0" at bounding box center [801, 151] width 85 height 28
drag, startPoint x: 785, startPoint y: 173, endPoint x: 751, endPoint y: 174, distance: 33.4
click at [751, 174] on tr "Consumable Scrub African Coco Scrub P12041 - - 0 - 1 0 11 pc 0" at bounding box center [443, 177] width 801 height 27
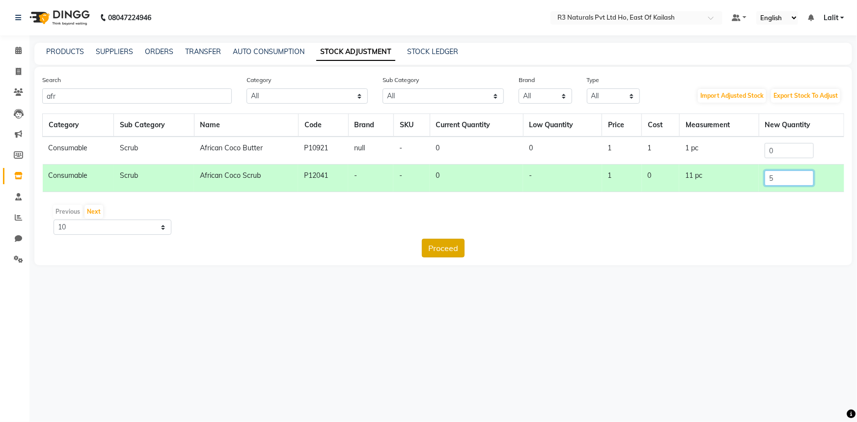
type input "5"
click at [456, 245] on button "Proceed" at bounding box center [443, 248] width 43 height 19
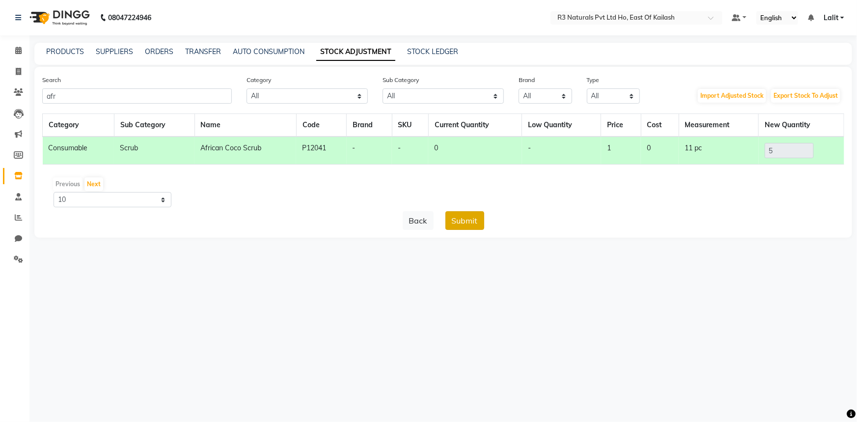
click at [463, 216] on button "Submit" at bounding box center [464, 220] width 39 height 19
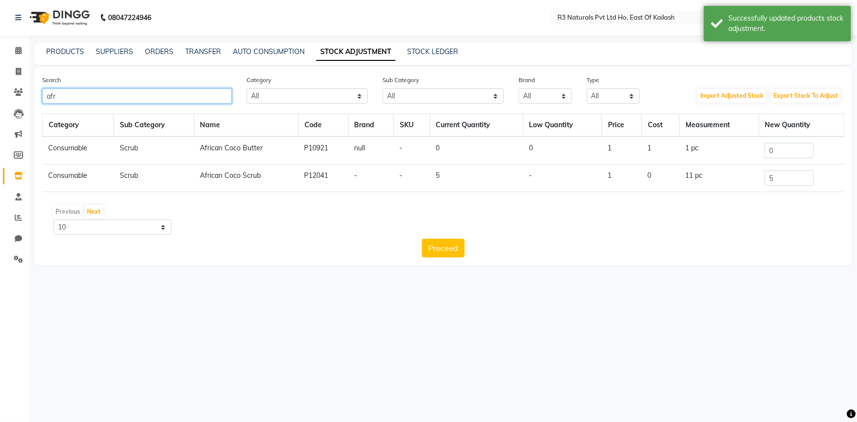
drag, startPoint x: 135, startPoint y: 91, endPoint x: 35, endPoint y: 87, distance: 99.3
click at [35, 87] on div "Search afr" at bounding box center [137, 89] width 204 height 29
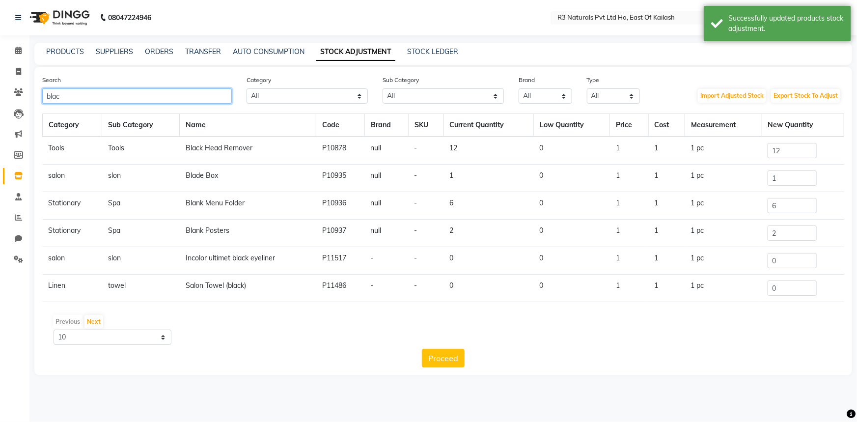
type input "black"
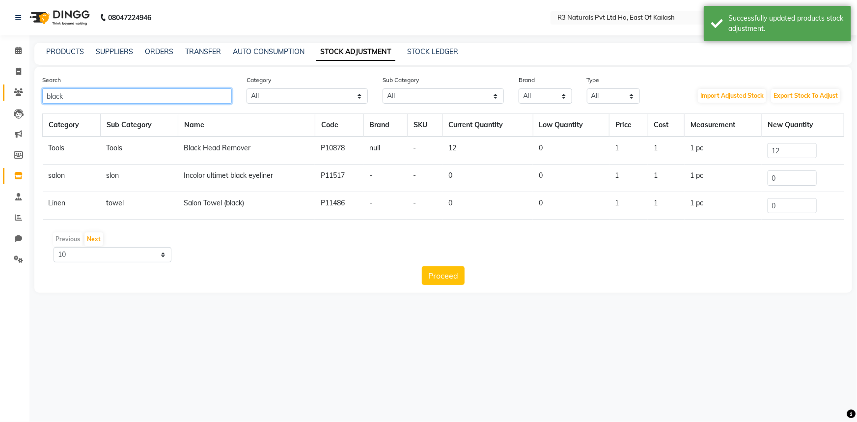
drag, startPoint x: 115, startPoint y: 95, endPoint x: 13, endPoint y: 93, distance: 101.7
click at [13, 93] on app-home "08047224946 Select Location × R3 Naturals Pvt Ltd Ho, East Of Kailash Default P…" at bounding box center [428, 153] width 857 height 307
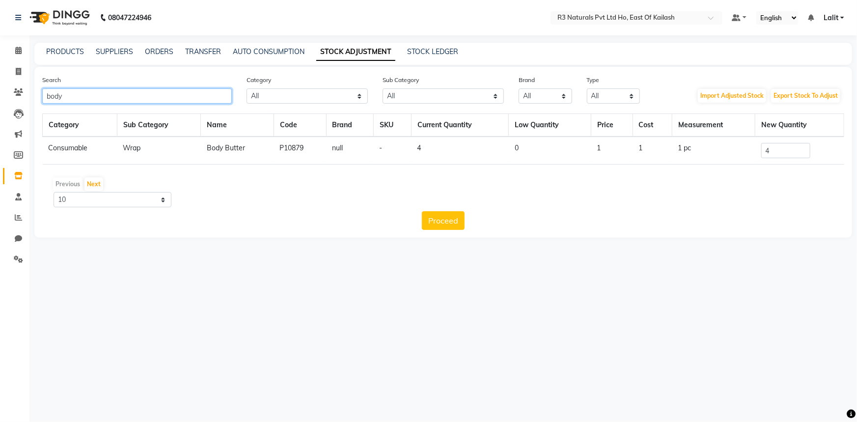
drag, startPoint x: 142, startPoint y: 95, endPoint x: 56, endPoint y: 89, distance: 86.1
click at [56, 89] on input "body" at bounding box center [137, 95] width 190 height 15
type input "b"
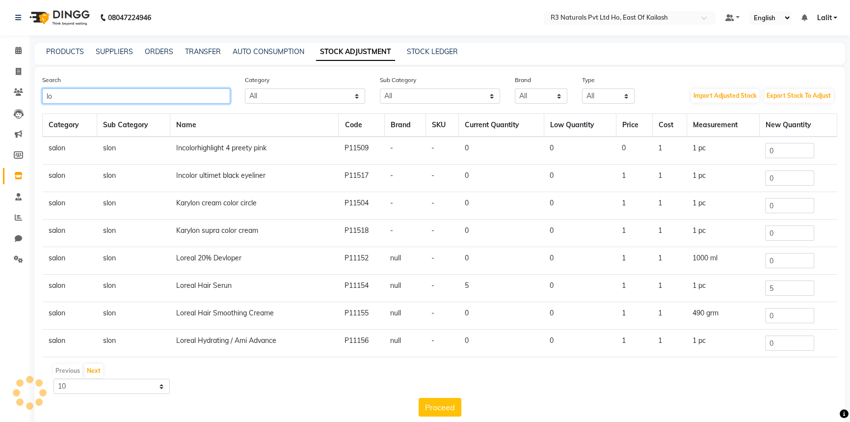
type input "l"
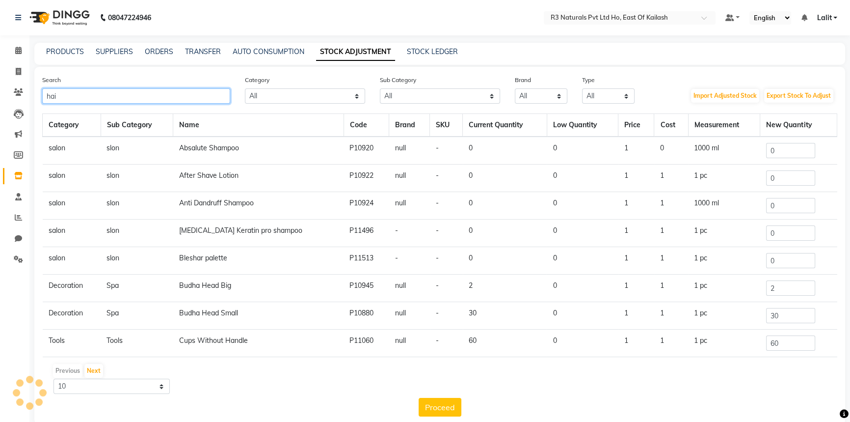
type input "hair"
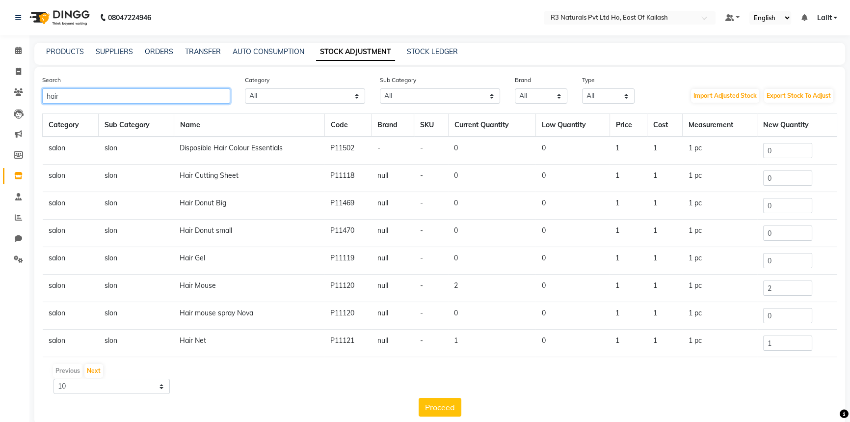
click at [121, 98] on input "hair" at bounding box center [136, 95] width 188 height 15
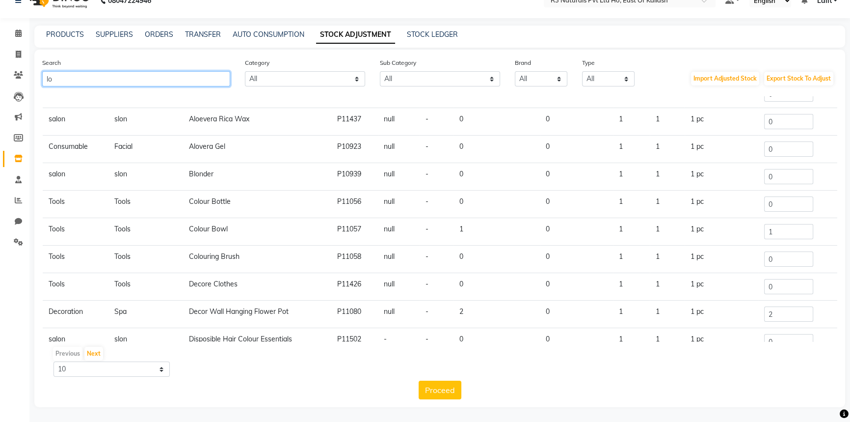
scroll to position [60, 0]
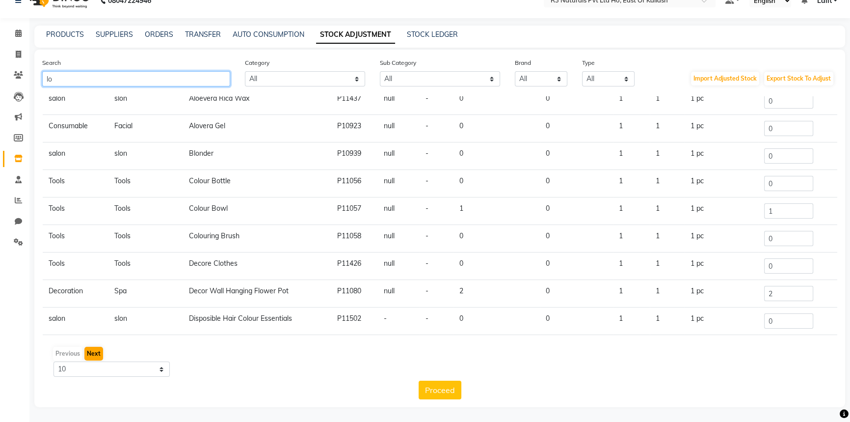
type input "lo"
click at [95, 350] on button "Next" at bounding box center [93, 354] width 19 height 14
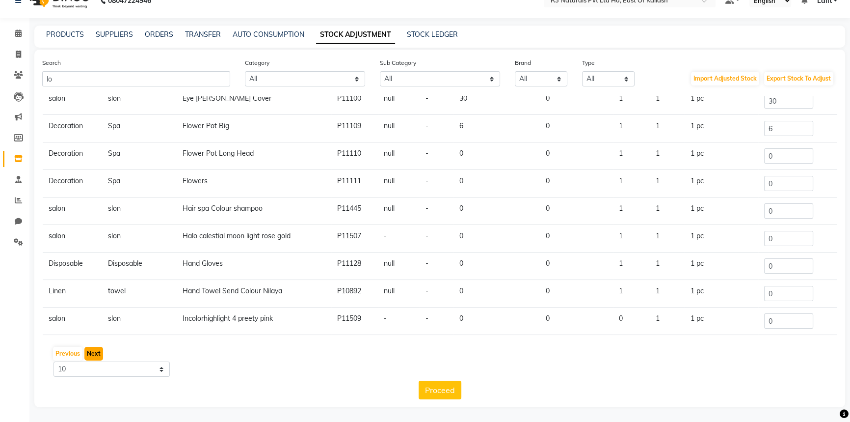
click at [95, 355] on button "Next" at bounding box center [93, 354] width 19 height 14
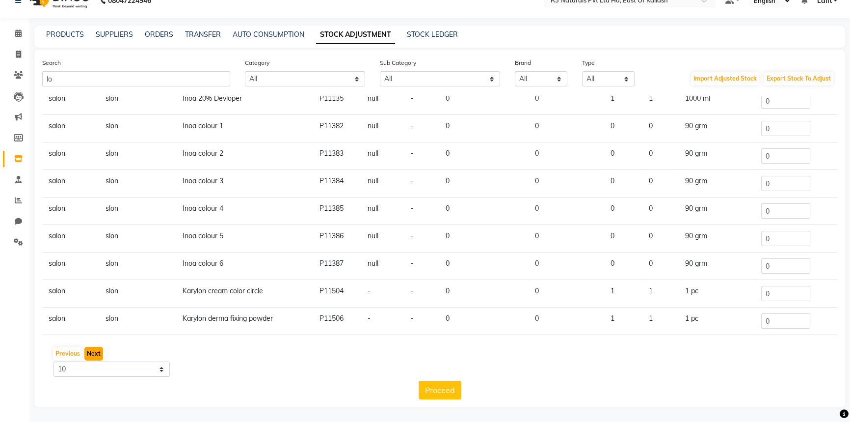
click at [95, 354] on button "Next" at bounding box center [93, 354] width 19 height 14
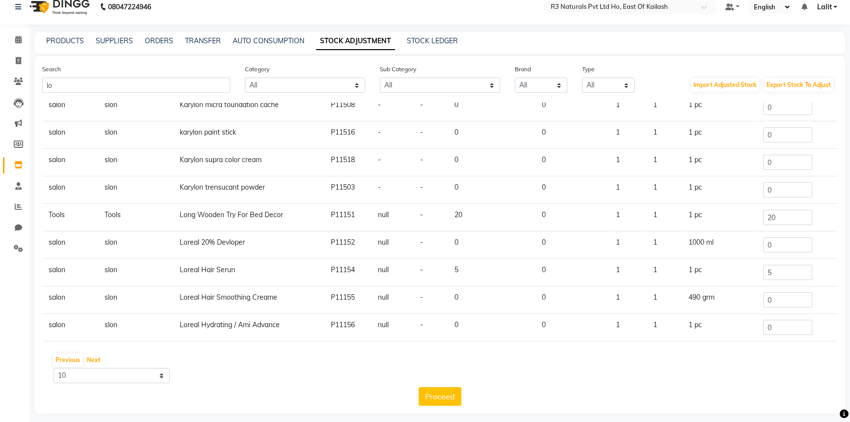
scroll to position [17, 0]
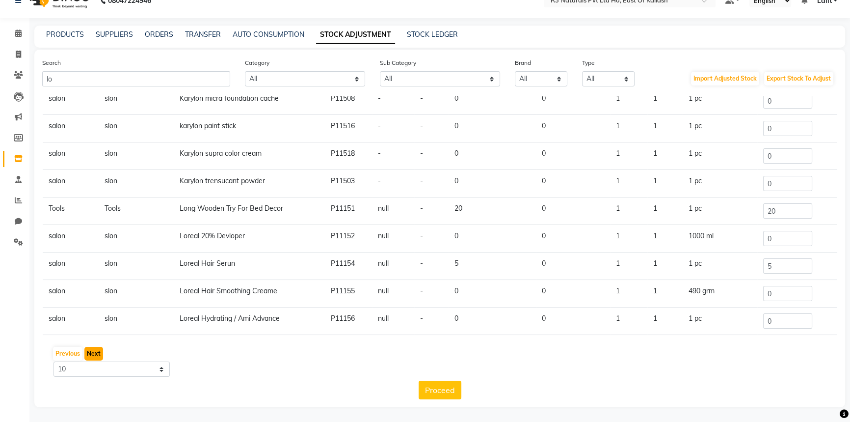
click at [95, 355] on button "Next" at bounding box center [93, 354] width 19 height 14
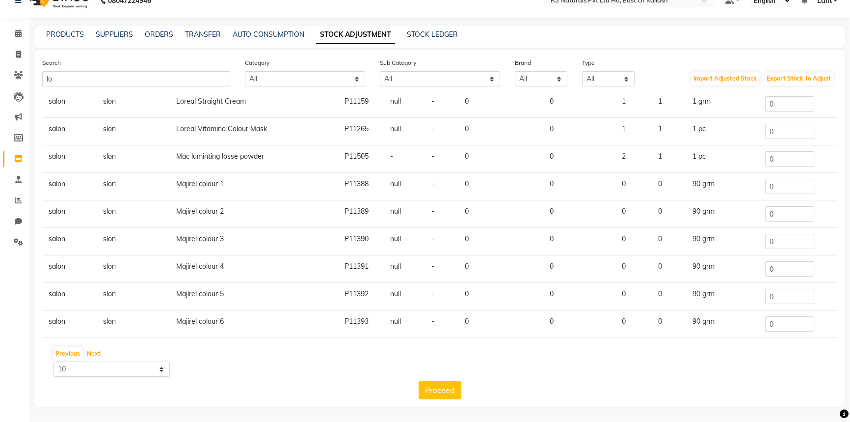
scroll to position [60, 0]
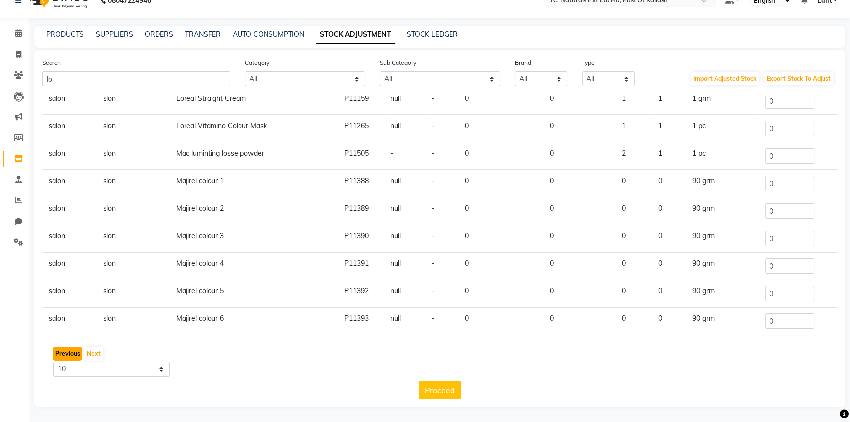
click at [65, 350] on button "Previous" at bounding box center [67, 354] width 29 height 14
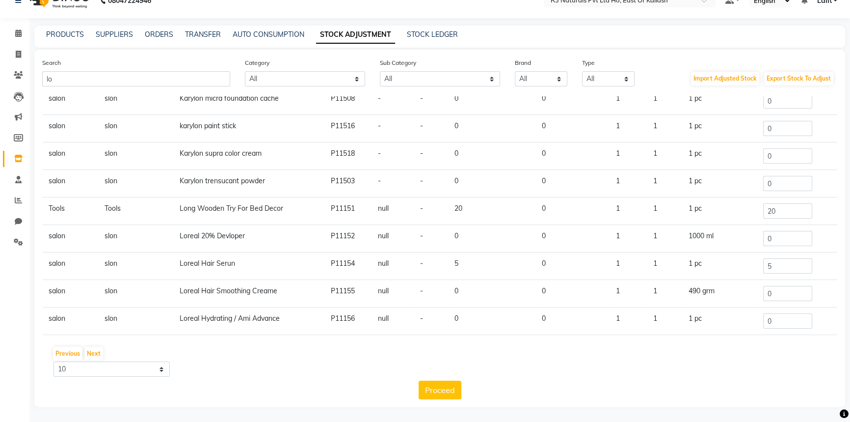
drag, startPoint x: 170, startPoint y: 262, endPoint x: 240, endPoint y: 266, distance: 70.3
click at [240, 266] on tr "salon slon Loreal Hair Serun P11154 null - 5 0 1 1 1 pc 5" at bounding box center [440, 265] width 795 height 27
copy tr "Loreal Hair Serun"
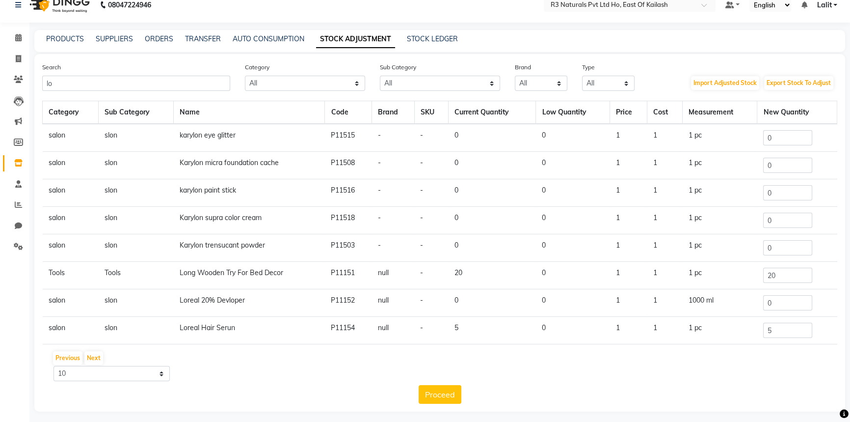
scroll to position [0, 0]
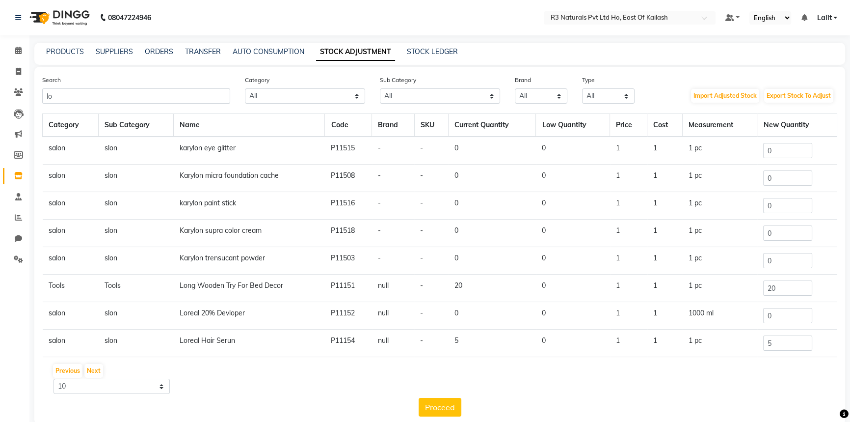
click at [68, 56] on div "PRODUCTS" at bounding box center [65, 52] width 38 height 10
click at [70, 54] on link "PRODUCTS" at bounding box center [65, 51] width 38 height 9
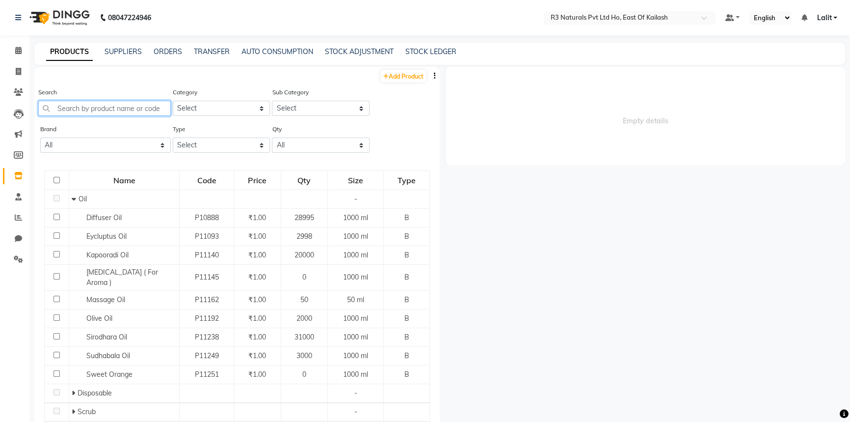
click at [152, 110] on input "text" at bounding box center [104, 108] width 133 height 15
paste input "Loreal Hair Serun"
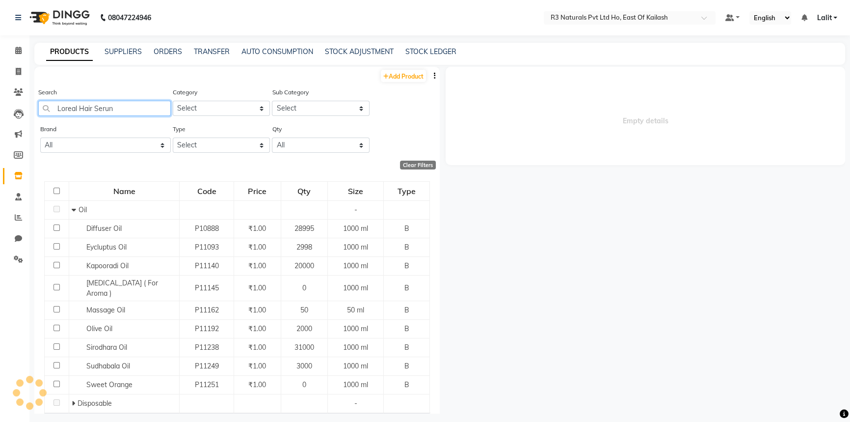
click at [69, 110] on input "Loreal Hair Serun" at bounding box center [104, 108] width 133 height 15
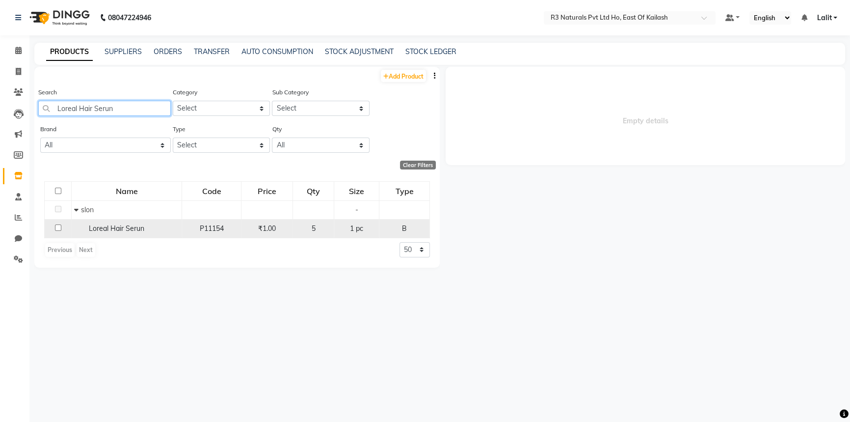
type input "Loreal Hair Serun"
click at [117, 228] on span "Loreal Hair Serun" at bounding box center [116, 228] width 55 height 9
select select
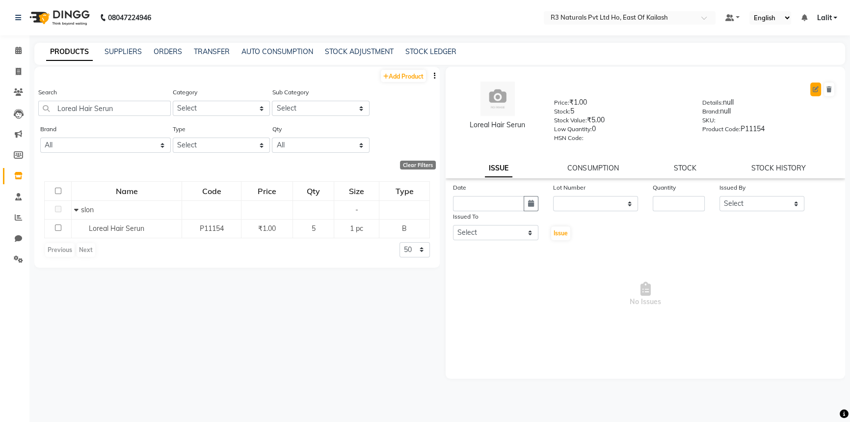
click at [812, 87] on button at bounding box center [816, 89] width 11 height 14
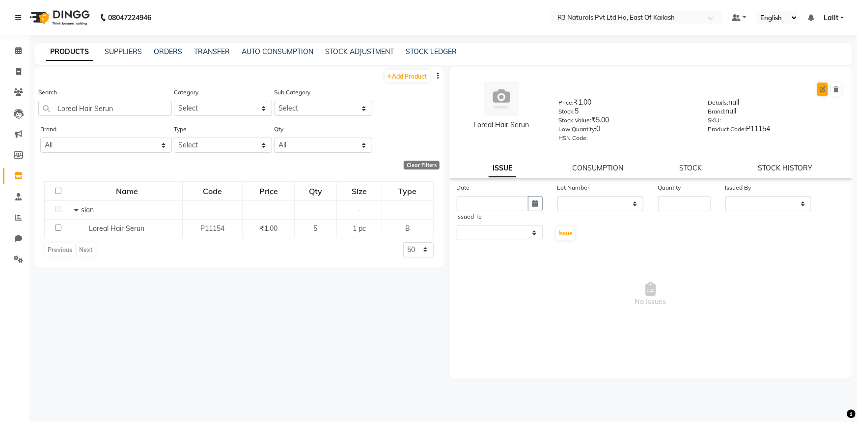
select select "B"
select select "1377203700"
select select "true"
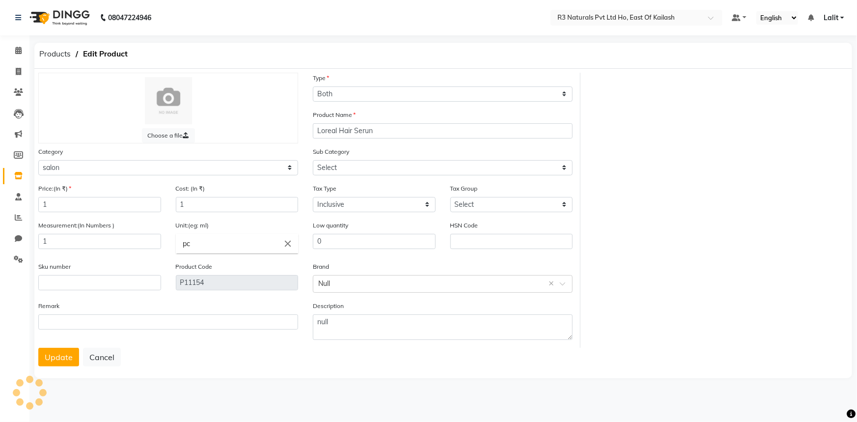
select select "13772037002"
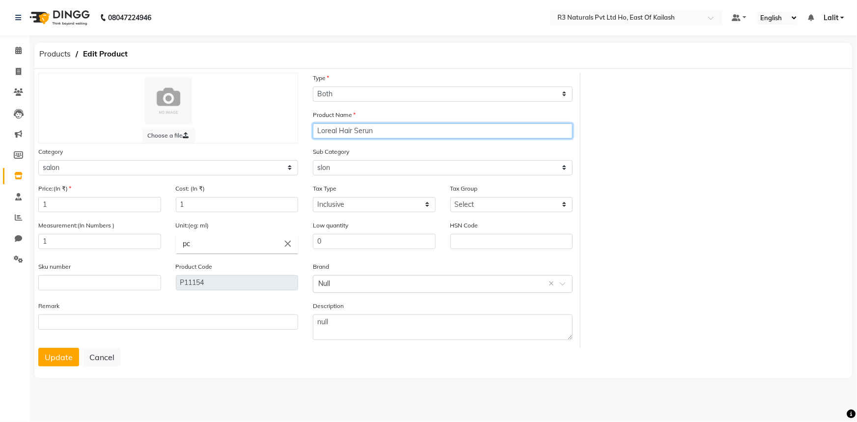
click at [372, 137] on input "Loreal Hair Serun" at bounding box center [443, 130] width 260 height 15
type input "Loreal Hair SPa"
click at [66, 357] on button "Update" at bounding box center [58, 357] width 41 height 19
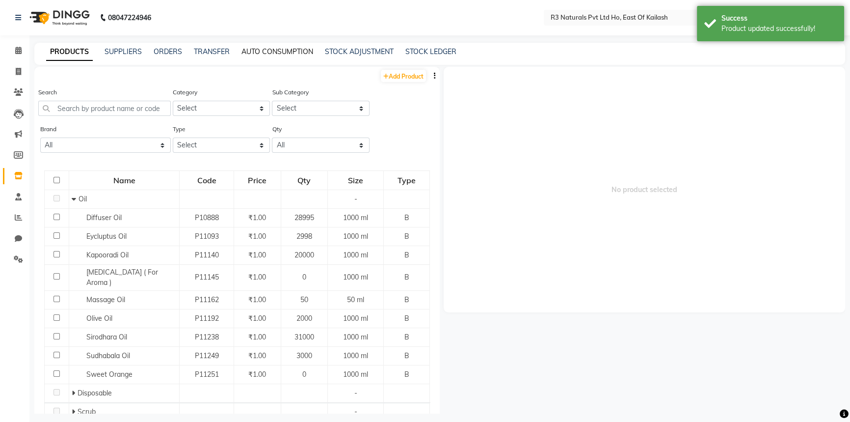
click at [261, 52] on link "AUTO CONSUMPTION" at bounding box center [278, 51] width 72 height 9
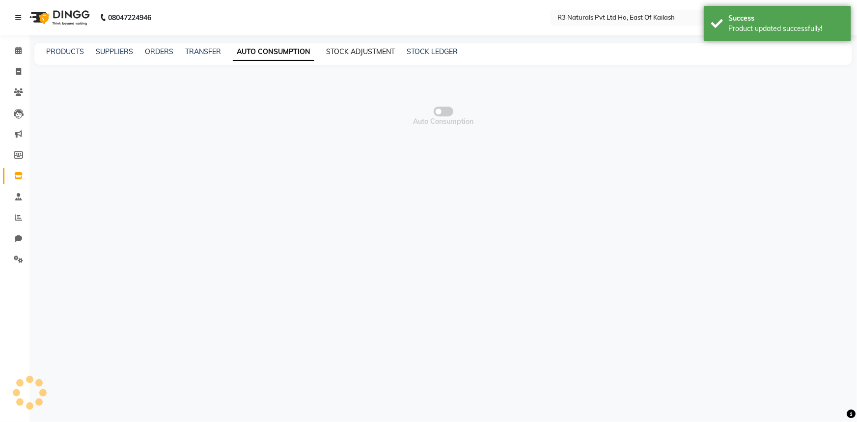
click at [365, 54] on link "STOCK ADJUSTMENT" at bounding box center [360, 51] width 69 height 9
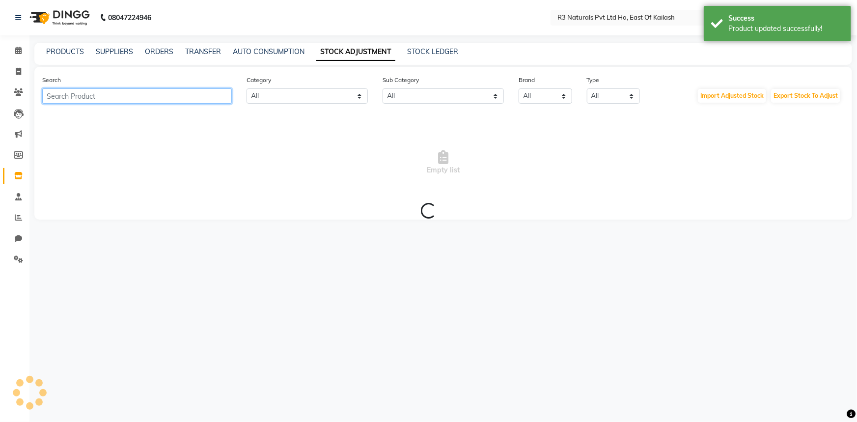
click at [194, 98] on input "text" at bounding box center [137, 95] width 190 height 15
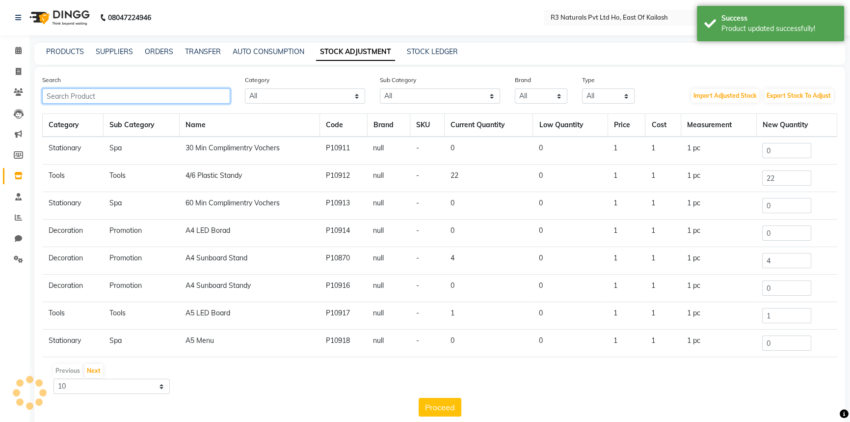
paste input "Loreal Hair Serun"
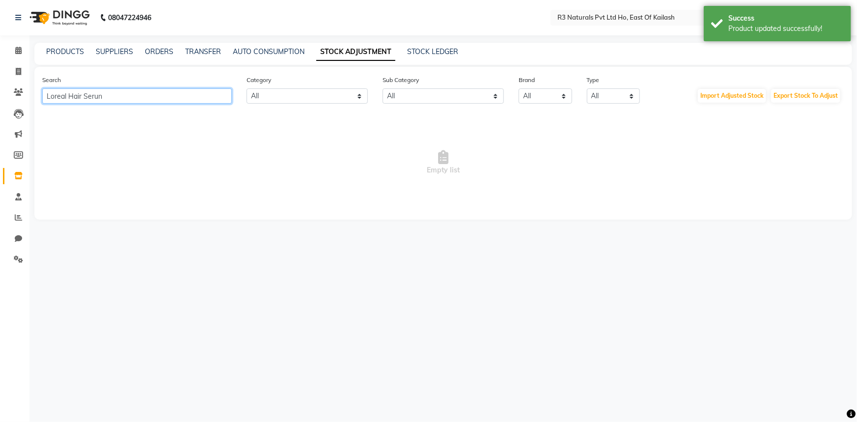
click at [116, 97] on input "Loreal Hair Serun" at bounding box center [137, 95] width 190 height 15
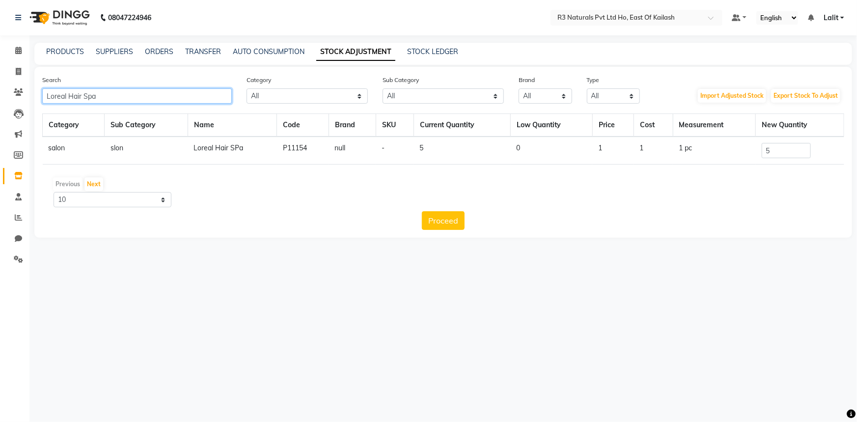
click at [122, 103] on input "Loreal Hair Spa" at bounding box center [137, 95] width 190 height 15
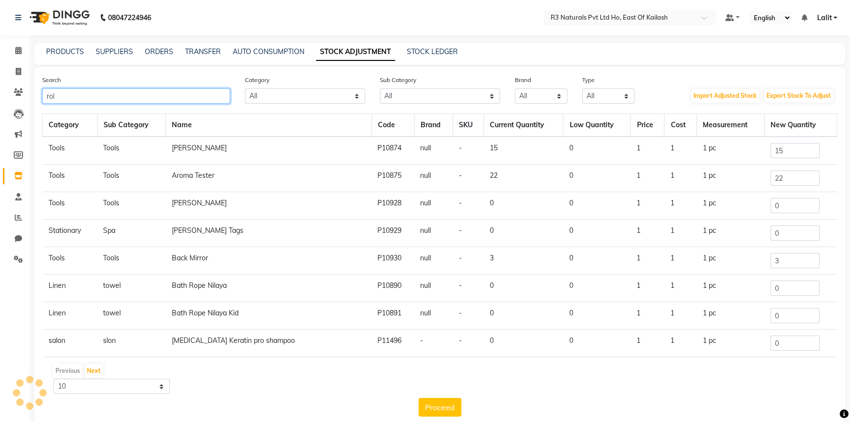
type input "roll"
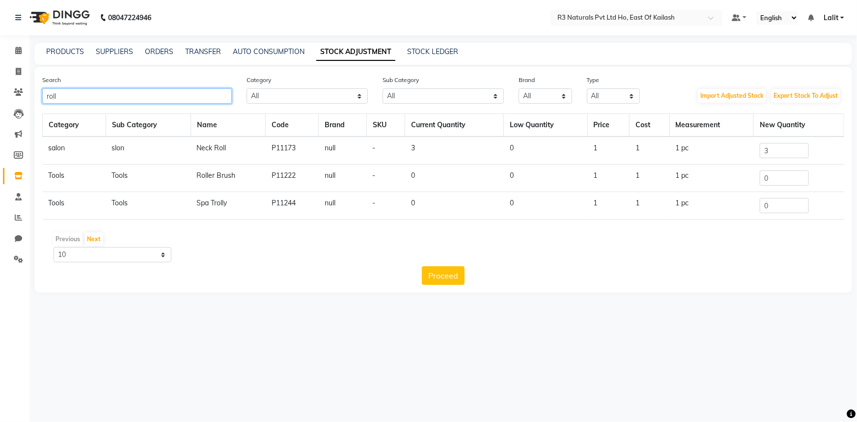
click at [126, 93] on input "roll" at bounding box center [137, 95] width 190 height 15
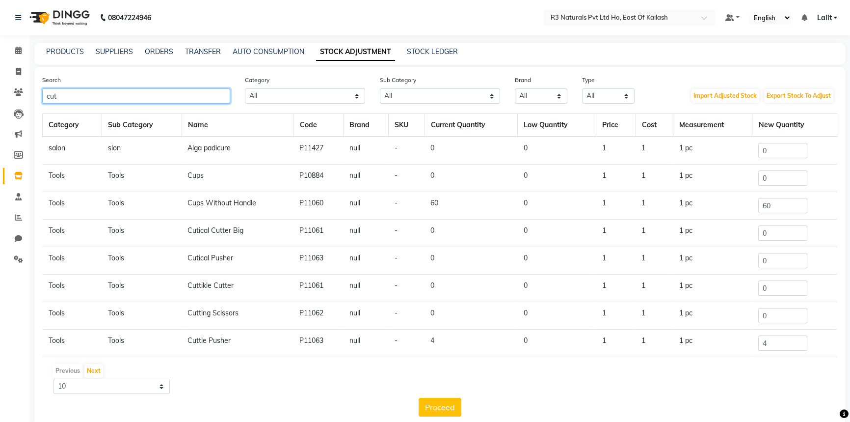
type input "cutt"
click at [106, 96] on input "cutt" at bounding box center [136, 95] width 188 height 15
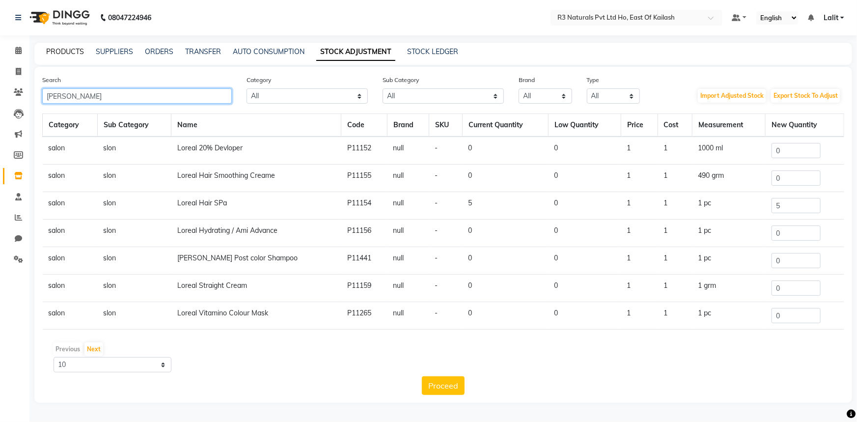
type input "[PERSON_NAME]"
click at [70, 48] on link "PRODUCTS" at bounding box center [65, 51] width 38 height 9
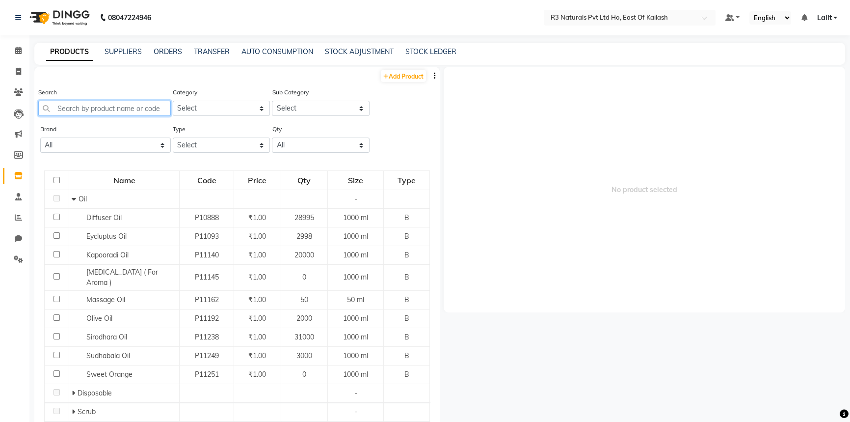
click at [93, 104] on input "text" at bounding box center [104, 108] width 133 height 15
paste input "Loreal Hair Serun"
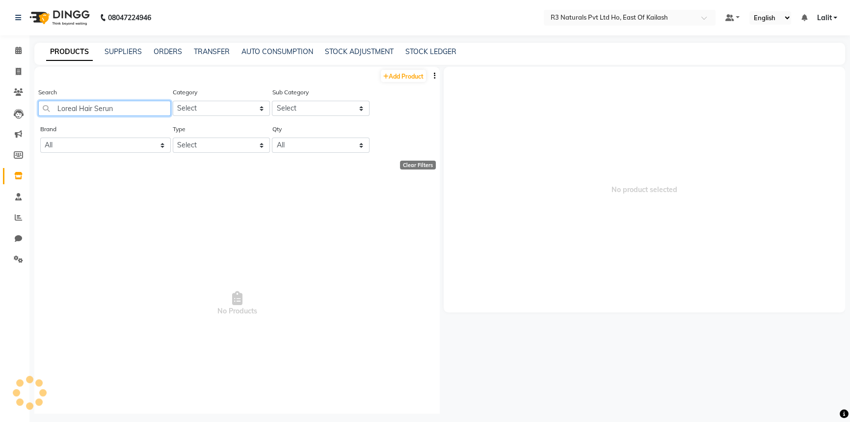
click at [134, 110] on input "Loreal Hair Serun" at bounding box center [104, 108] width 133 height 15
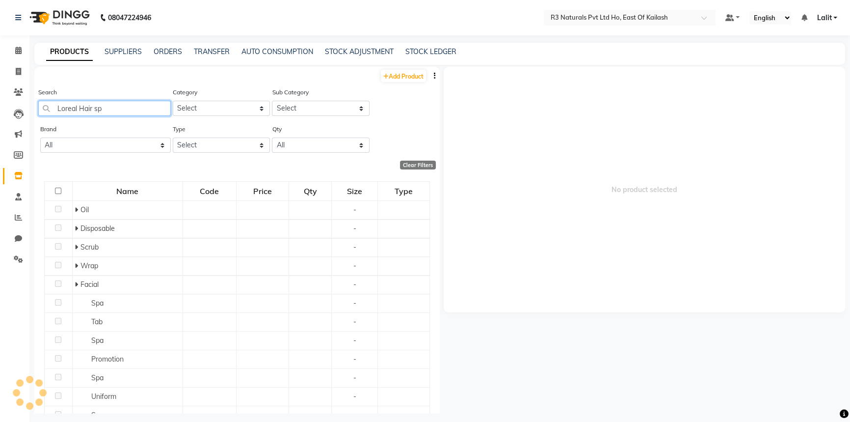
click at [73, 113] on input "Loreal Hair sp" at bounding box center [104, 108] width 133 height 15
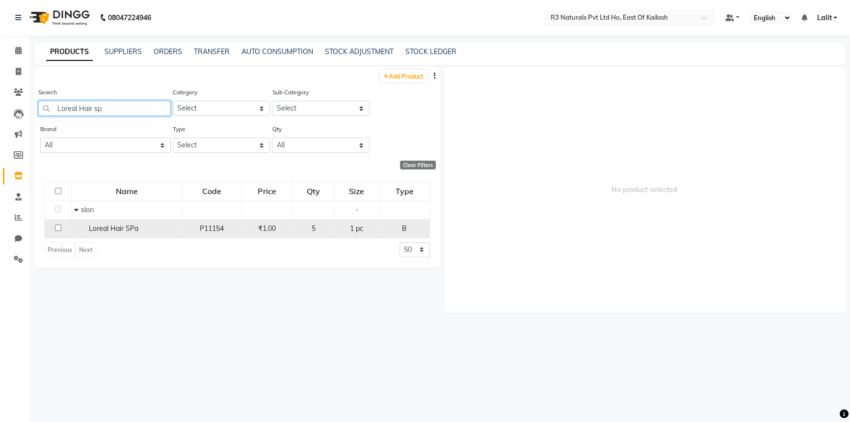
type input "Loreal Hair sp"
click at [121, 225] on span "Loreal Hair SPa" at bounding box center [114, 228] width 50 height 9
select select
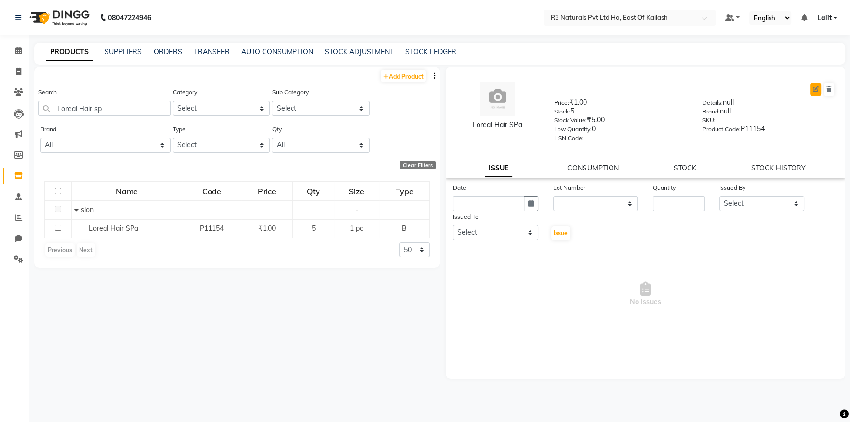
click at [814, 91] on icon at bounding box center [816, 89] width 6 height 6
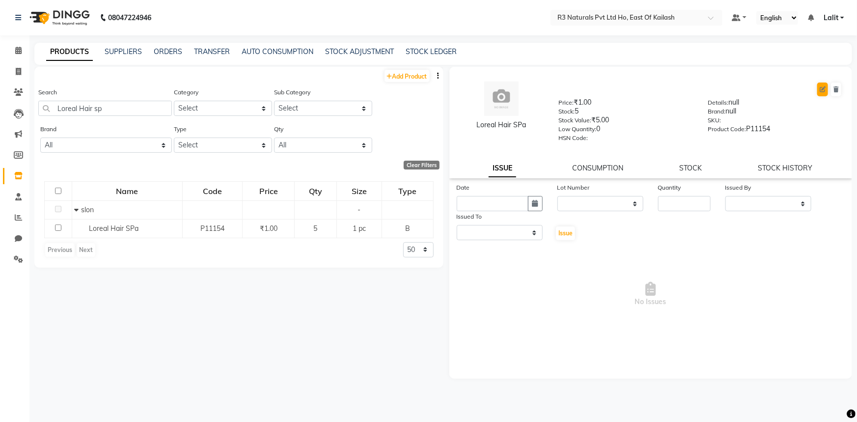
select select "B"
select select "1377203700"
select select "13772037002"
select select "true"
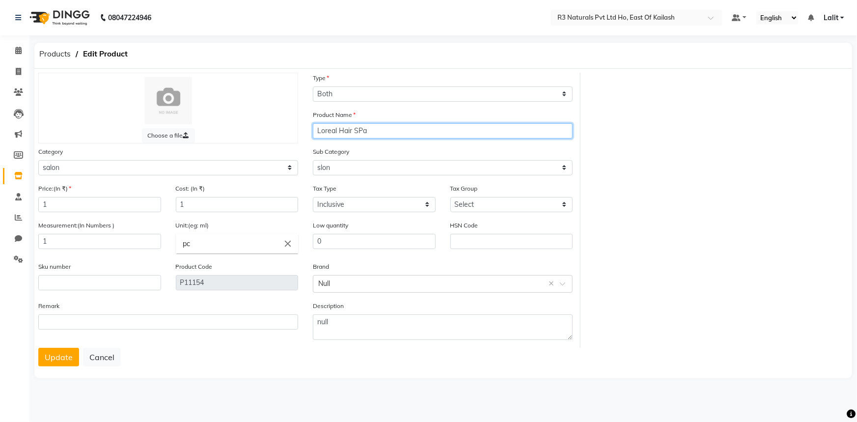
click at [367, 130] on input "Loreal Hair SPa" at bounding box center [443, 130] width 260 height 15
click at [366, 130] on input "Loreal Hair SPa" at bounding box center [443, 130] width 260 height 15
paste input "Loreal Hair Serun"
type input "Loreal Hair Serun"
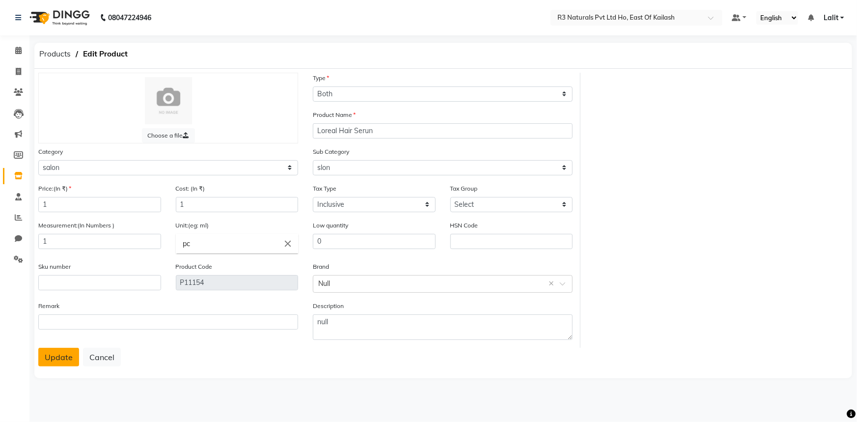
click at [64, 355] on button "Update" at bounding box center [58, 357] width 41 height 19
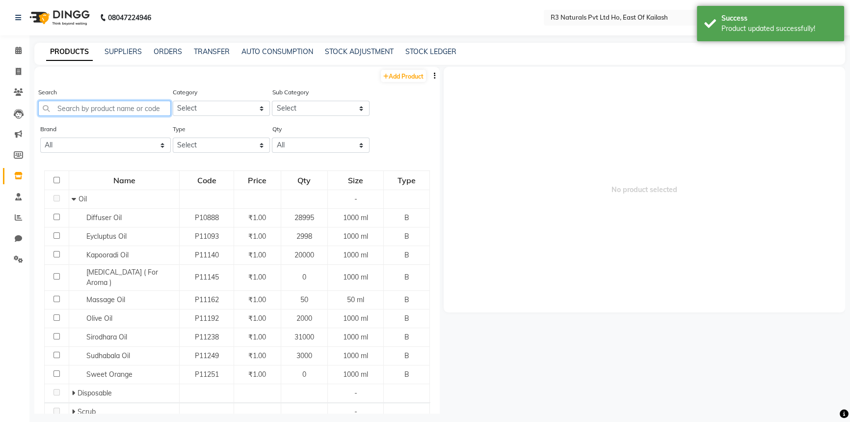
click at [105, 112] on input "text" at bounding box center [104, 108] width 133 height 15
paste input "Loreal Hair Serun"
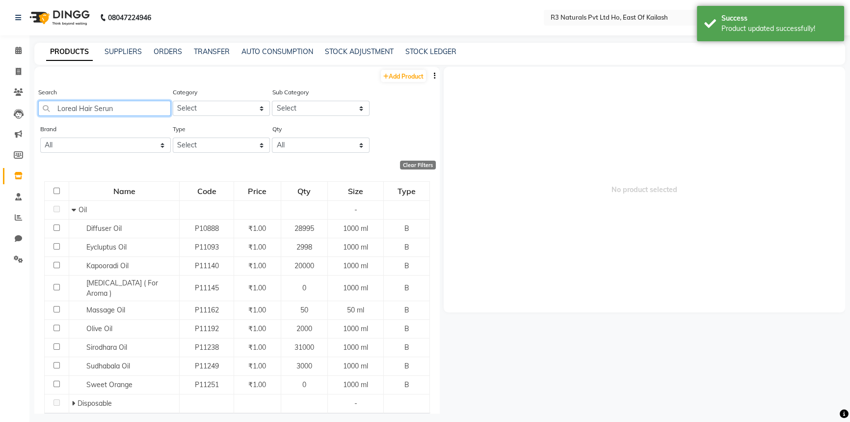
click at [121, 113] on input "Loreal Hair Serun" at bounding box center [104, 108] width 133 height 15
click at [121, 112] on input "Loreal Hair Serun" at bounding box center [104, 108] width 133 height 15
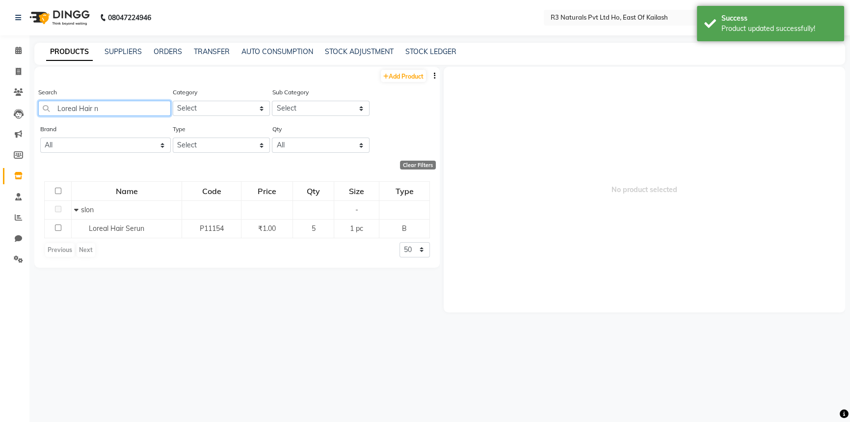
click at [120, 110] on input "Loreal Hair n" at bounding box center [104, 108] width 133 height 15
type input "Loreal Hair"
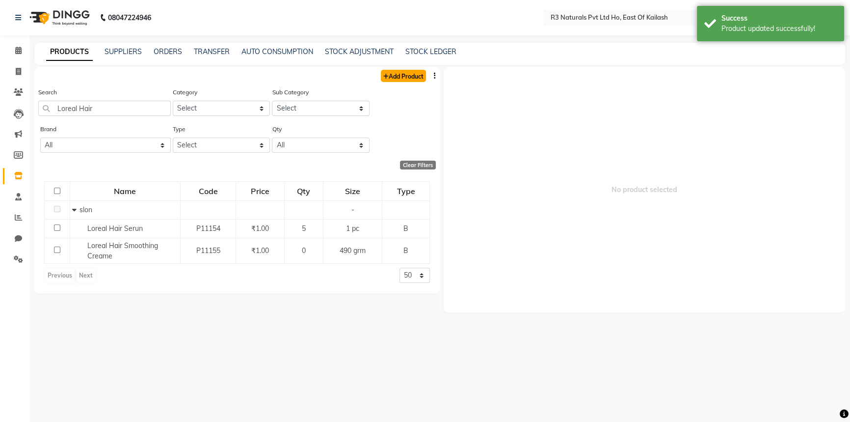
click at [407, 75] on link "Add Product" at bounding box center [403, 76] width 45 height 12
select select "true"
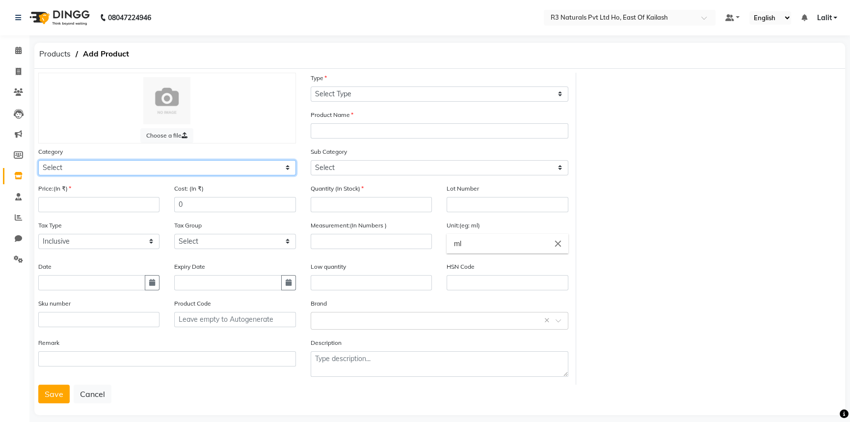
click at [211, 162] on select "Select Personal Care Name Batch Uniform salon Other Consumable Billing Decorati…" at bounding box center [167, 167] width 258 height 15
select select "1377202400"
click at [38, 161] on select "Select Personal Care Name Batch Uniform salon Other Consumable Billing Decorati…" at bounding box center [167, 167] width 258 height 15
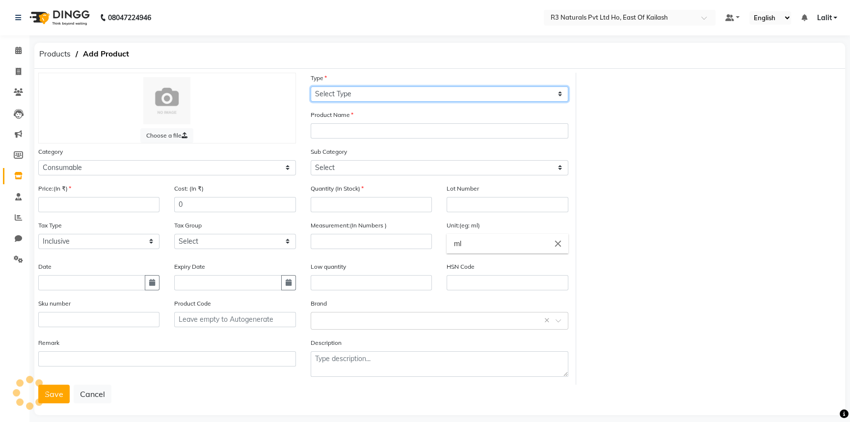
click at [392, 99] on select "Select Type Both Retail Consumable" at bounding box center [440, 93] width 258 height 15
select select "B"
click at [311, 86] on select "Select Type Both Retail Consumable" at bounding box center [440, 93] width 258 height 15
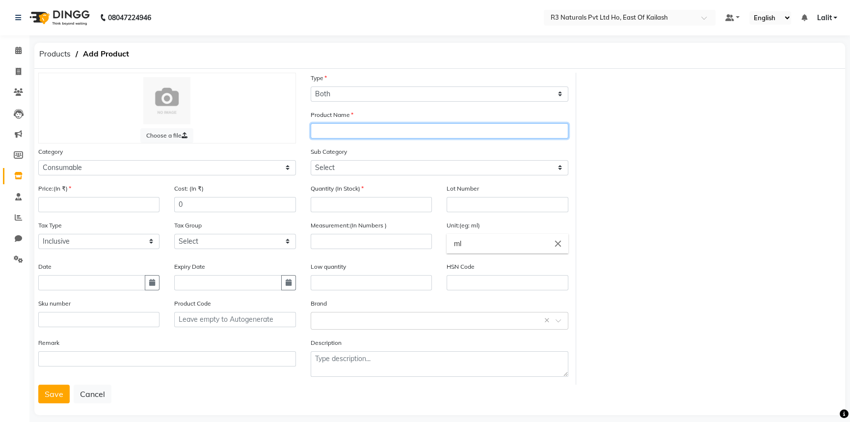
click at [329, 125] on input "text" at bounding box center [440, 130] width 258 height 15
paste input "Loreal Hair Serun"
click at [378, 132] on input "Loreal Hair Serun" at bounding box center [440, 130] width 258 height 15
click at [335, 130] on input "Loreal Hair Spa" at bounding box center [440, 130] width 258 height 15
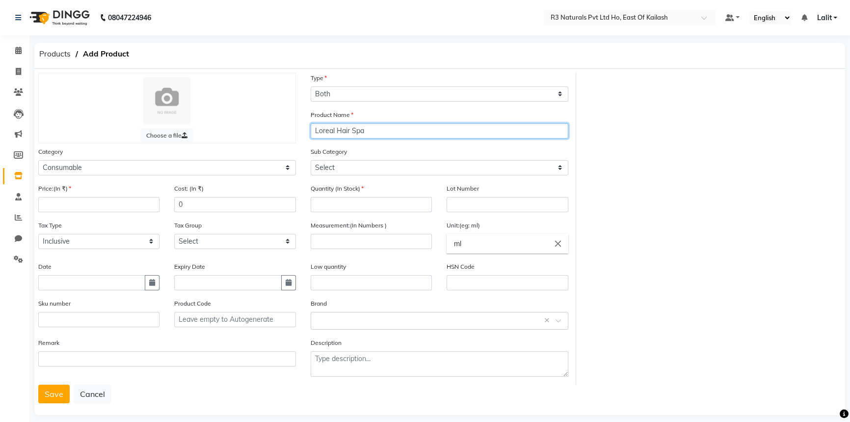
click at [323, 135] on input "Loreal Hair Spa" at bounding box center [440, 130] width 258 height 15
type input "Loreal Hair Spa"
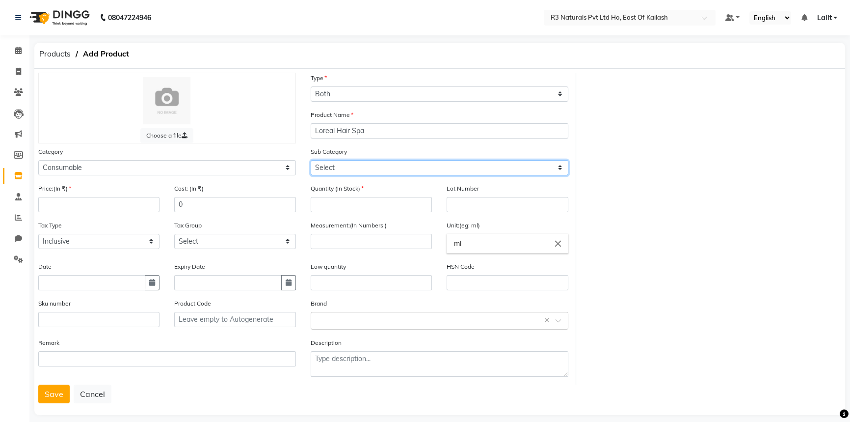
click at [328, 167] on select "Select Oil Disposable Stationary Scrub Wrap Facial Tool Spa Promotion" at bounding box center [440, 167] width 258 height 15
select select "13772024005"
click at [311, 161] on select "Select Oil Disposable Stationary Scrub Wrap Facial Tool Spa Promotion" at bounding box center [440, 167] width 258 height 15
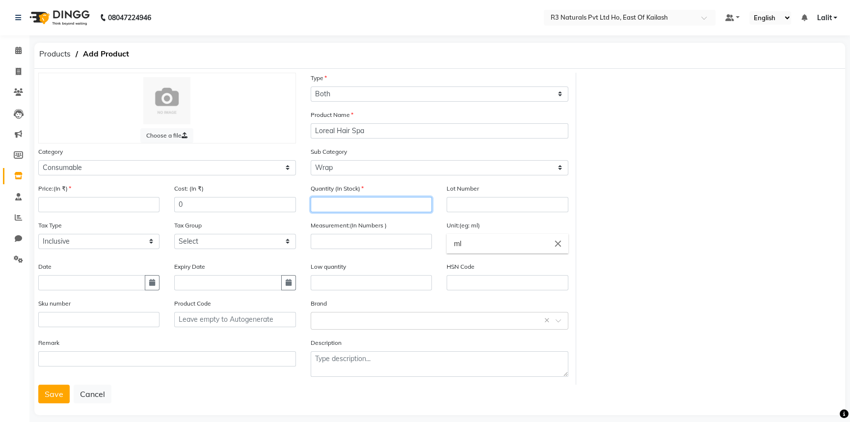
click at [330, 206] on input "number" at bounding box center [371, 204] width 121 height 15
type input "1"
click at [101, 196] on div "Price:(In ₹)" at bounding box center [98, 197] width 121 height 29
click at [93, 208] on input "number" at bounding box center [98, 204] width 121 height 15
type input "1"
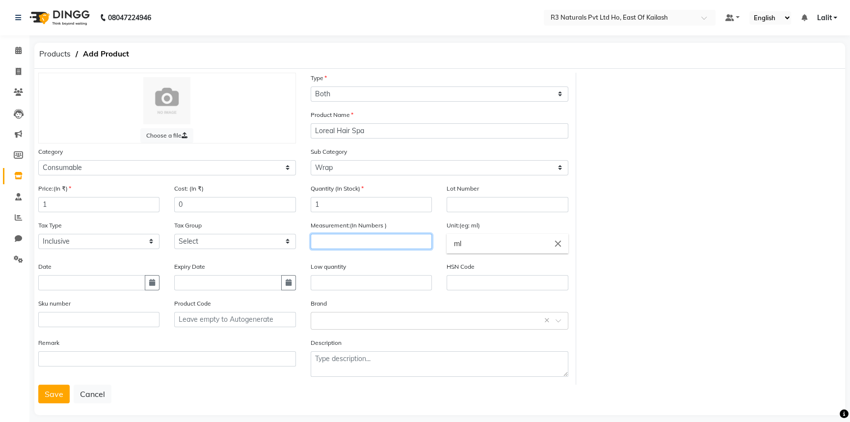
click at [356, 245] on input "number" at bounding box center [371, 241] width 121 height 15
type input "1"
drag, startPoint x: 501, startPoint y: 248, endPoint x: 426, endPoint y: 245, distance: 75.7
click at [447, 245] on ng-autocomplete "ml close ml" at bounding box center [507, 244] width 121 height 20
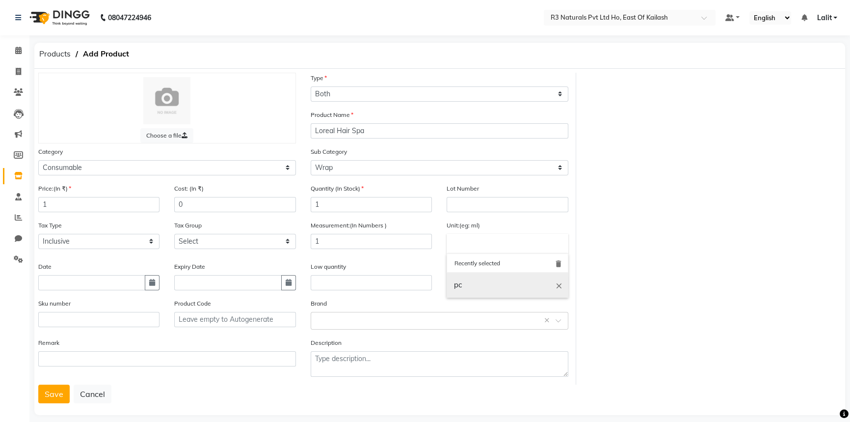
click at [463, 288] on link "pc" at bounding box center [507, 285] width 121 height 25
type input "pc"
drag, startPoint x: 36, startPoint y: 394, endPoint x: 43, endPoint y: 394, distance: 7.4
click at [38, 394] on div "Choose a file Type Select Type Both Retail Consumable Product Name Loreal Hair …" at bounding box center [439, 242] width 811 height 346
click at [63, 394] on button "Save" at bounding box center [53, 393] width 31 height 19
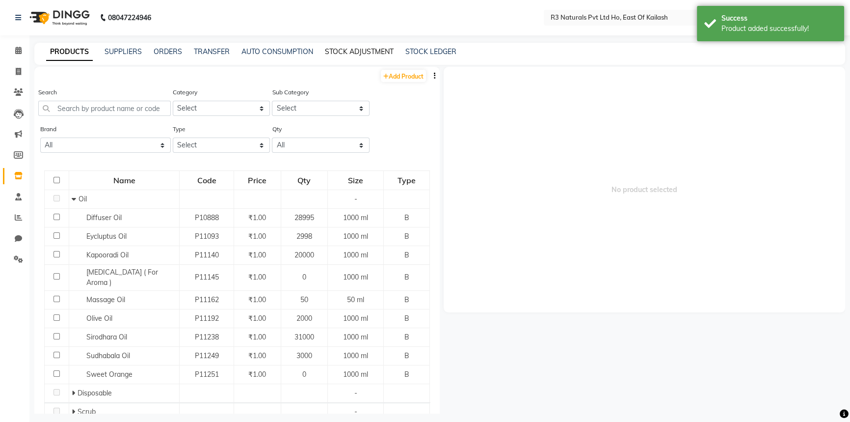
drag, startPoint x: 351, startPoint y: 49, endPoint x: 300, endPoint y: 64, distance: 53.3
click at [351, 49] on link "STOCK ADJUSTMENT" at bounding box center [359, 51] width 69 height 9
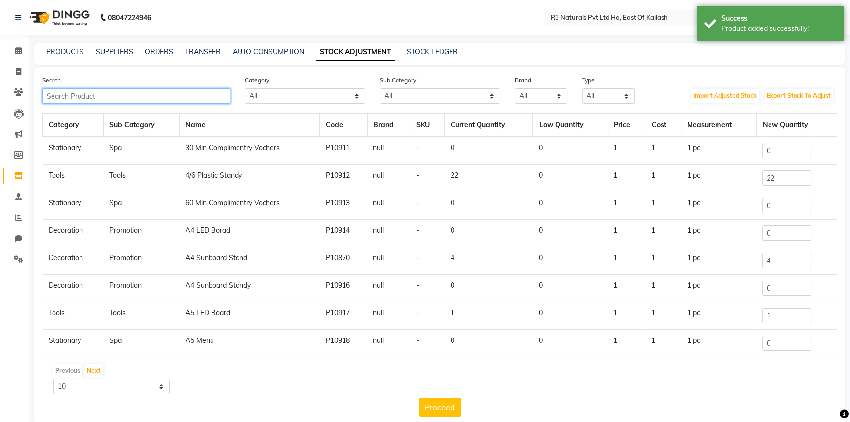
click at [137, 97] on input "text" at bounding box center [136, 95] width 188 height 15
click at [104, 99] on input "text" at bounding box center [136, 95] width 188 height 15
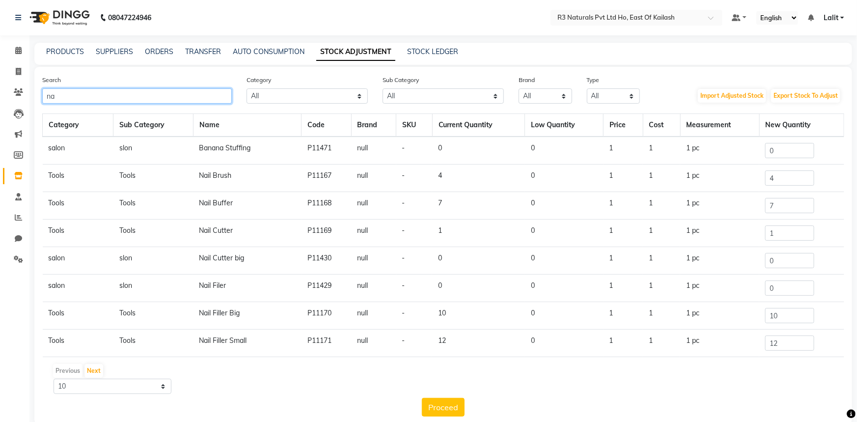
type input "n"
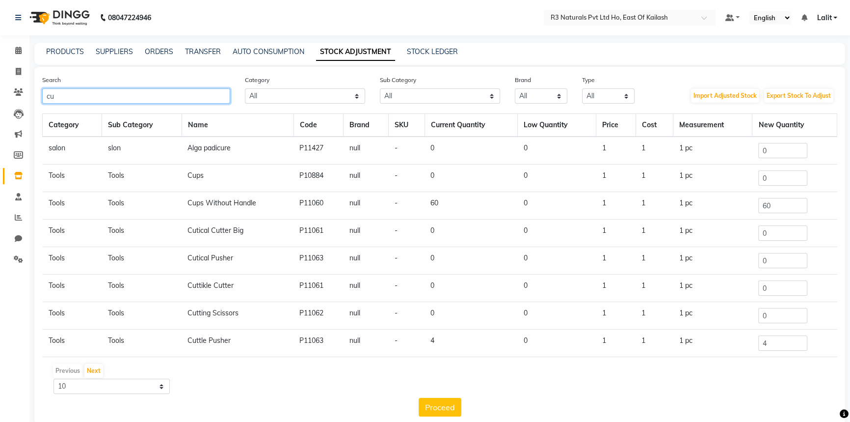
type input "c"
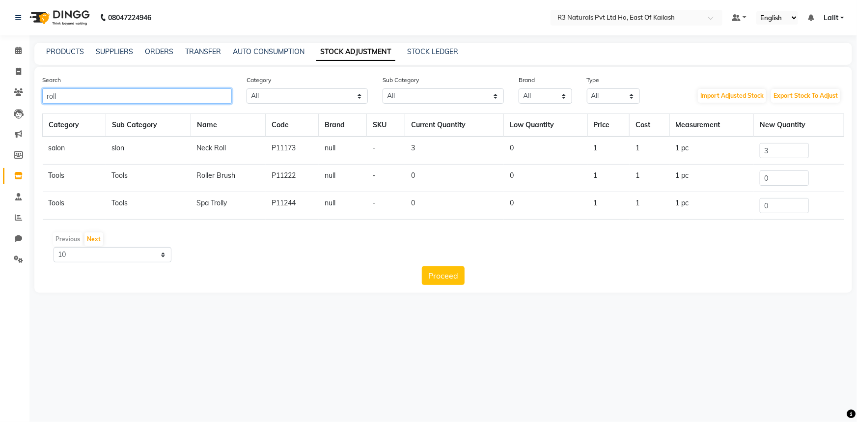
type input "roll"
click at [792, 153] on input "3" at bounding box center [784, 150] width 49 height 15
click at [192, 51] on link "TRANSFER" at bounding box center [203, 51] width 36 height 9
select select "sender"
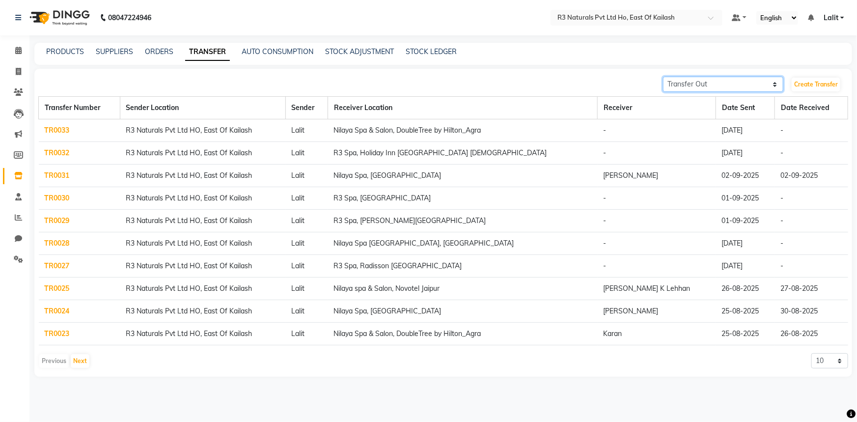
click at [712, 83] on select "Transfer In Transfer Out" at bounding box center [723, 84] width 120 height 15
drag, startPoint x: 454, startPoint y: 45, endPoint x: 369, endPoint y: 66, distance: 87.9
click at [453, 45] on div "PRODUCTS SUPPLIERS ORDERS TRANSFER AUTO CONSUMPTION STOCK ADJUSTMENT STOCK LEDG…" at bounding box center [443, 54] width 818 height 22
click at [802, 84] on link "Create Transfer" at bounding box center [816, 85] width 49 height 14
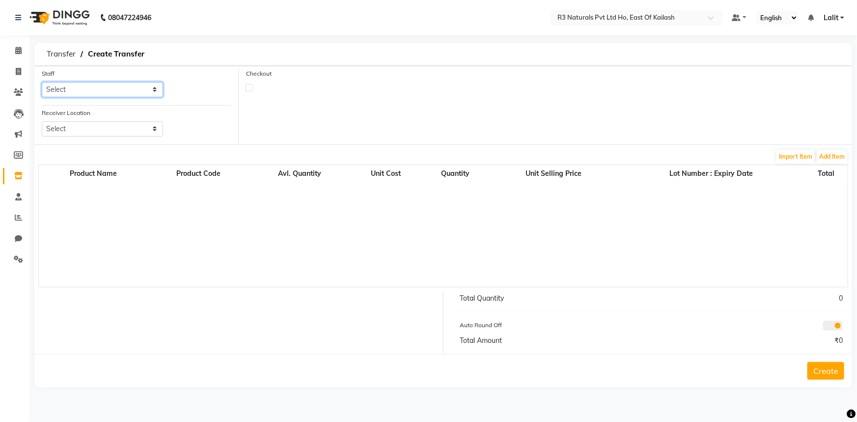
click at [123, 90] on select "Select [PERSON_NAME] [PERSON_NAME] DINGG Support [PERSON_NAME] Prema" at bounding box center [102, 89] width 121 height 15
select select "81458"
click at [42, 82] on select "Select [PERSON_NAME] [PERSON_NAME] DINGG Support [PERSON_NAME] Prema" at bounding box center [102, 89] width 121 height 15
click at [87, 123] on select "Select [GEOGRAPHIC_DATA] [GEOGRAPHIC_DATA], [GEOGRAPHIC_DATA] [GEOGRAPHIC_DATA]…" at bounding box center [102, 128] width 121 height 15
select select "3570"
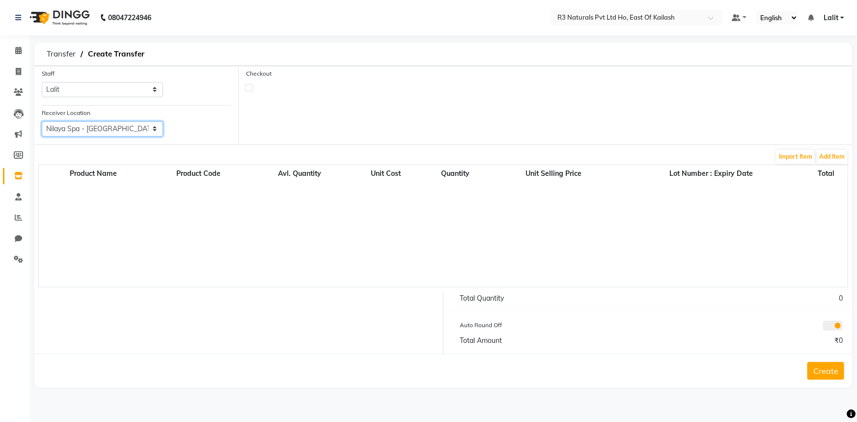
click at [42, 121] on select "Select [GEOGRAPHIC_DATA] [GEOGRAPHIC_DATA], [GEOGRAPHIC_DATA] [GEOGRAPHIC_DATA]…" at bounding box center [102, 128] width 121 height 15
click at [826, 157] on button "Add Item" at bounding box center [832, 157] width 30 height 14
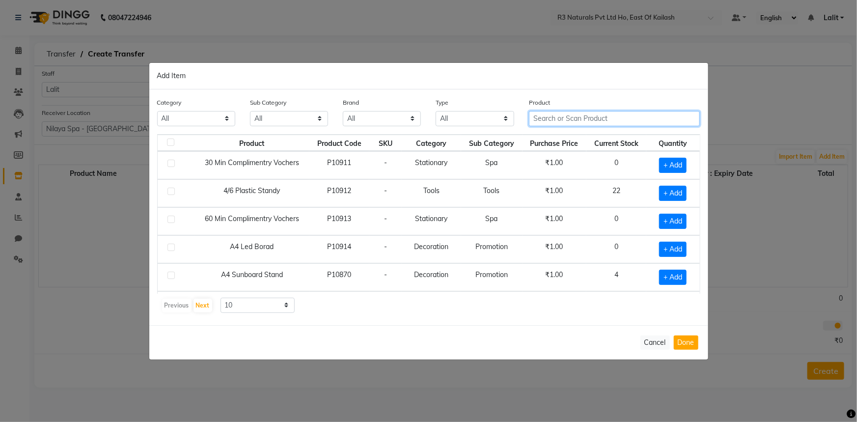
click at [552, 125] on input "text" at bounding box center [614, 118] width 171 height 15
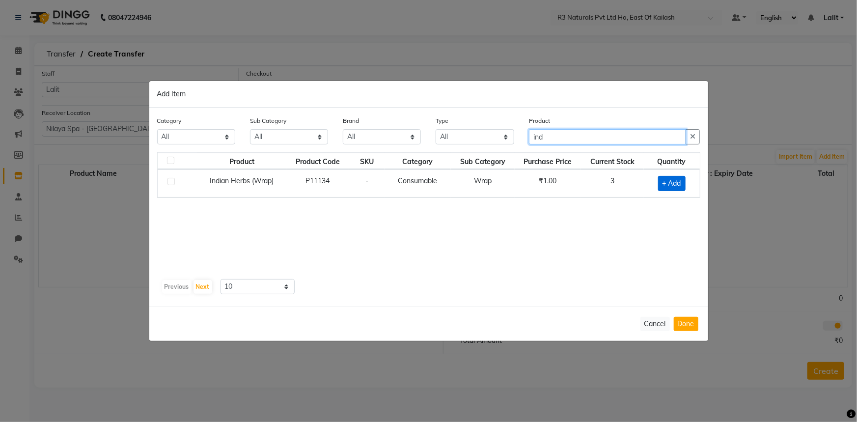
type input "ind"
click at [672, 181] on span "+ Add" at bounding box center [671, 183] width 27 height 15
checkbox input "true"
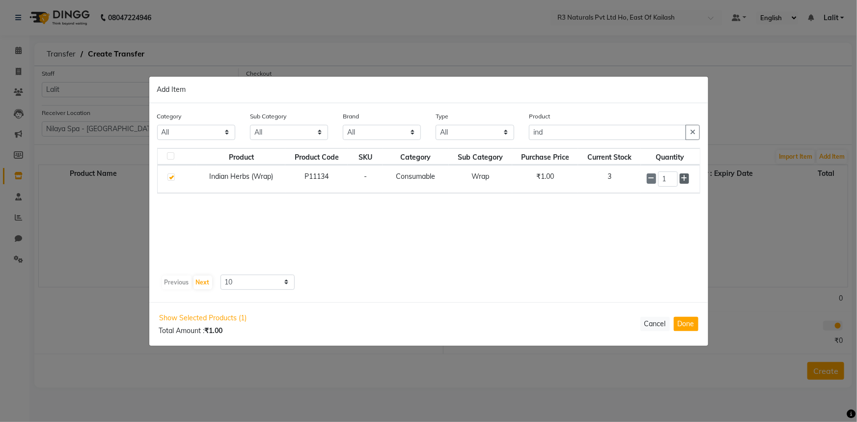
click at [683, 178] on icon at bounding box center [684, 178] width 6 height 7
type input "3"
click at [697, 128] on button "button" at bounding box center [692, 132] width 14 height 15
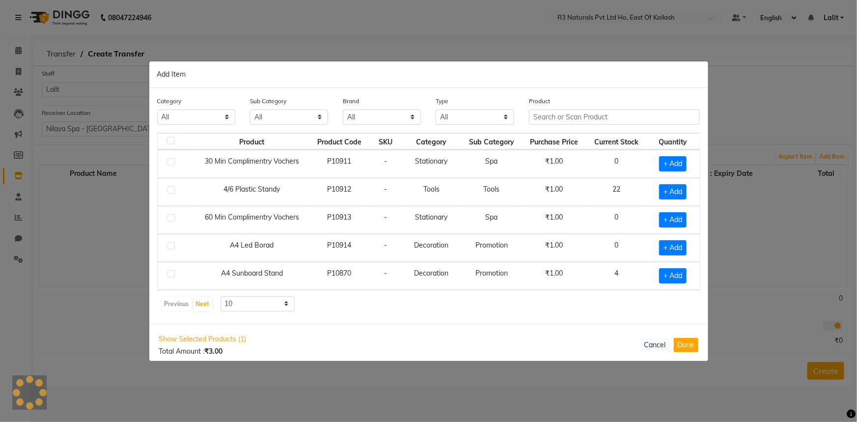
click at [659, 133] on div "Product" at bounding box center [614, 114] width 186 height 37
click at [624, 119] on input "text" at bounding box center [614, 117] width 171 height 15
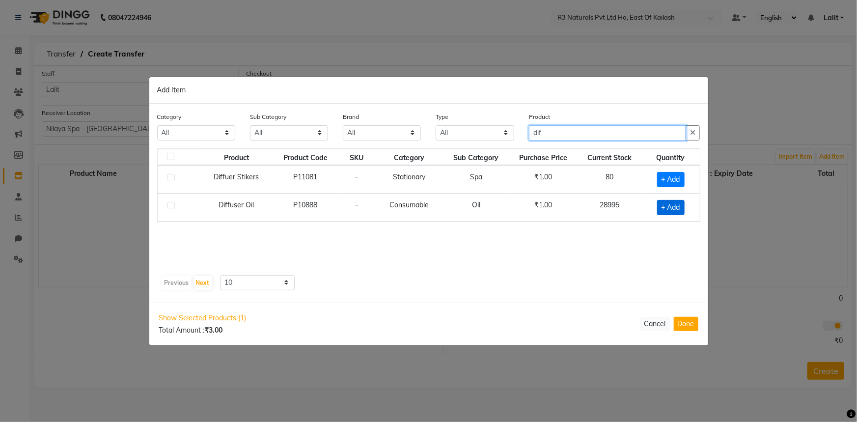
type input "dif"
click at [671, 203] on span "+ Add" at bounding box center [670, 207] width 27 height 15
checkbox input "true"
click at [564, 136] on input "dif" at bounding box center [608, 132] width 158 height 15
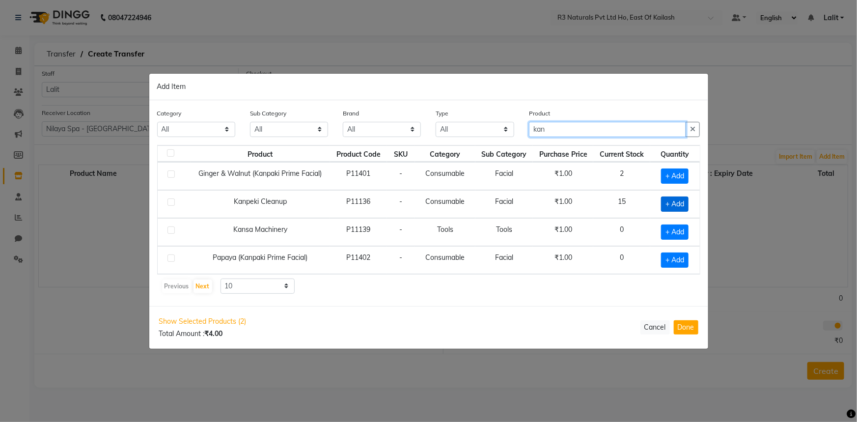
type input "kan"
click at [664, 204] on span "+ Add" at bounding box center [674, 203] width 27 height 15
checkbox input "true"
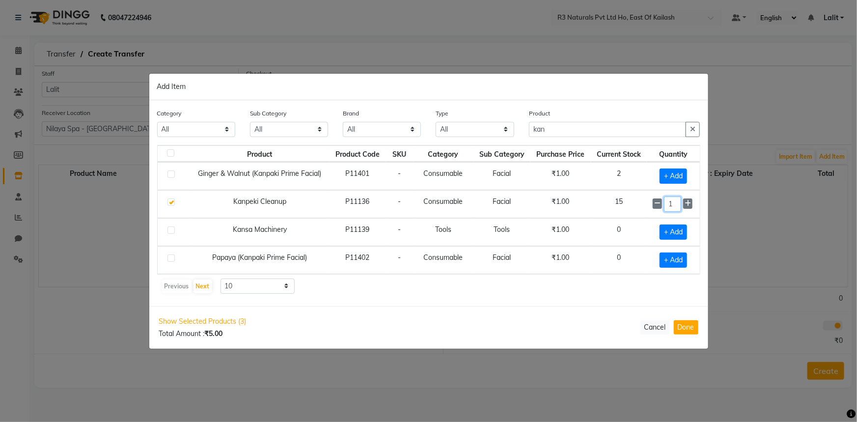
click at [666, 205] on input "1" at bounding box center [672, 203] width 17 height 15
type input "8"
drag, startPoint x: 610, startPoint y: 126, endPoint x: 468, endPoint y: 144, distance: 143.1
click at [468, 144] on div "Category All Personal Care Name Batch Uniform salon Other Consumable Billing De…" at bounding box center [429, 126] width 558 height 37
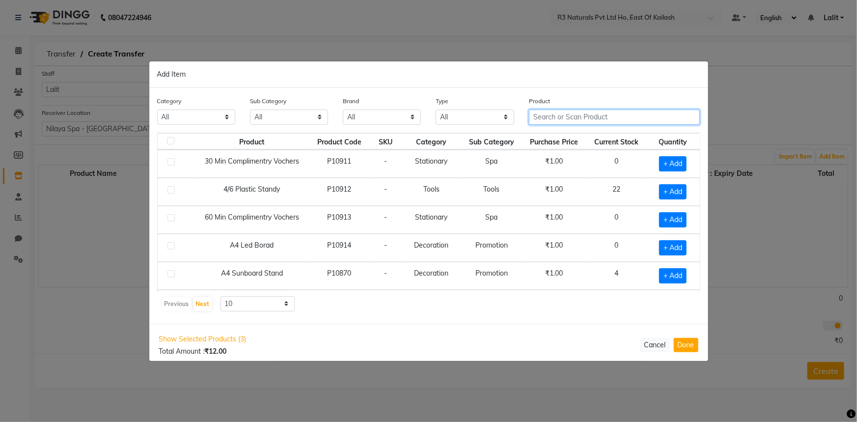
click at [566, 119] on input "text" at bounding box center [614, 117] width 171 height 15
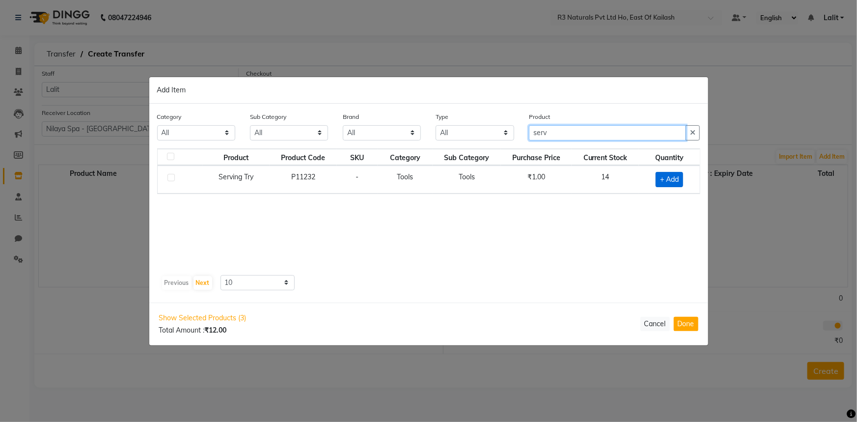
type input "serv"
click at [668, 178] on span "+ Add" at bounding box center [669, 179] width 27 height 15
checkbox input "true"
click at [683, 179] on icon at bounding box center [681, 178] width 6 height 7
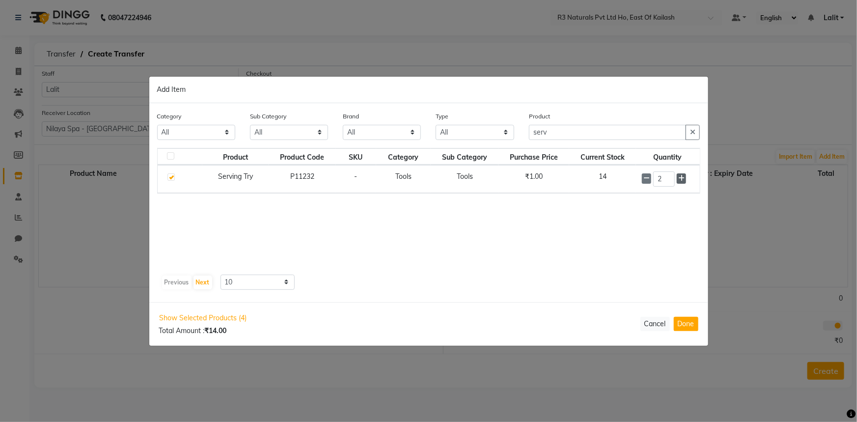
type input "3"
click at [592, 133] on input "serv" at bounding box center [608, 132] width 158 height 15
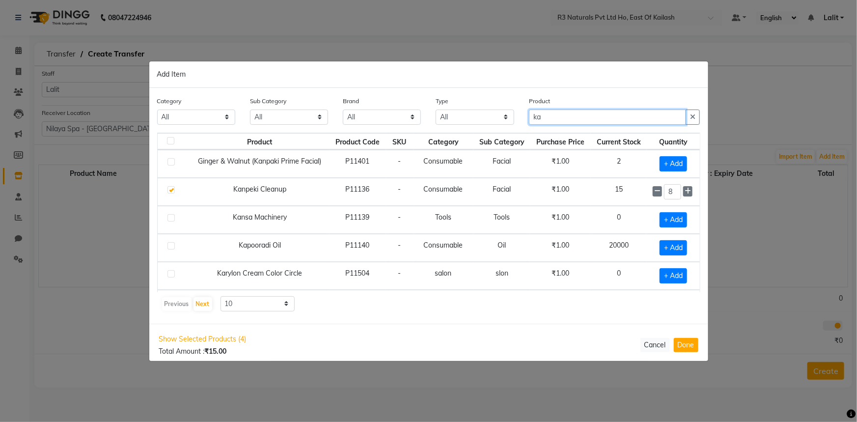
type input "kan"
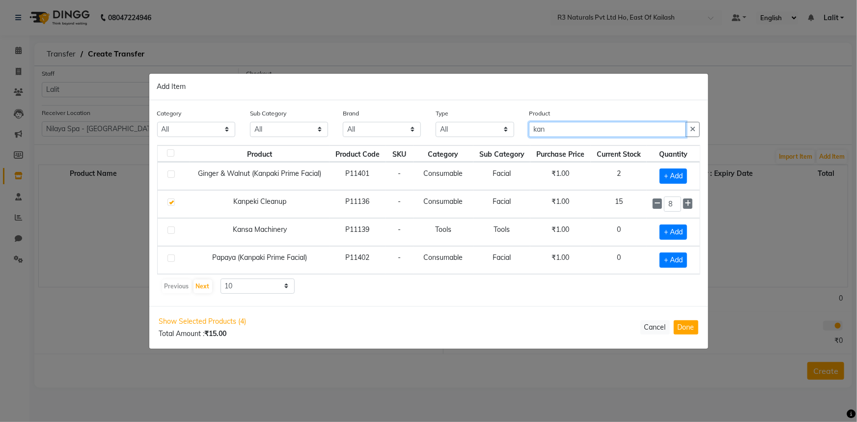
click at [592, 130] on input "kan" at bounding box center [608, 129] width 158 height 15
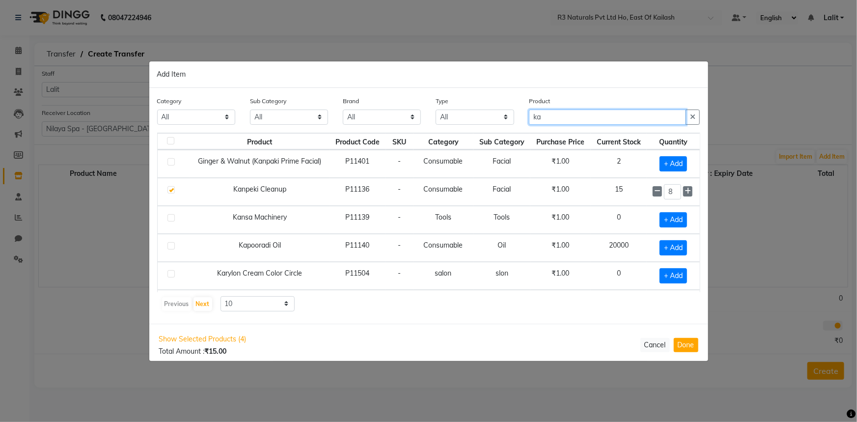
type input "kan"
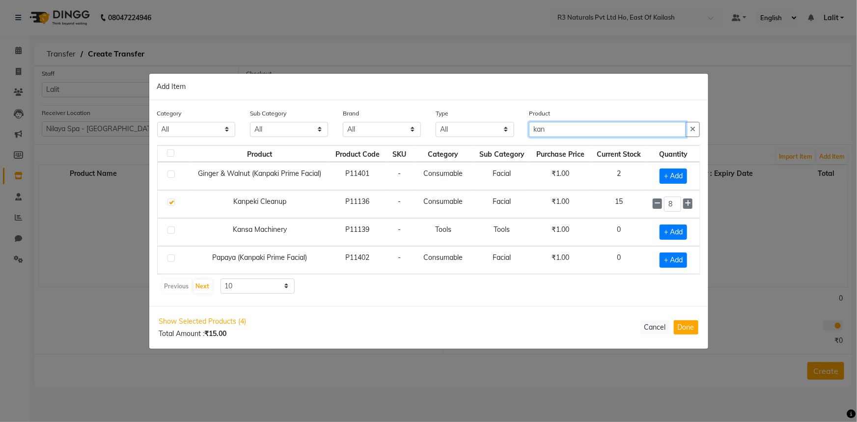
click at [571, 132] on input "kan" at bounding box center [608, 129] width 158 height 15
click at [566, 132] on input "kan" at bounding box center [608, 129] width 158 height 15
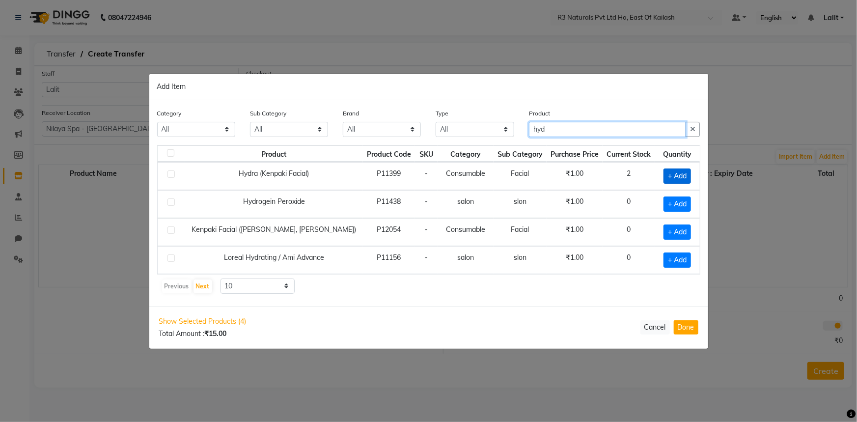
type input "hyd"
click at [675, 175] on span "+ Add" at bounding box center [676, 175] width 27 height 15
checkbox input "true"
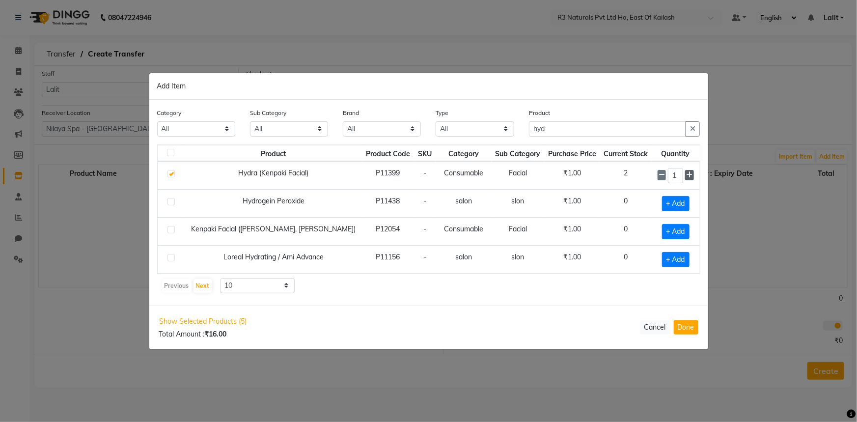
click at [686, 174] on icon at bounding box center [689, 174] width 6 height 7
type input "2"
click at [567, 126] on input "hyd" at bounding box center [608, 128] width 158 height 15
click at [567, 126] on input "hyd" at bounding box center [608, 129] width 158 height 15
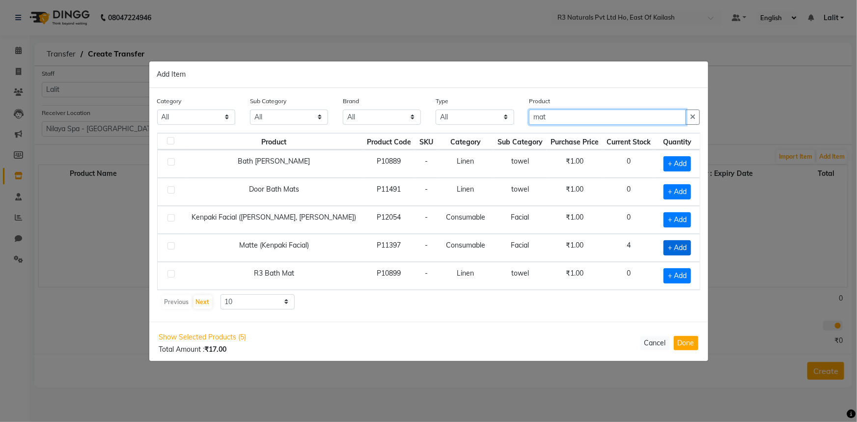
type input "mat"
click at [673, 244] on span "+ Add" at bounding box center [676, 247] width 27 height 15
checkbox input "true"
click at [685, 246] on span at bounding box center [689, 247] width 8 height 10
click at [686, 246] on icon at bounding box center [689, 247] width 6 height 7
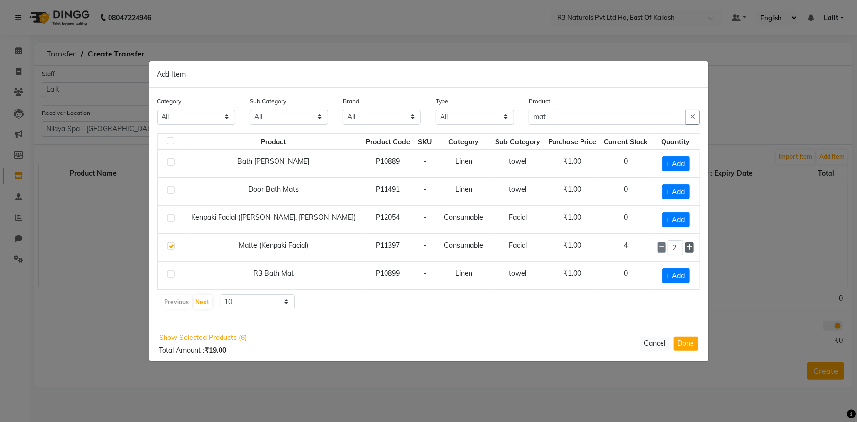
type input "3"
click at [590, 118] on input "mat" at bounding box center [608, 117] width 158 height 15
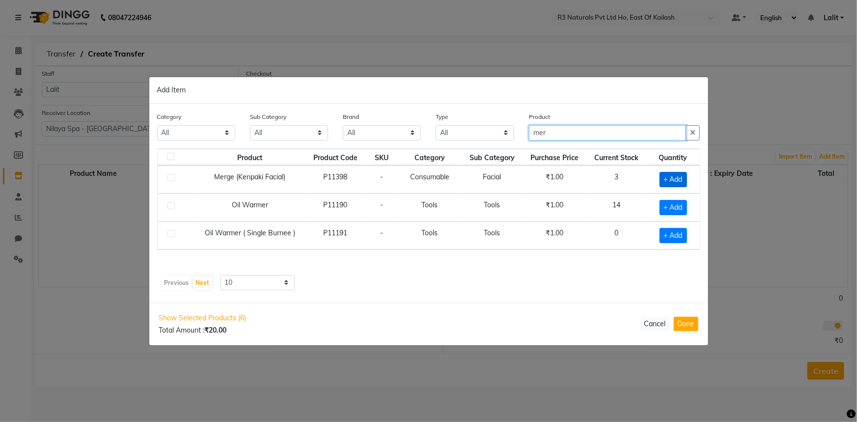
type input "mer"
click at [675, 177] on span "+ Add" at bounding box center [672, 179] width 27 height 15
checkbox input "true"
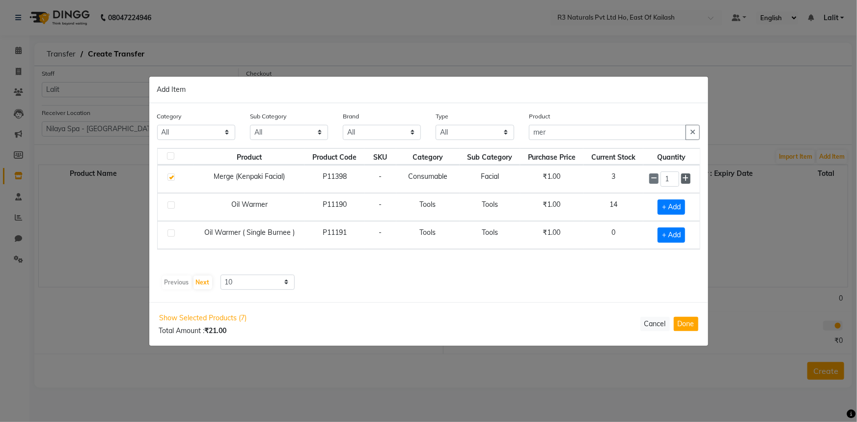
click at [687, 178] on icon at bounding box center [686, 178] width 6 height 7
type input "2"
click at [692, 137] on button "button" at bounding box center [692, 132] width 14 height 15
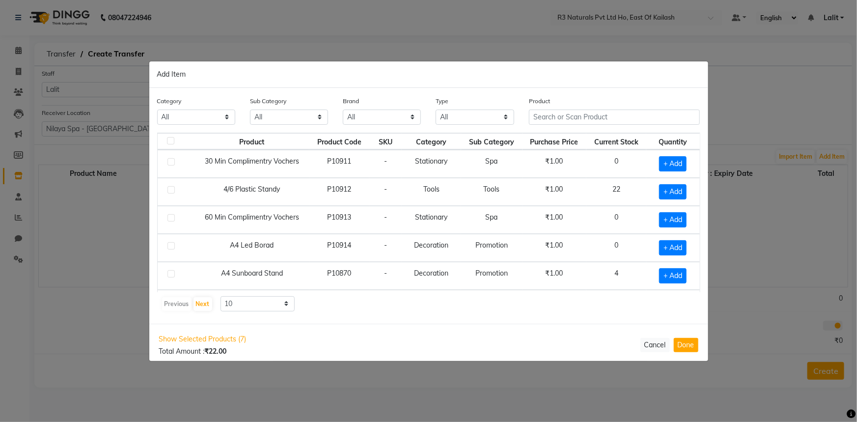
click at [663, 132] on div "Product" at bounding box center [614, 114] width 186 height 37
click at [550, 116] on input "text" at bounding box center [614, 117] width 171 height 15
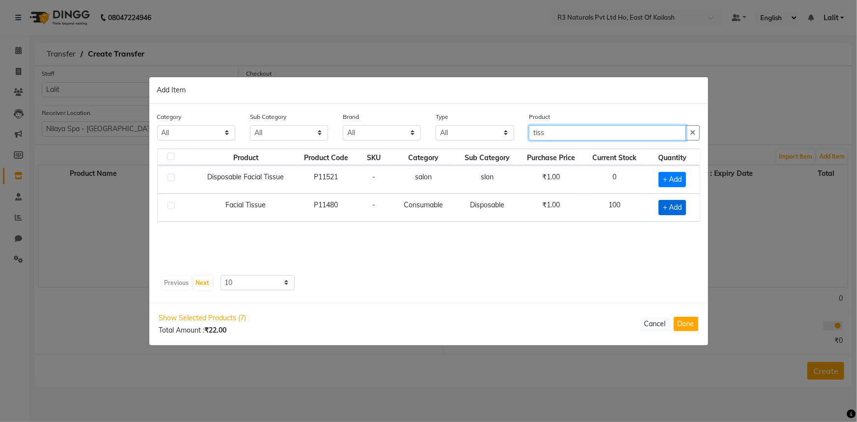
type input "tiss"
click at [670, 210] on span "+ Add" at bounding box center [671, 207] width 27 height 15
checkbox input "true"
click at [675, 204] on input "1" at bounding box center [668, 206] width 19 height 15
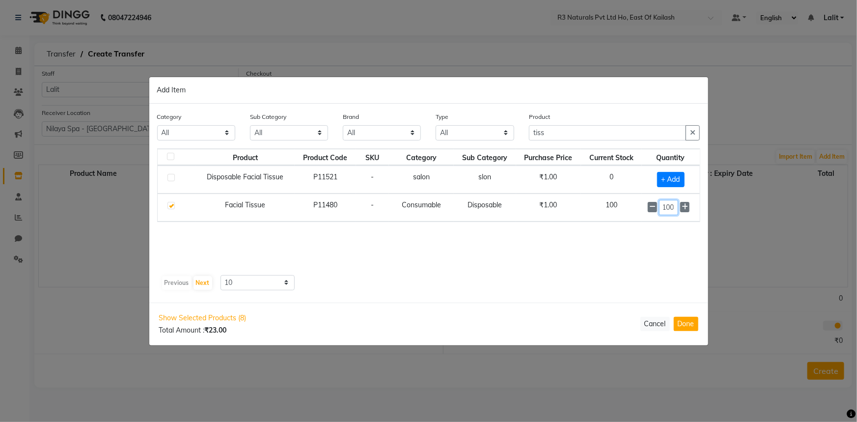
type input "100"
click at [565, 134] on input "tiss" at bounding box center [608, 132] width 158 height 15
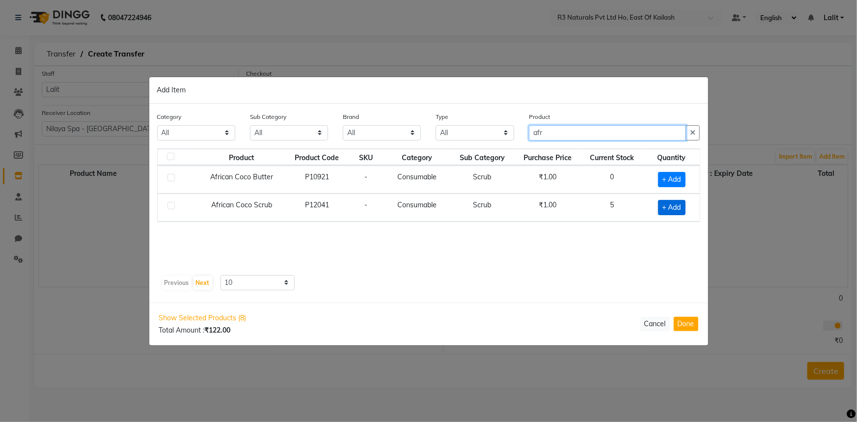
type input "afr"
click at [667, 208] on span "+ Add" at bounding box center [671, 207] width 27 height 15
checkbox input "true"
click at [684, 208] on icon at bounding box center [684, 206] width 6 height 7
click at [684, 207] on icon at bounding box center [684, 206] width 6 height 7
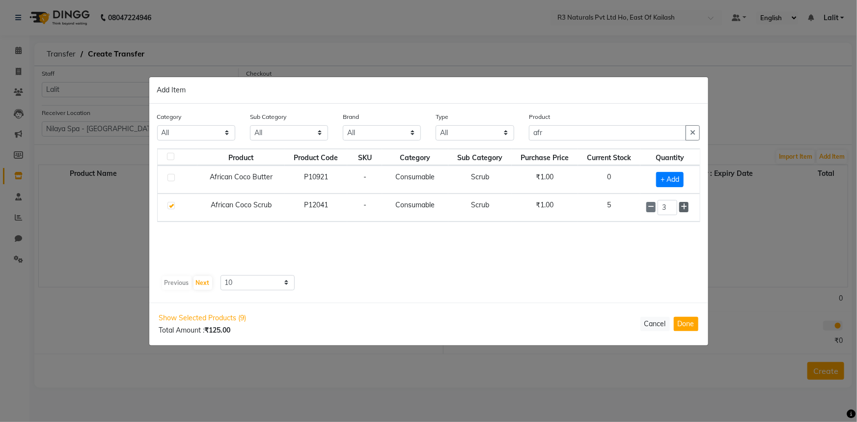
click at [684, 207] on icon at bounding box center [684, 206] width 6 height 7
type input "5"
click at [636, 133] on input "afr" at bounding box center [608, 132] width 158 height 15
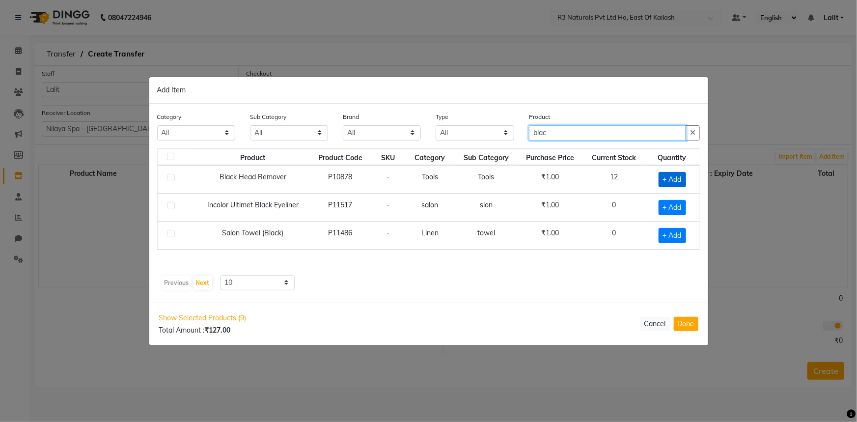
type input "blac"
drag, startPoint x: 679, startPoint y: 177, endPoint x: 642, endPoint y: 164, distance: 39.0
click at [677, 177] on span "+ Add" at bounding box center [671, 179] width 27 height 15
checkbox input "true"
click at [604, 136] on input "blac" at bounding box center [608, 132] width 158 height 15
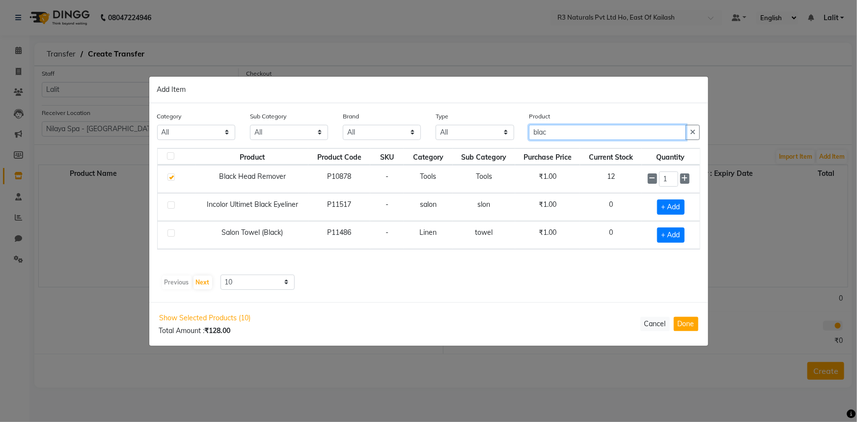
click at [604, 136] on input "blac" at bounding box center [608, 132] width 158 height 15
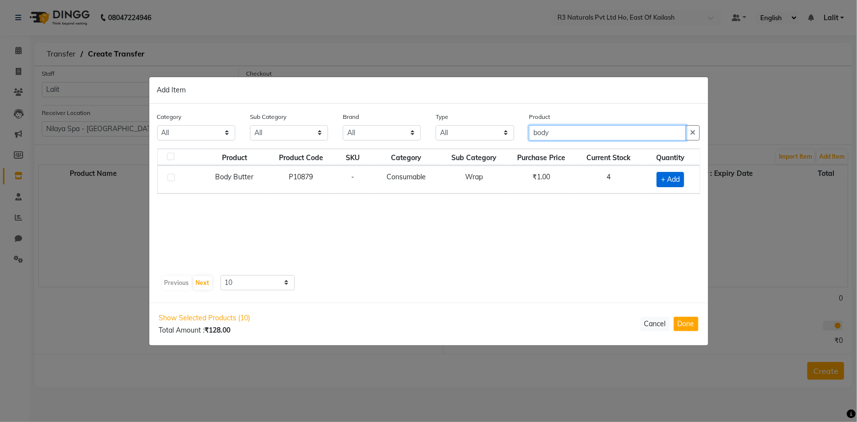
type input "body"
click at [665, 179] on span "+ Add" at bounding box center [670, 179] width 27 height 15
checkbox input "true"
click at [599, 137] on input "body" at bounding box center [608, 132] width 158 height 15
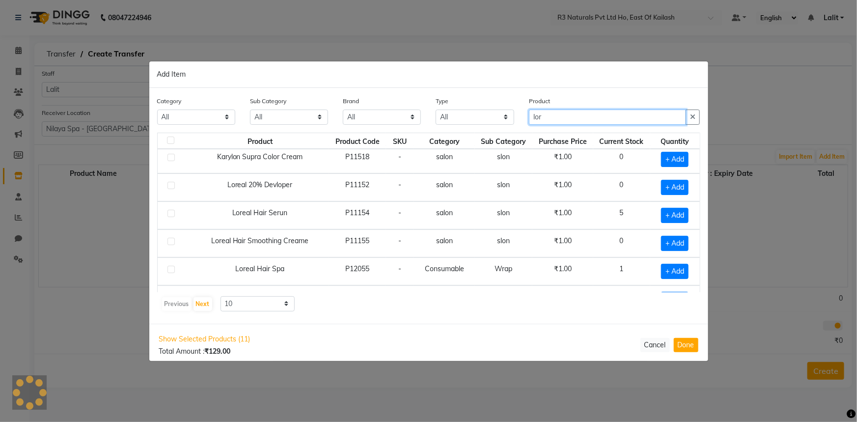
scroll to position [89, 0]
type input "lor"
click at [662, 270] on span "+ Add" at bounding box center [674, 270] width 27 height 15
checkbox input "true"
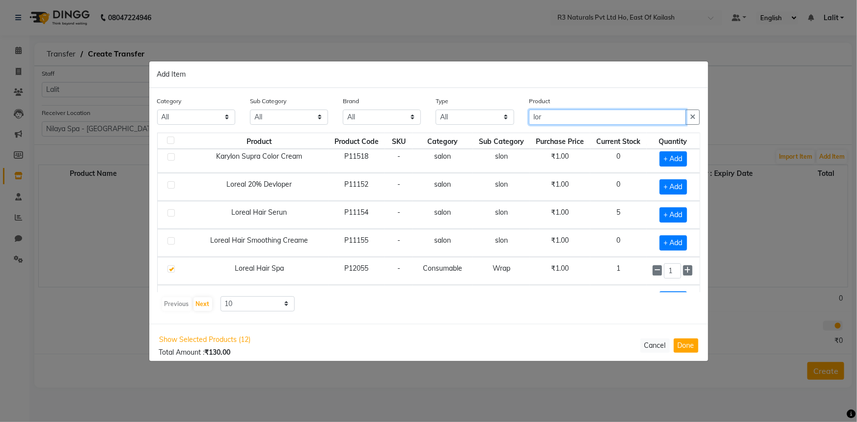
click at [615, 117] on input "lor" at bounding box center [608, 117] width 158 height 15
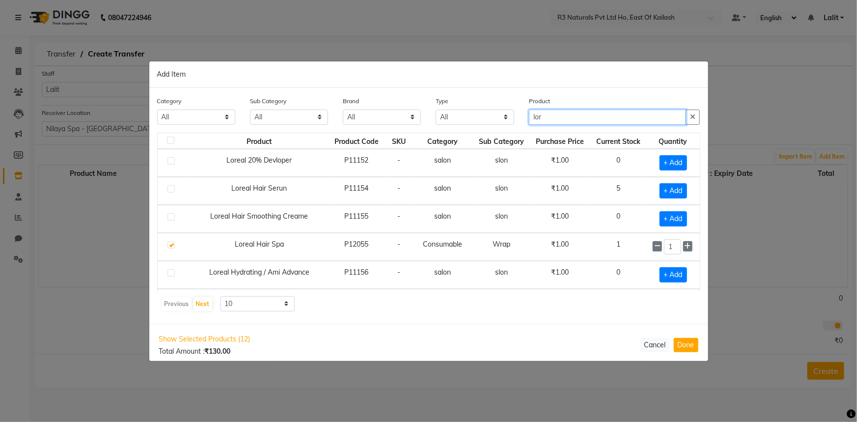
scroll to position [134, 0]
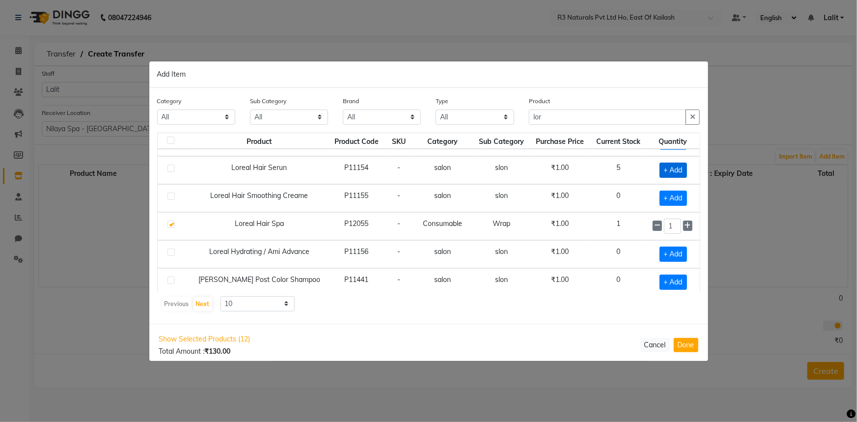
click at [673, 169] on span "+ Add" at bounding box center [672, 170] width 27 height 15
checkbox input "true"
click at [550, 118] on input "lor" at bounding box center [608, 117] width 158 height 15
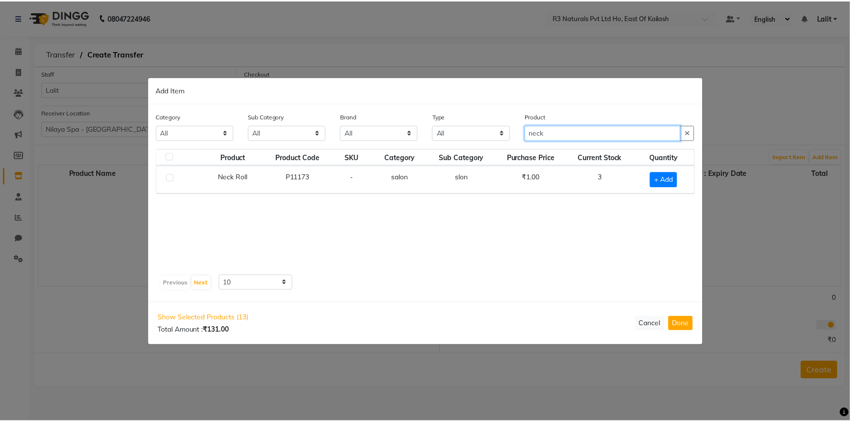
scroll to position [0, 0]
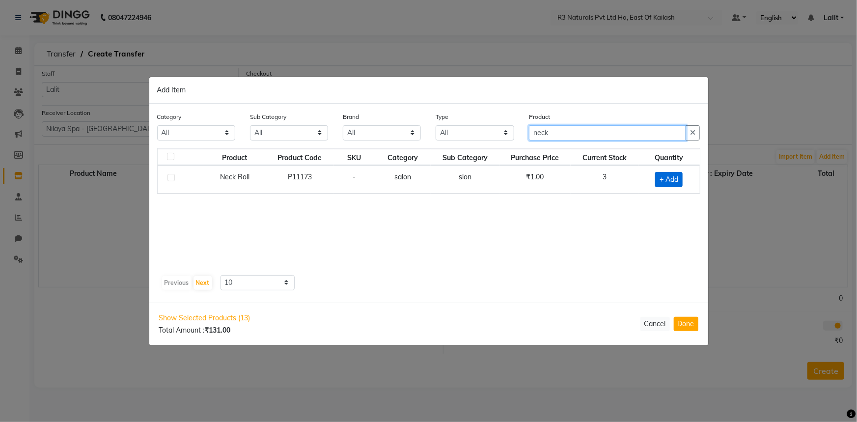
type input "neck"
click at [673, 177] on span "+ Add" at bounding box center [668, 179] width 27 height 15
checkbox input "true"
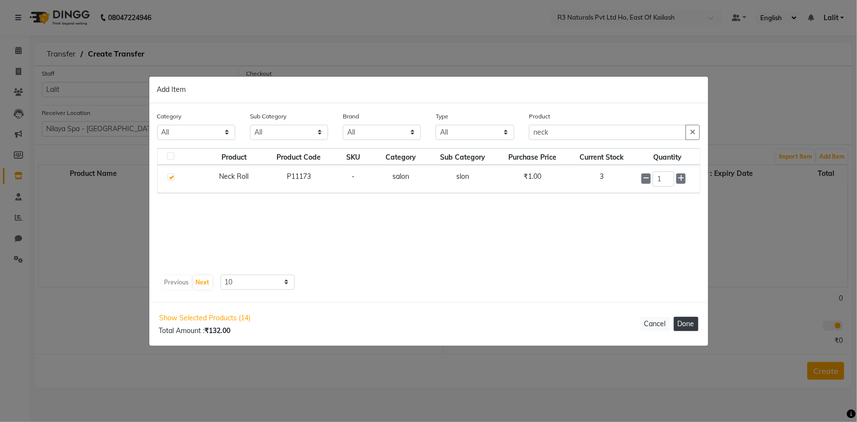
click at [679, 318] on button "Done" at bounding box center [686, 324] width 25 height 14
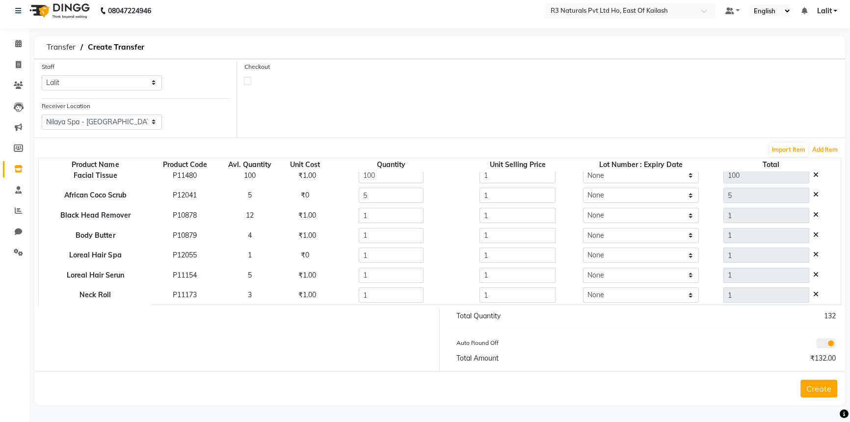
scroll to position [103, 0]
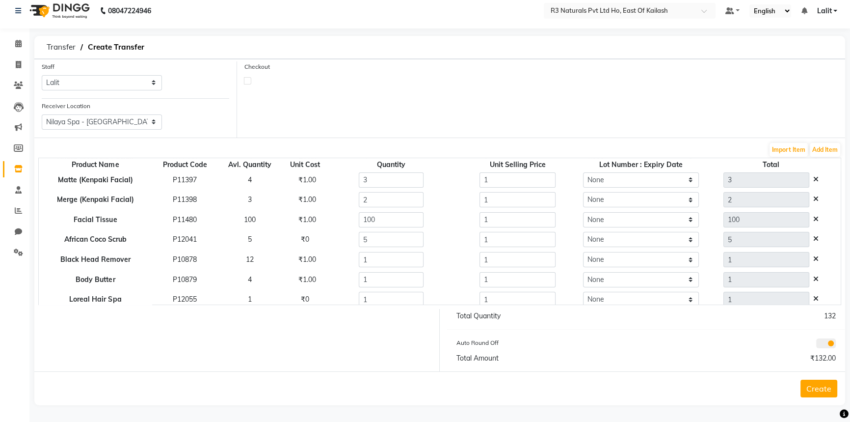
click at [816, 387] on button "Create" at bounding box center [819, 389] width 37 height 18
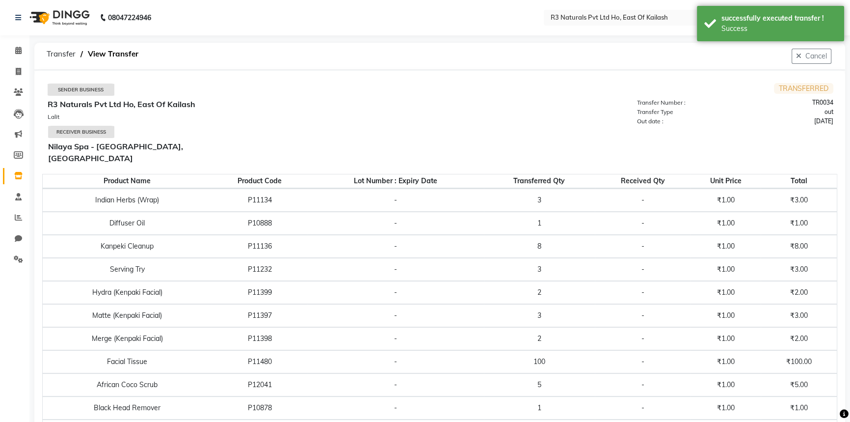
click at [165, 154] on td "Sender Business R3 Naturals Pvt Ltd Ho, East Of Kailash Lalit Receiver Business…" at bounding box center [243, 126] width 393 height 86
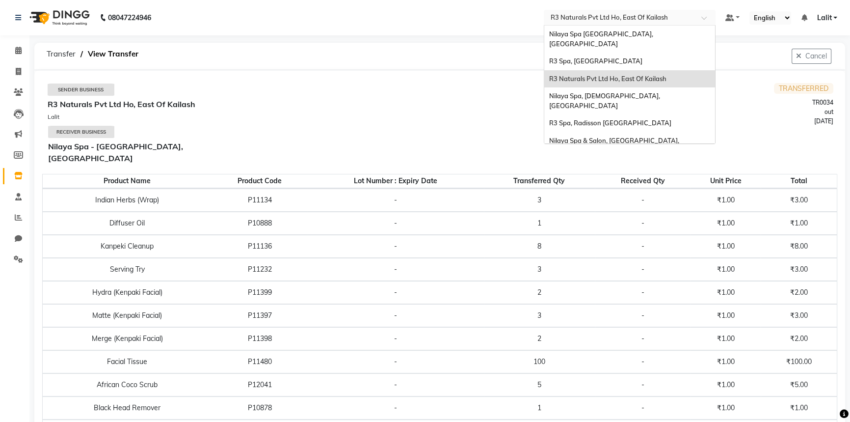
click at [613, 16] on input "text" at bounding box center [620, 17] width 142 height 10
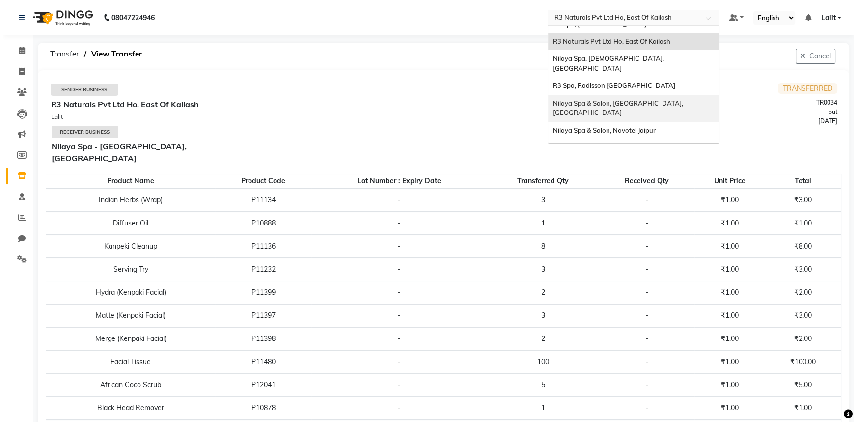
scroll to position [89, 0]
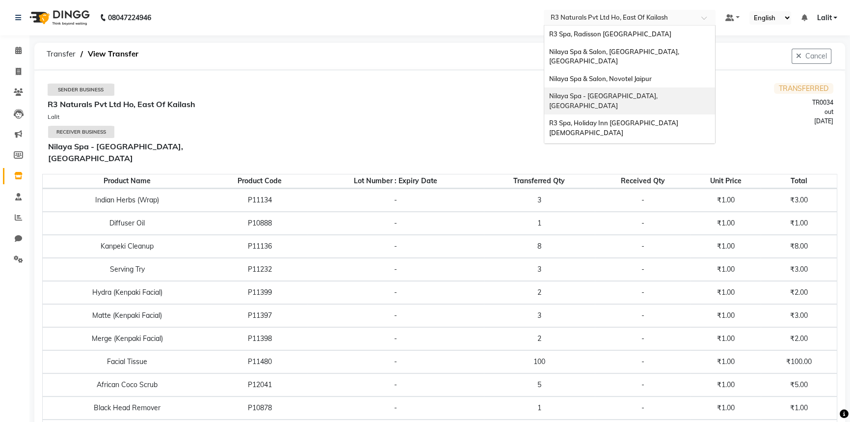
click at [661, 87] on div "Nilaya Spa - [GEOGRAPHIC_DATA], [GEOGRAPHIC_DATA]" at bounding box center [630, 100] width 171 height 27
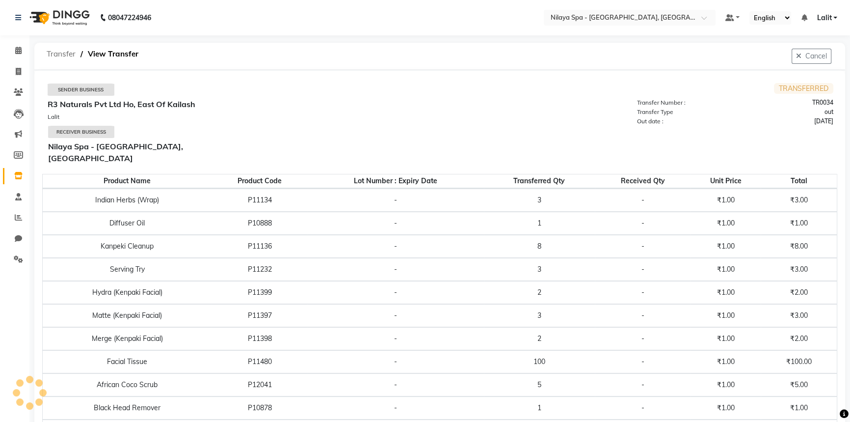
click at [60, 54] on span "Transfer" at bounding box center [61, 54] width 39 height 18
select select "sender"
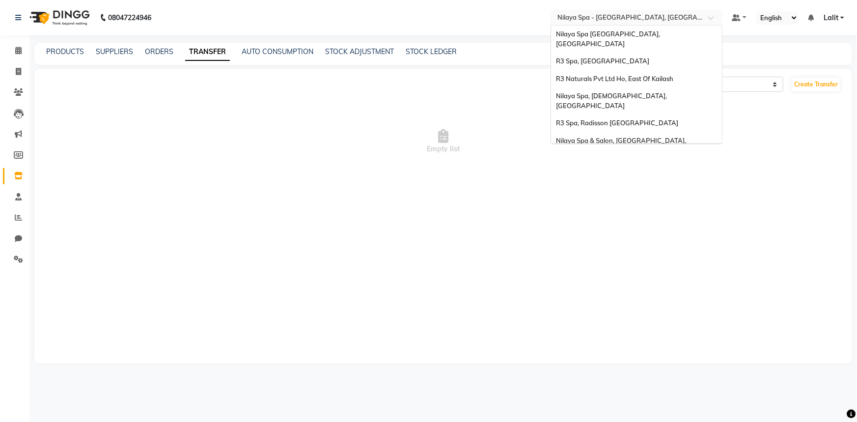
click at [653, 13] on input "text" at bounding box center [626, 17] width 142 height 10
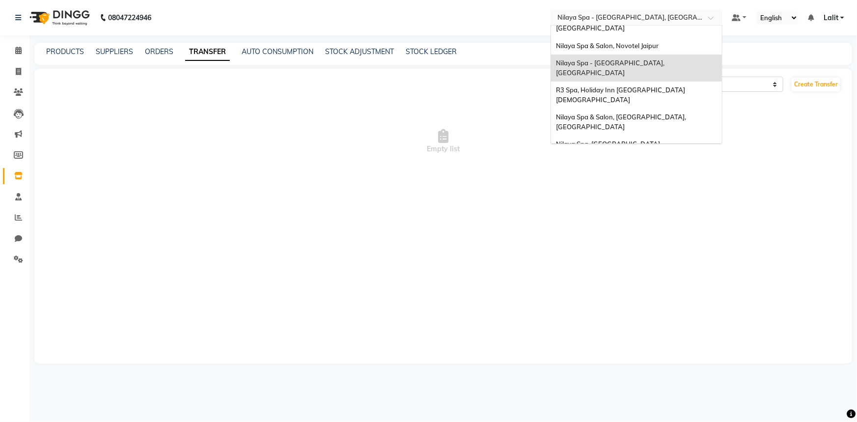
click at [474, 48] on div "PRODUCTS SUPPLIERS ORDERS TRANSFER AUTO CONSUMPTION STOCK ADJUSTMENT STOCK LEDG…" at bounding box center [437, 52] width 806 height 10
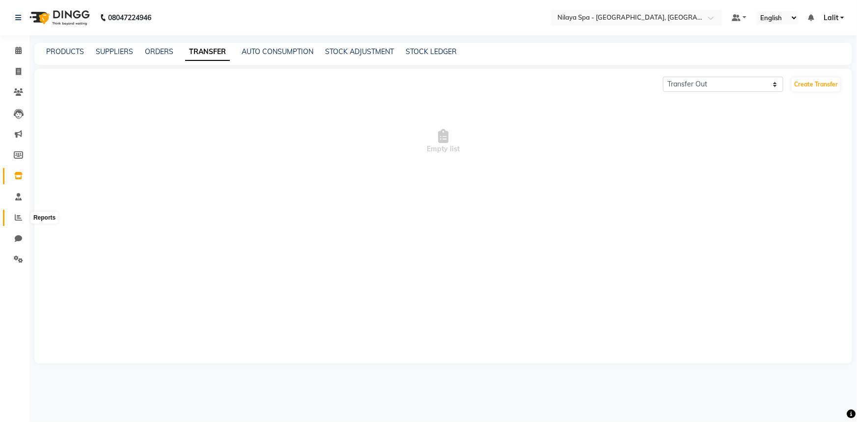
click at [21, 217] on icon at bounding box center [18, 217] width 7 height 7
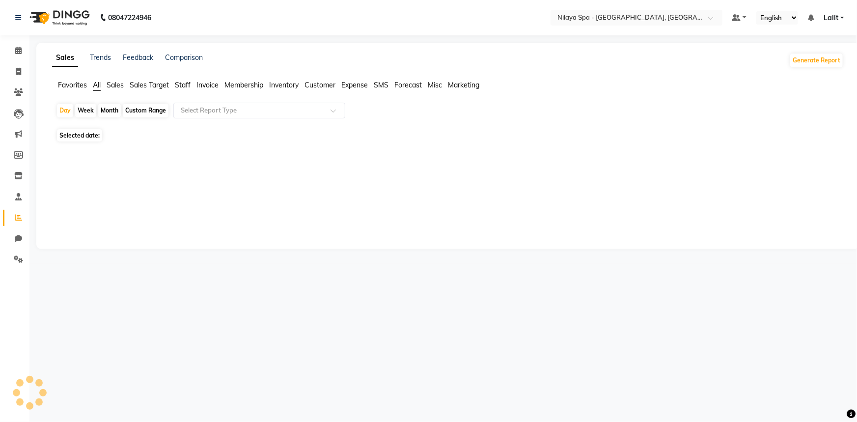
click at [115, 88] on span "Sales" at bounding box center [115, 85] width 17 height 9
click at [206, 121] on div "Day Week Month Custom Range Select Report Type Selected date: No reports ★ [PER…" at bounding box center [448, 134] width 792 height 62
click at [212, 113] on input "text" at bounding box center [249, 111] width 141 height 10
click at [213, 112] on input "text" at bounding box center [249, 111] width 141 height 10
